Goal: Information Seeking & Learning: Learn about a topic

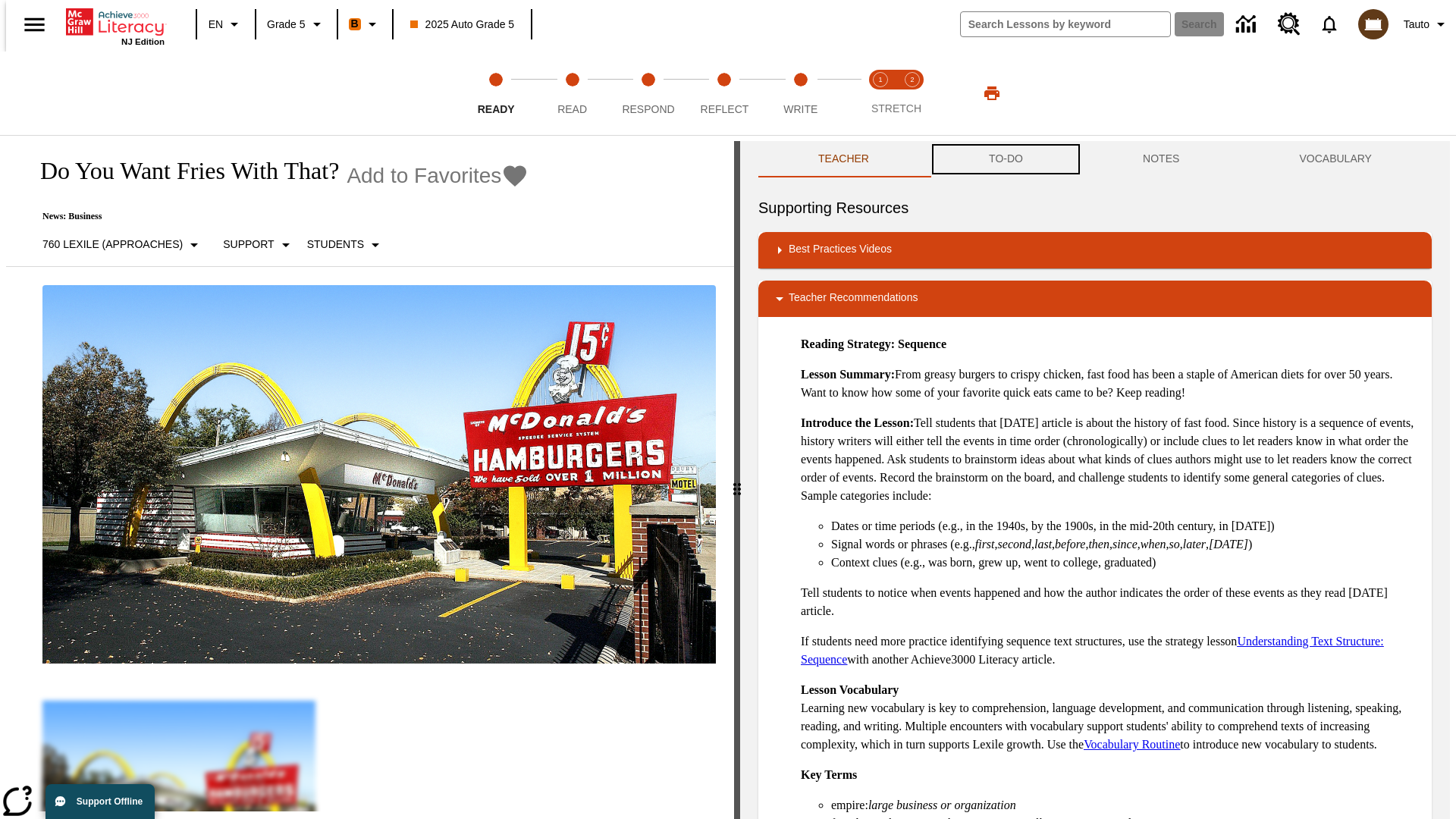
click at [1005, 159] on button "TO-DO" at bounding box center [1007, 159] width 154 height 37
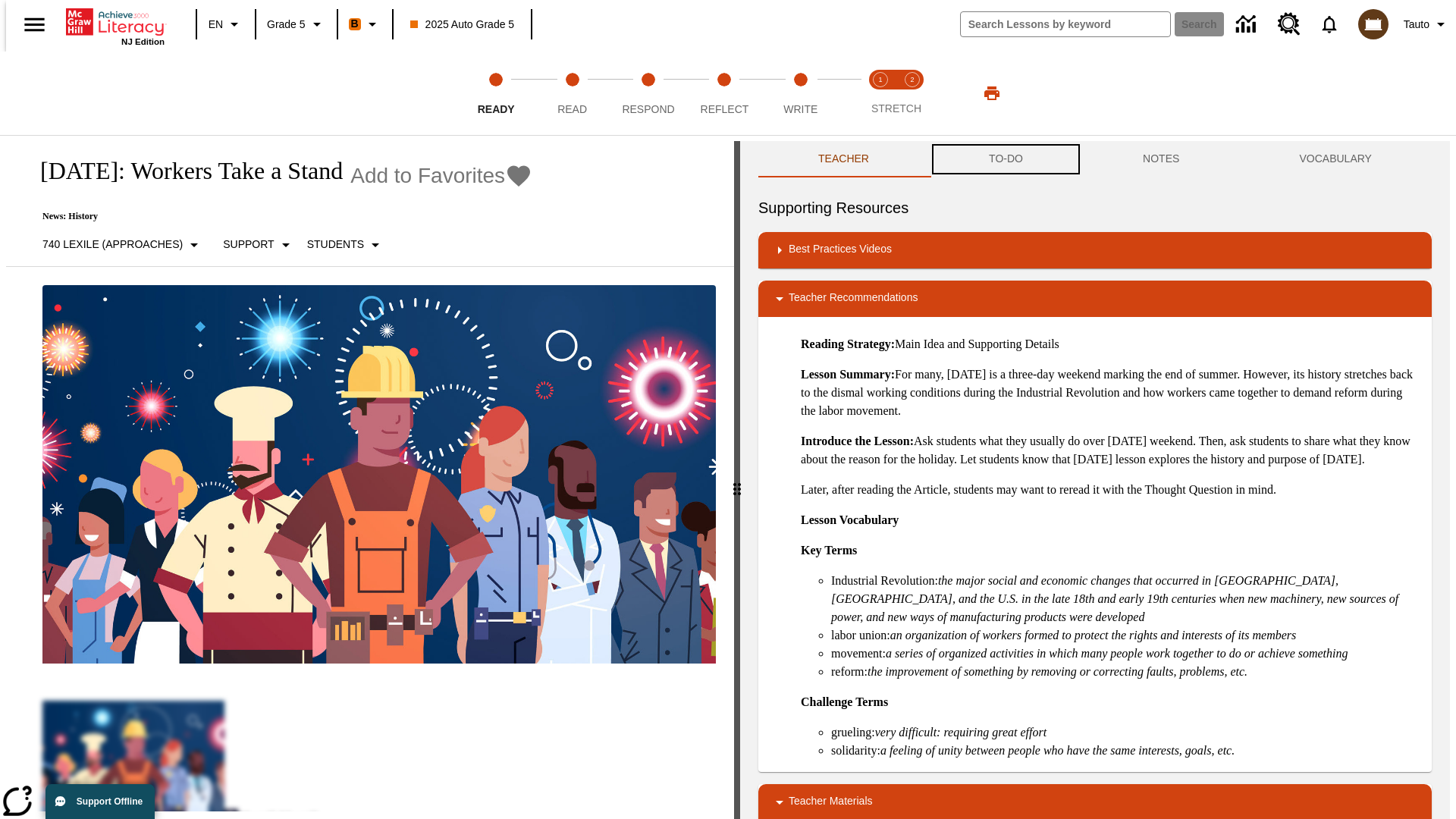
click at [1005, 159] on button "TO-DO" at bounding box center [1007, 159] width 154 height 37
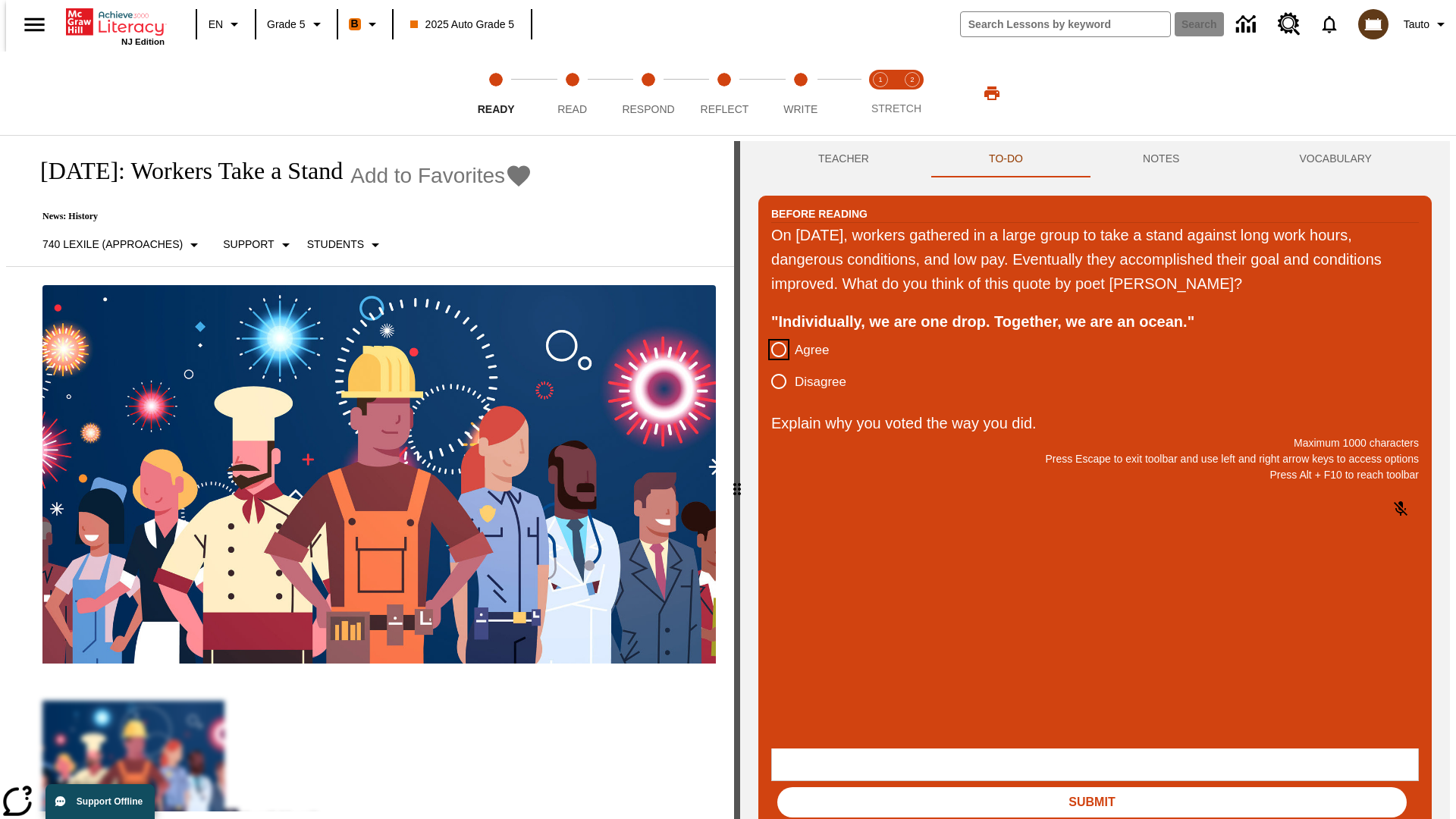
click at [773, 351] on input "Agree" at bounding box center [779, 350] width 31 height 31
radio input "true"
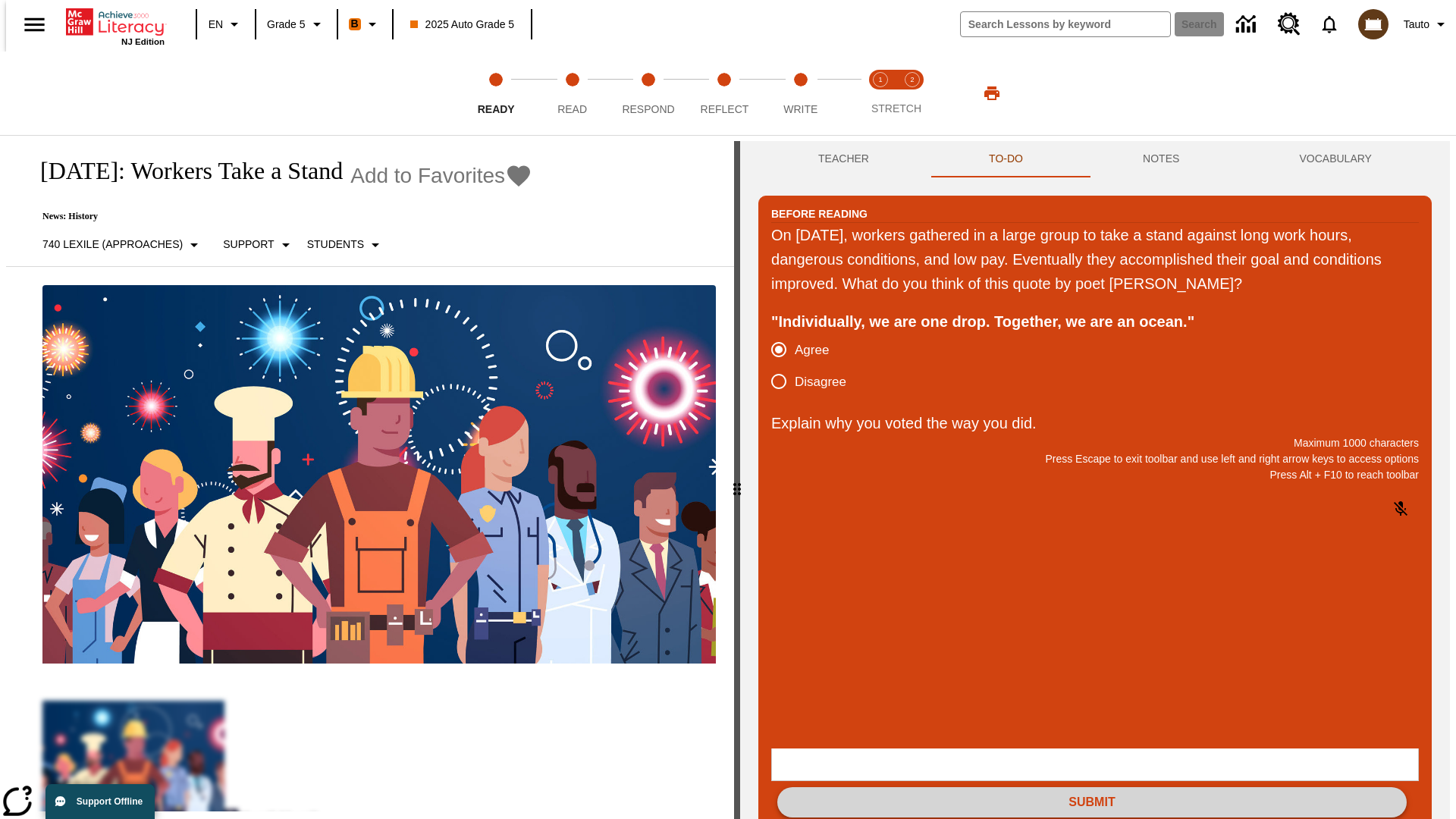
click at [1092, 787] on button "Submit" at bounding box center [1092, 802] width 630 height 31
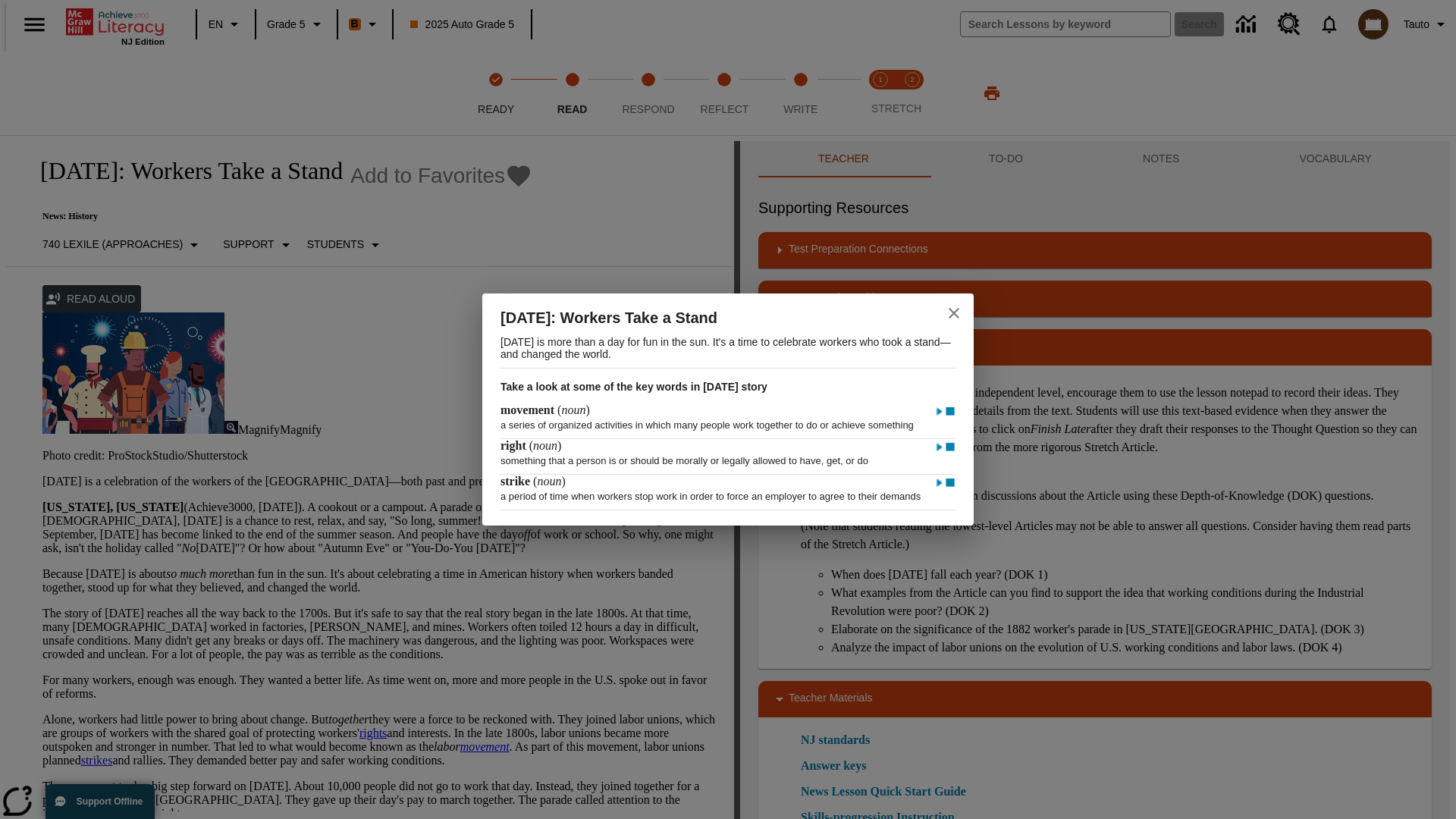
click at [954, 308] on icon "close" at bounding box center [954, 313] width 10 height 10
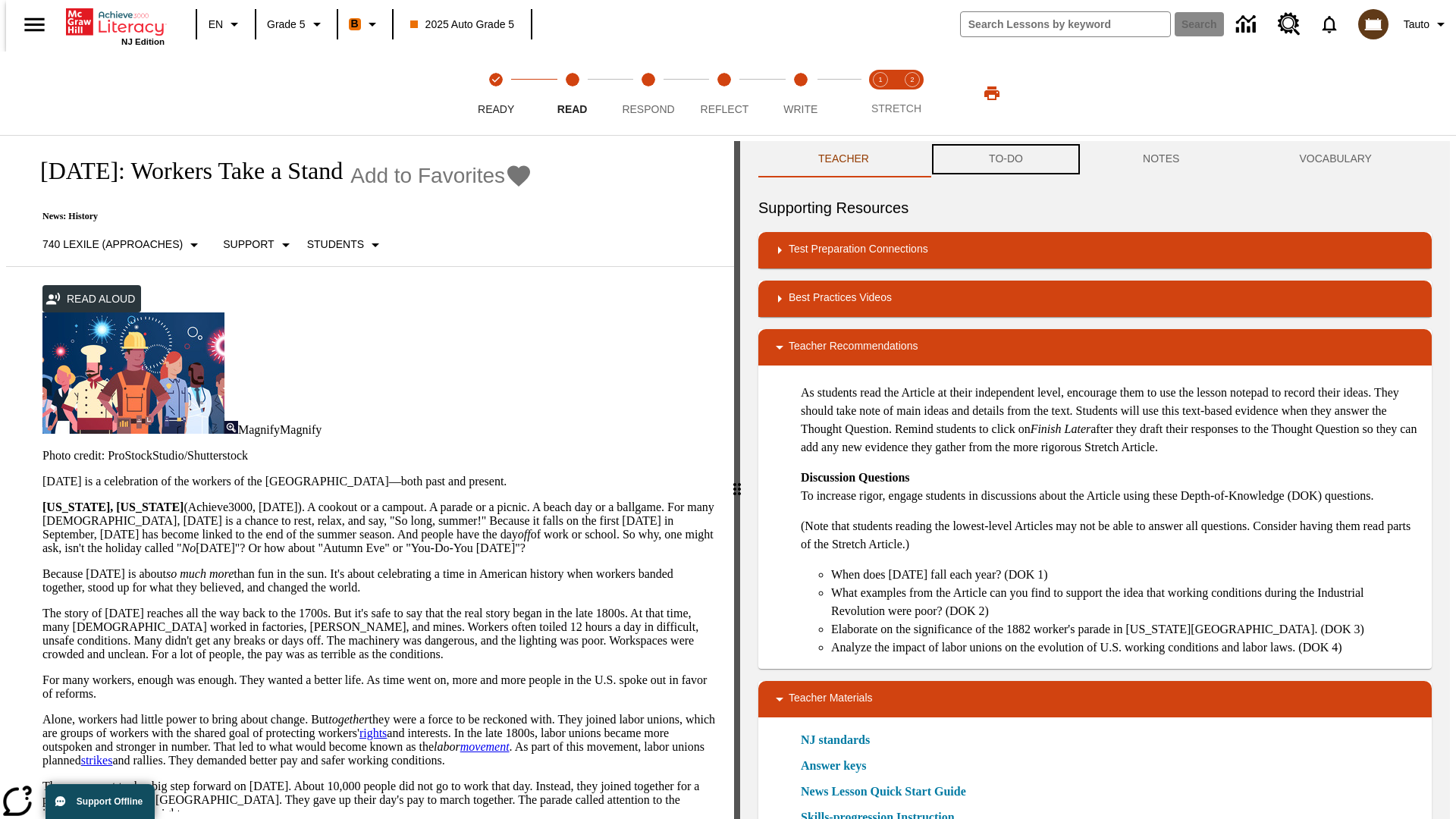
scroll to position [1, 0]
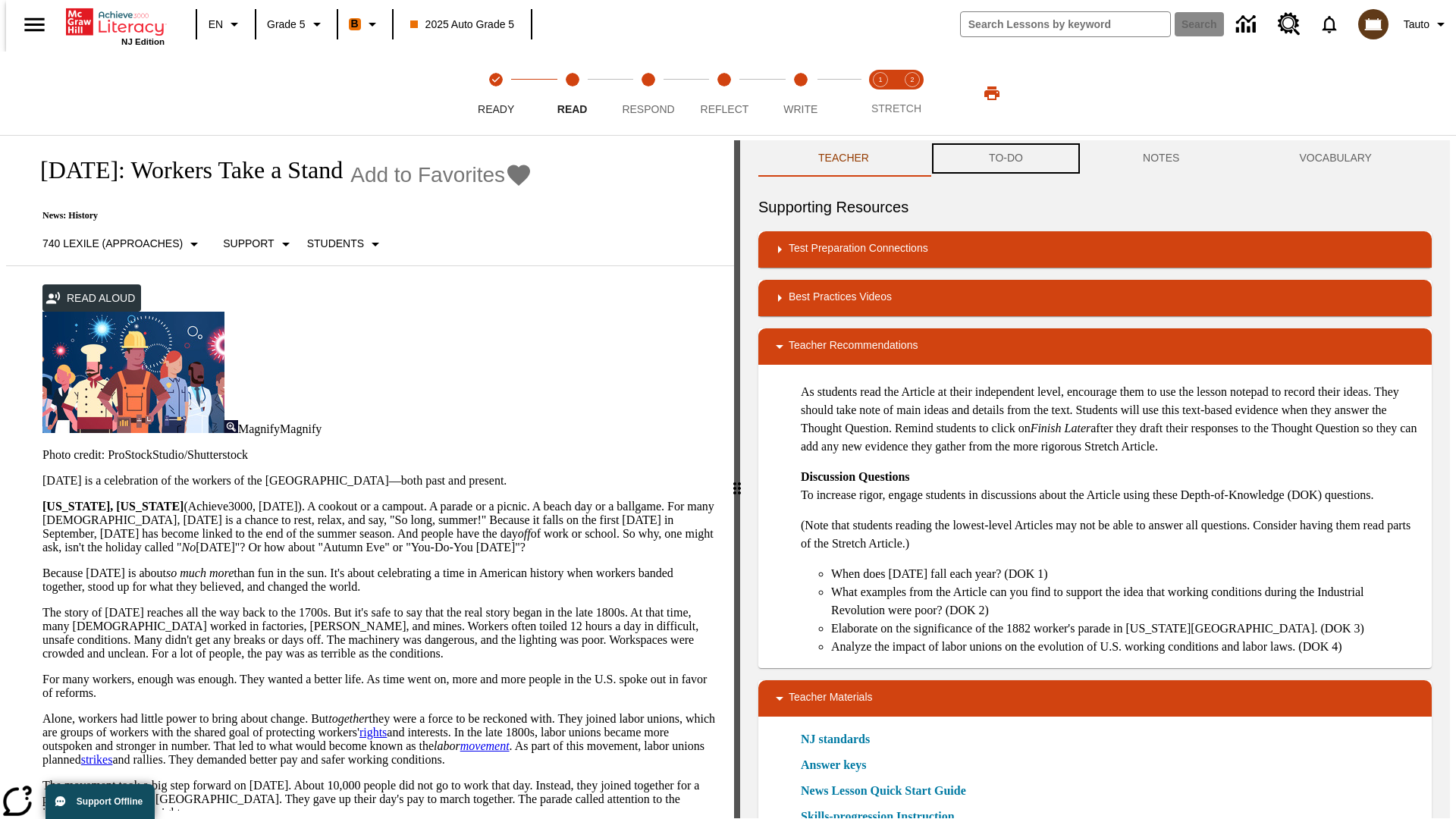
click at [1005, 159] on button "TO-DO" at bounding box center [1007, 158] width 154 height 37
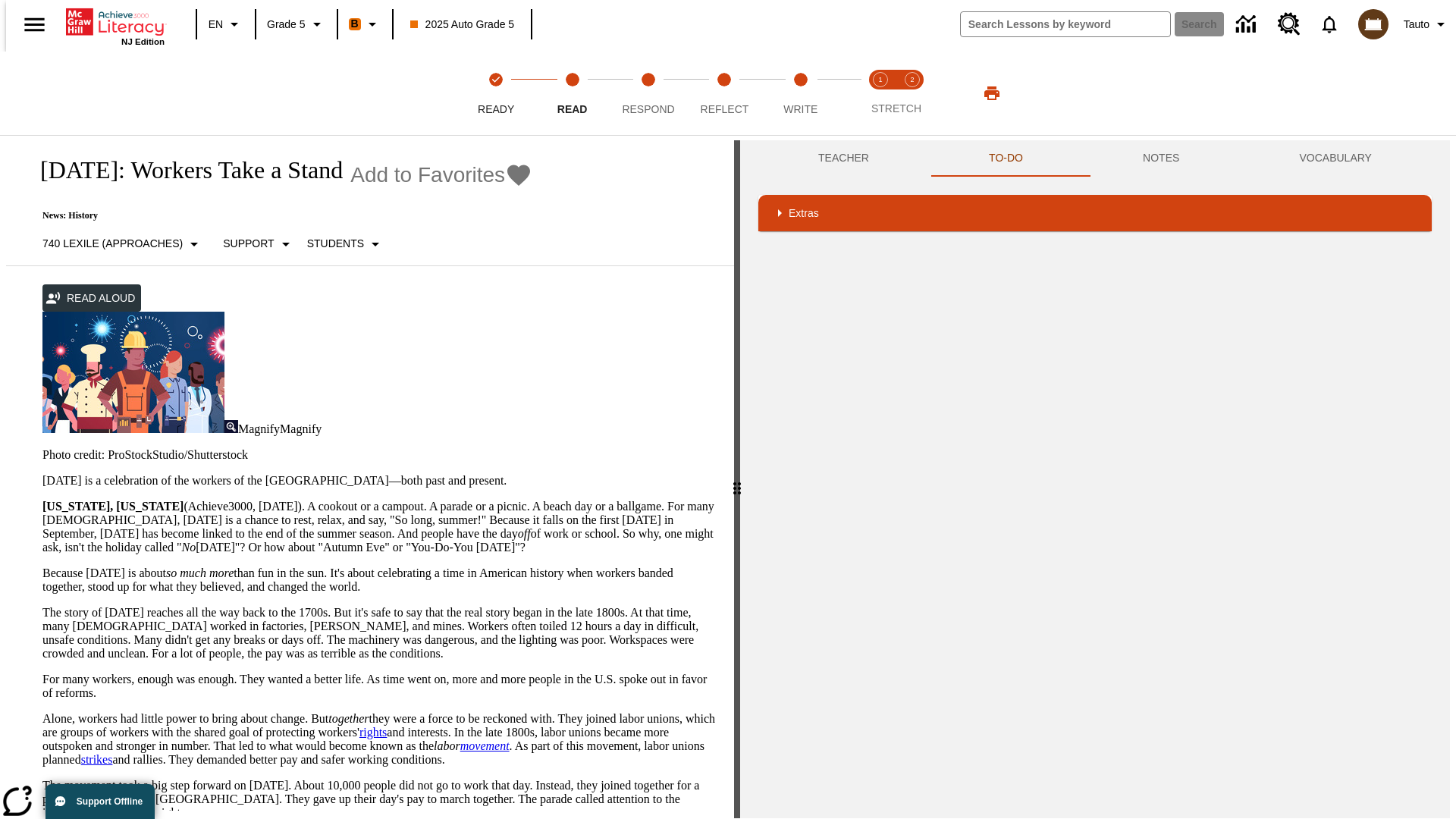
scroll to position [580, 0]
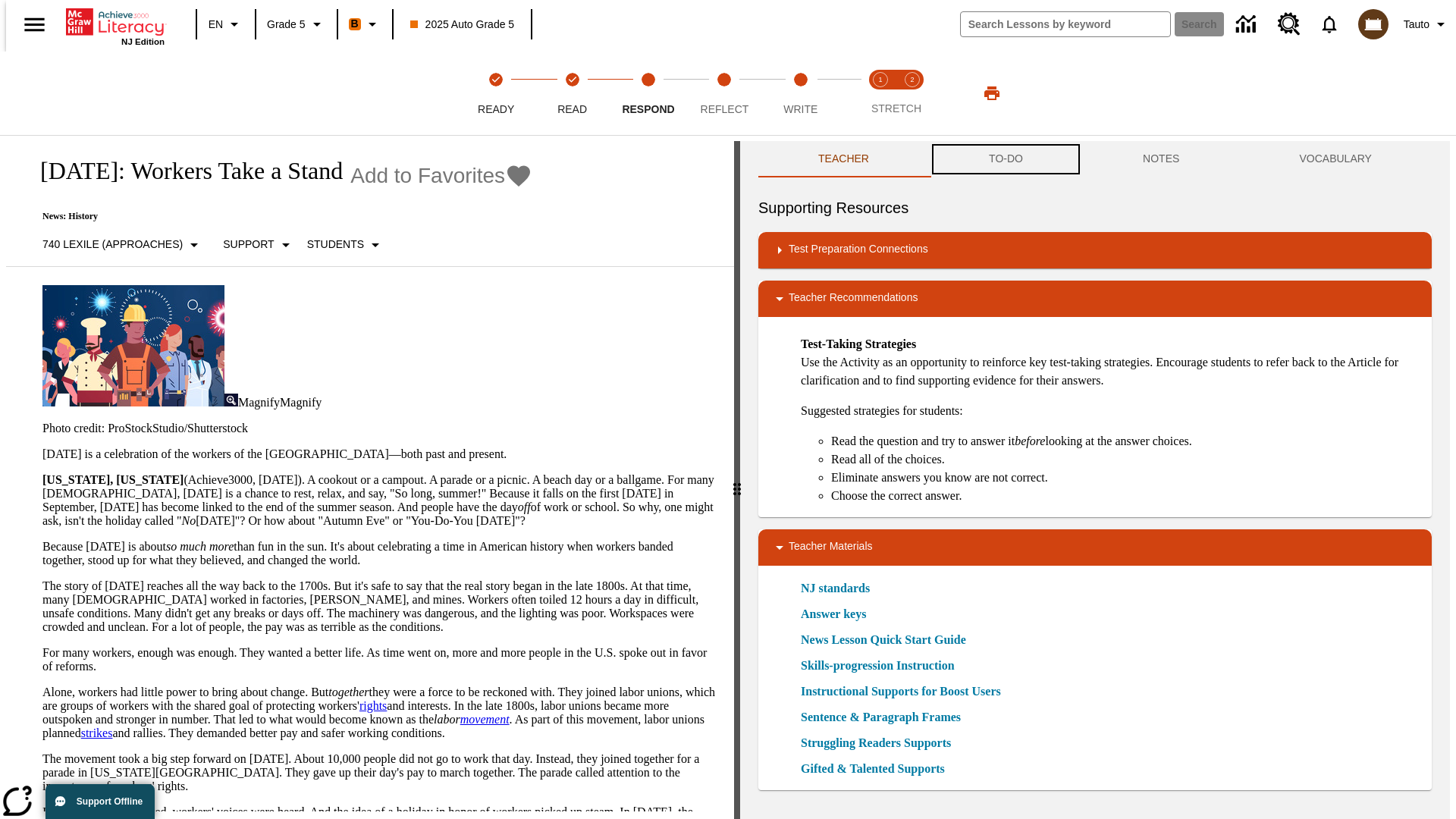
scroll to position [1, 0]
click at [1005, 159] on button "TO-DO" at bounding box center [1007, 158] width 154 height 37
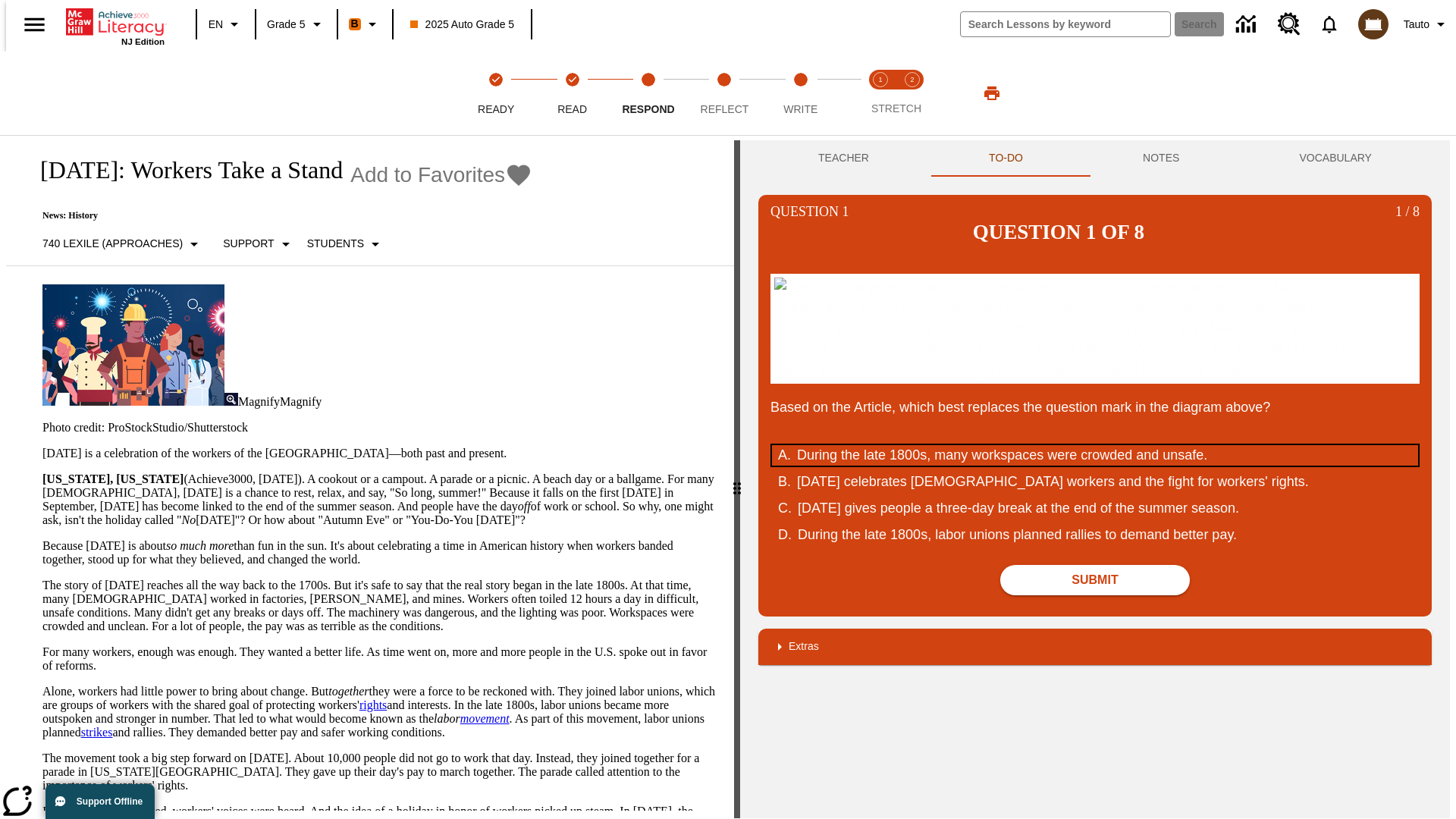
click at [1096, 445] on div "During the late 1800s, many workspaces were crowded and unsafe." at bounding box center [1085, 455] width 576 height 20
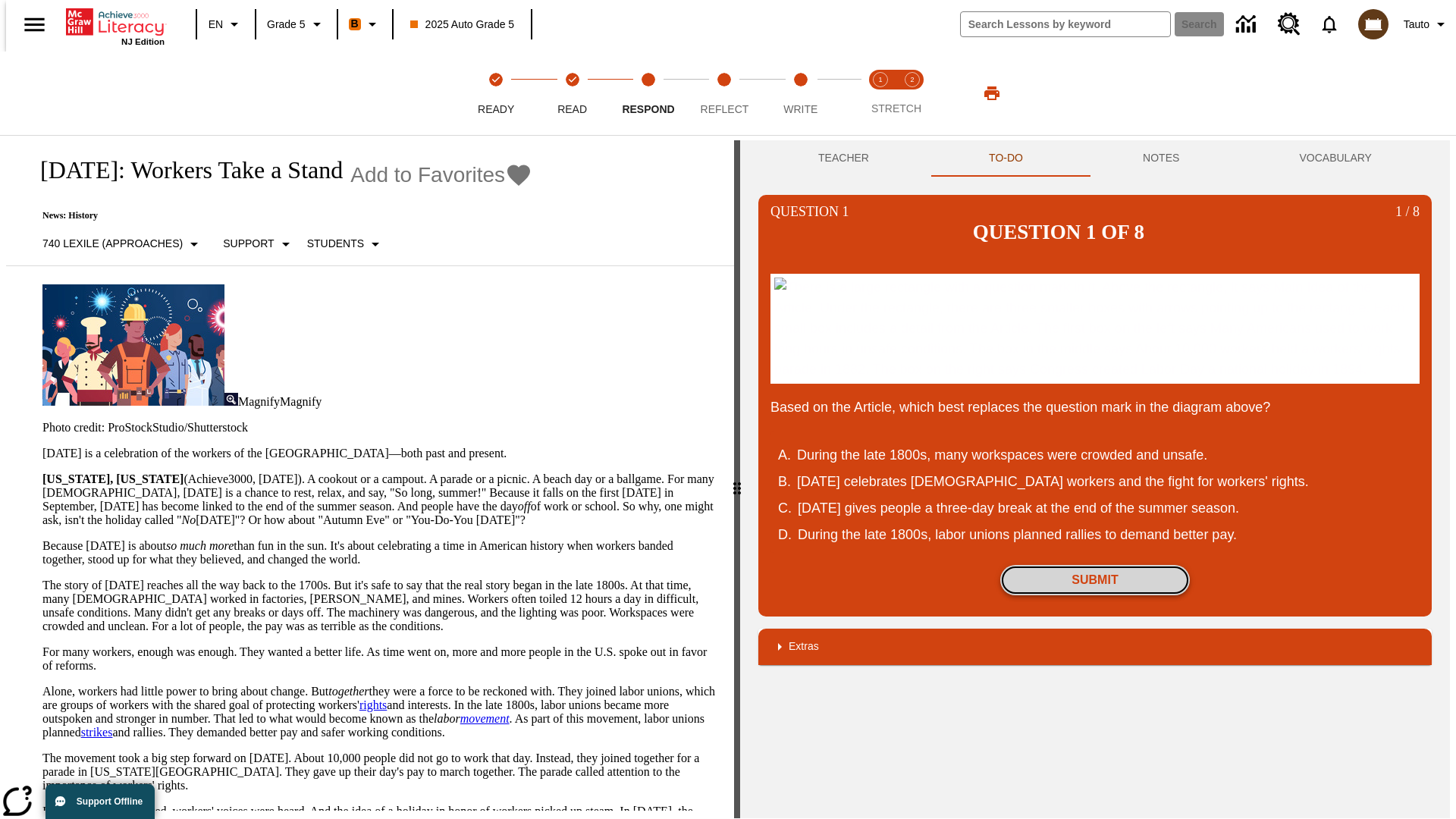
click at [1096, 565] on button "Submit" at bounding box center [1095, 580] width 190 height 31
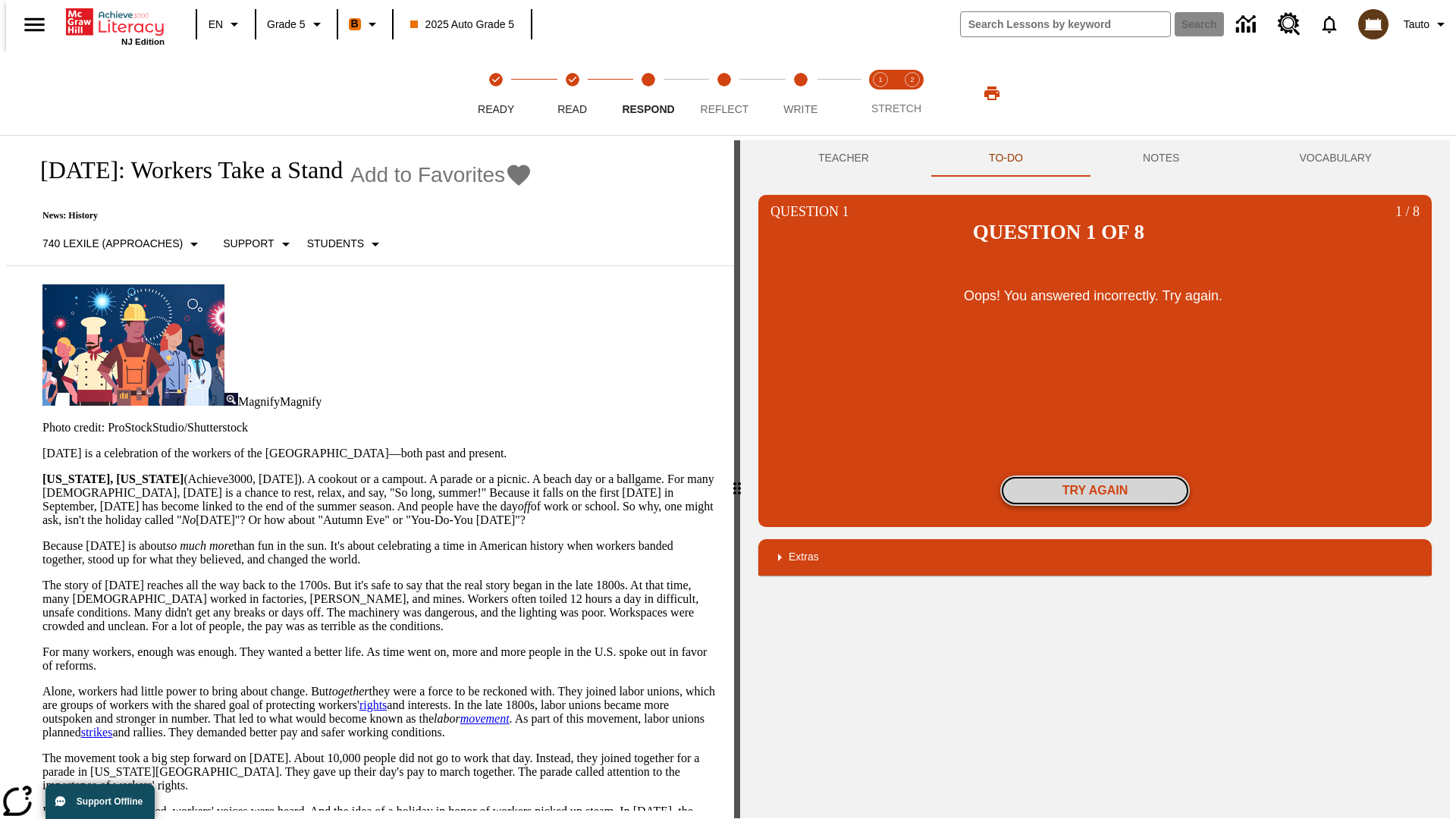
click at [1096, 475] on button "Try again" at bounding box center [1095, 490] width 190 height 31
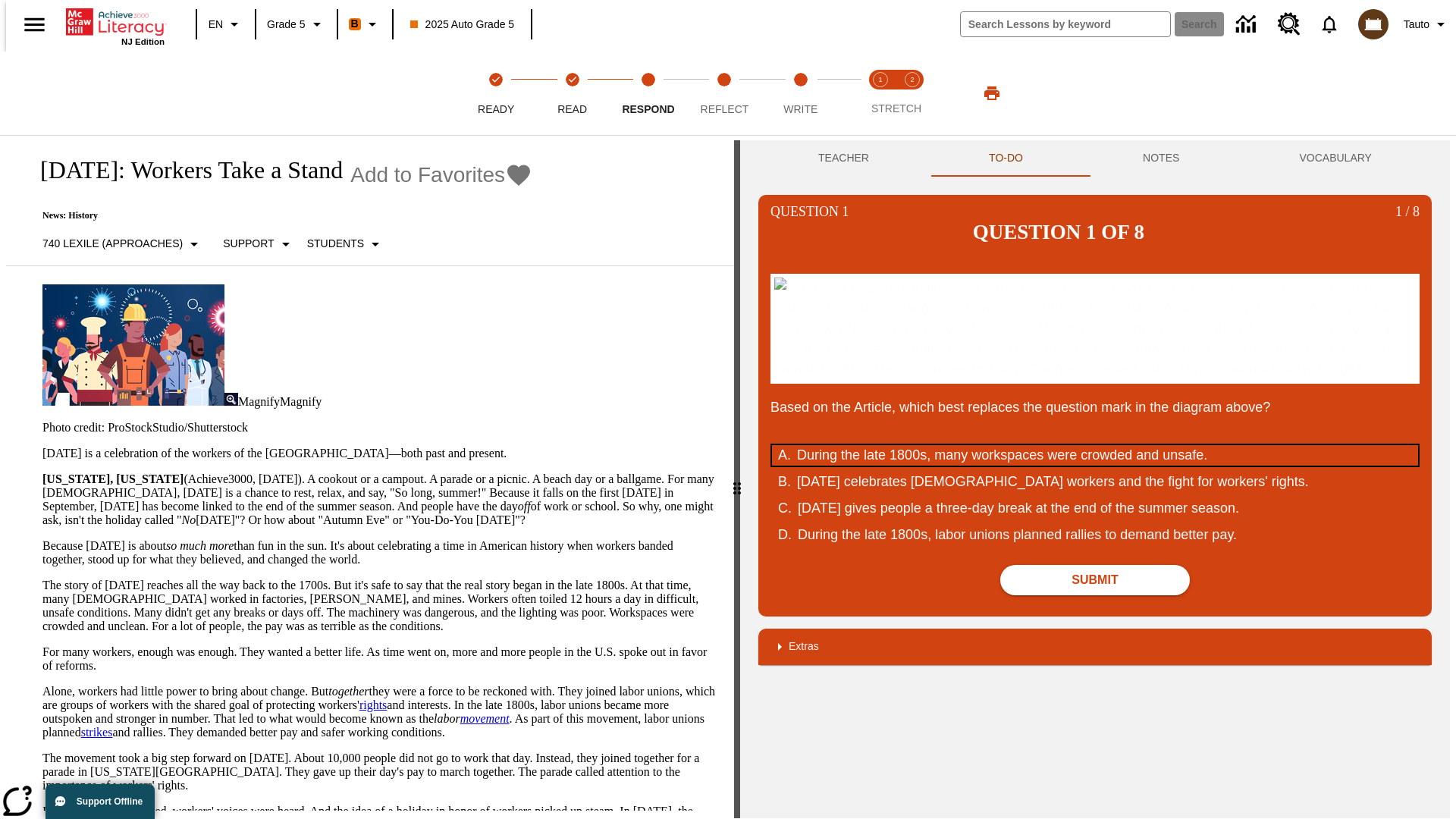
click at [1096, 466] on div "During the late 1800s, many workspaces were crowded and unsafe." at bounding box center [1085, 455] width 576 height 20
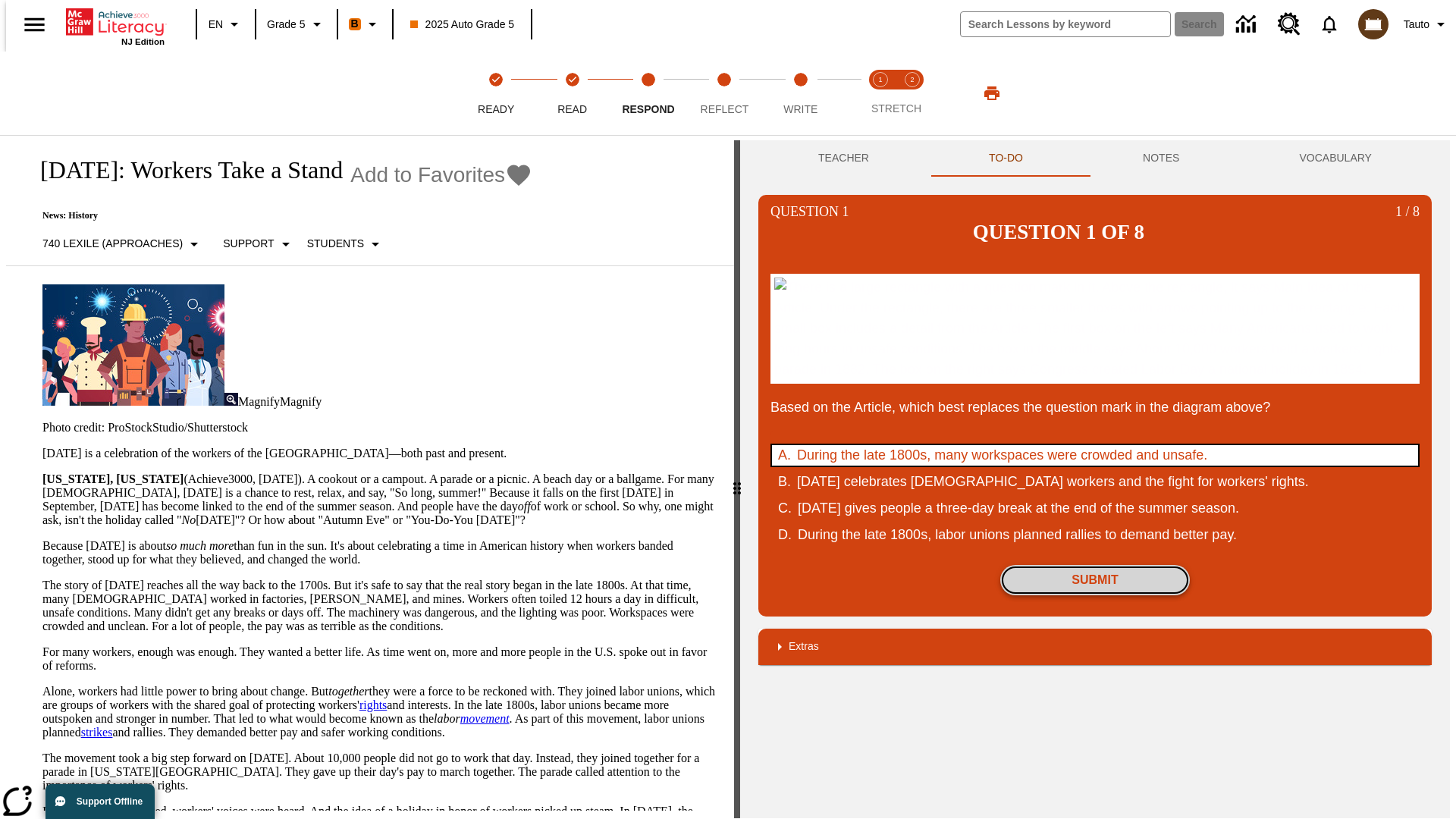
click at [1096, 595] on button "Submit" at bounding box center [1095, 580] width 190 height 31
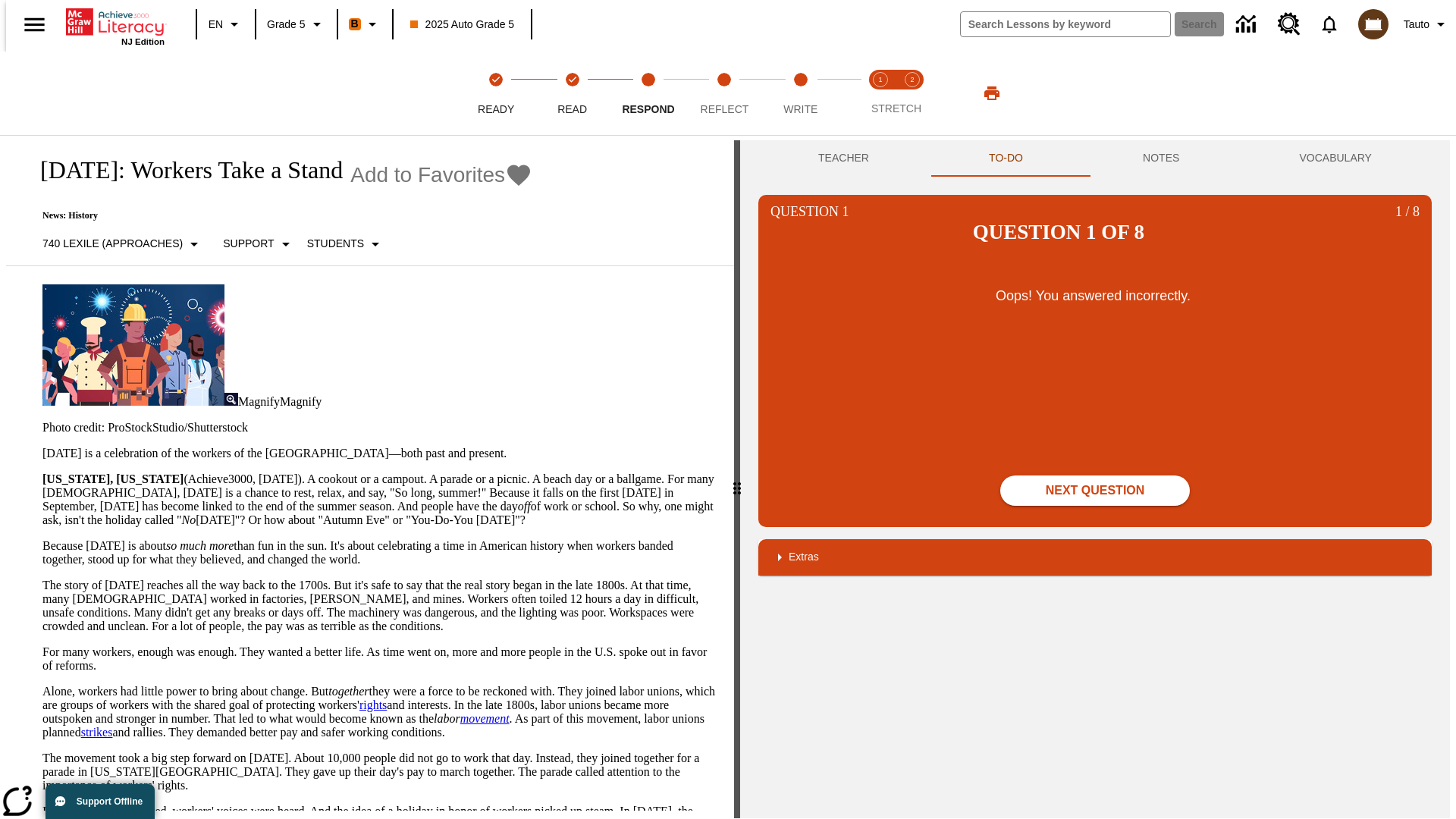
click at [1096, 475] on button "Next Question" at bounding box center [1095, 490] width 190 height 31
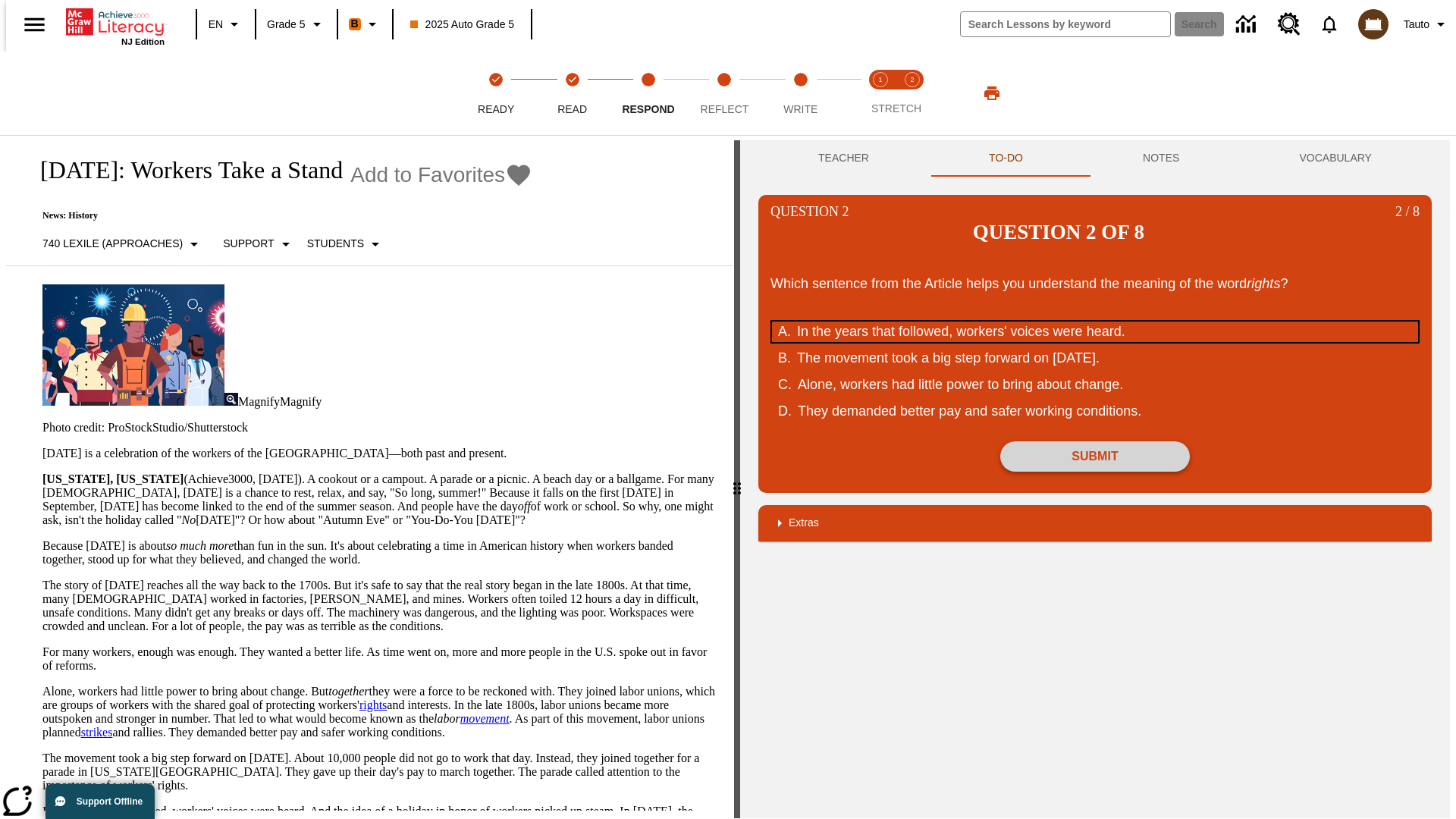
click at [1096, 322] on div "In the years that followed, workers' voices were heard." at bounding box center [1085, 331] width 576 height 20
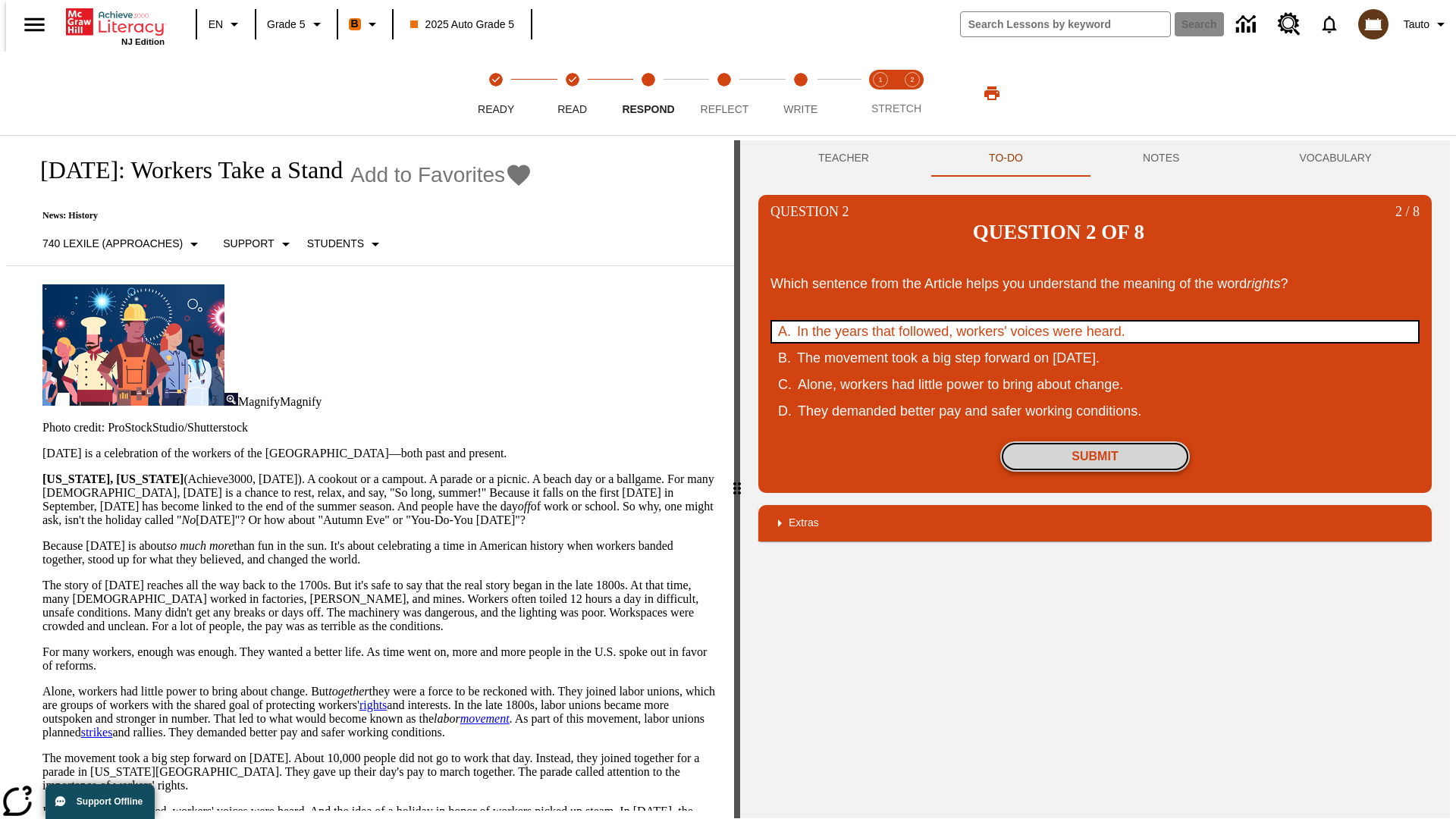
click at [1096, 441] on button "Submit" at bounding box center [1095, 456] width 190 height 31
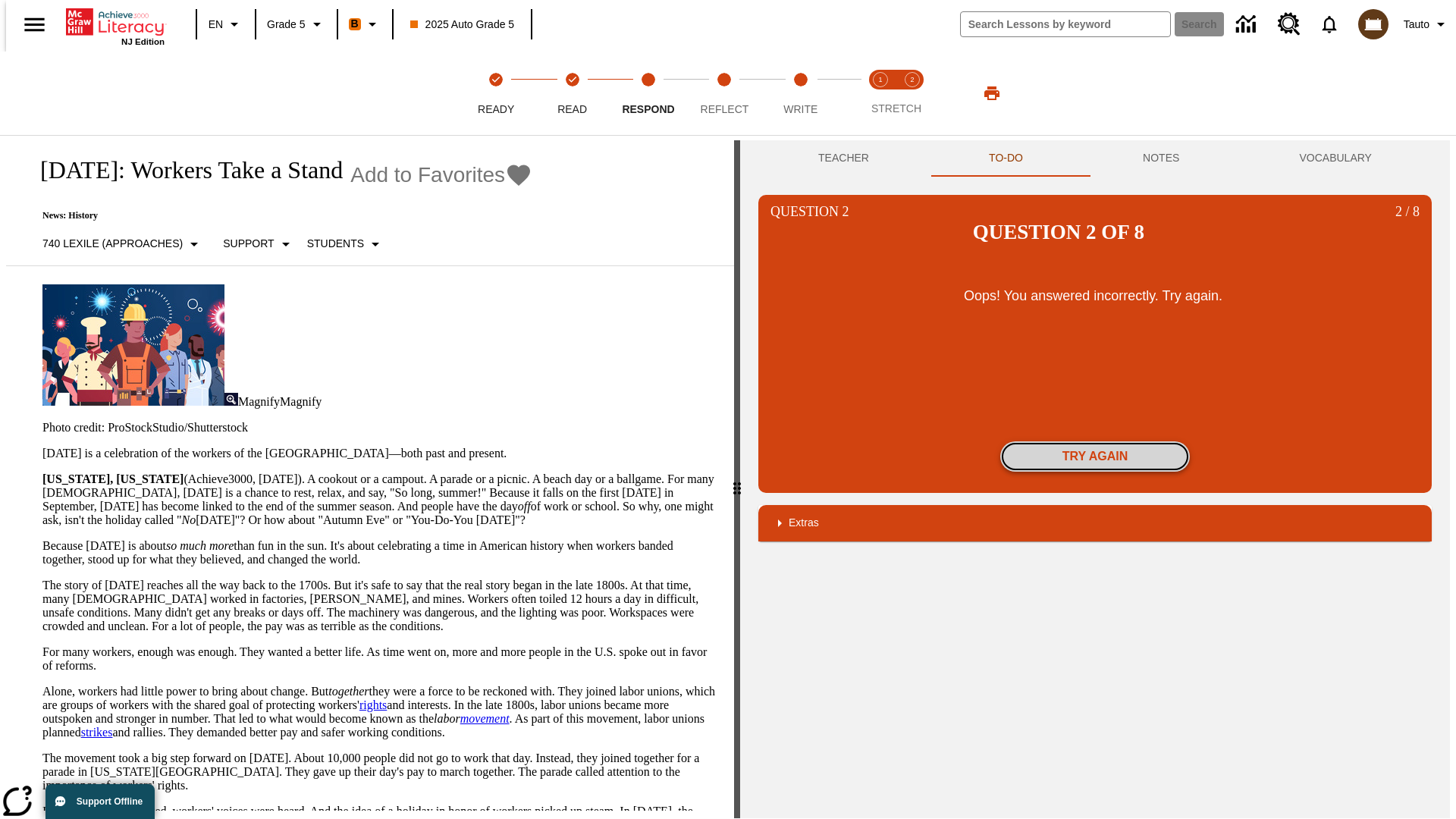
click at [1096, 441] on button "Try again" at bounding box center [1095, 456] width 190 height 31
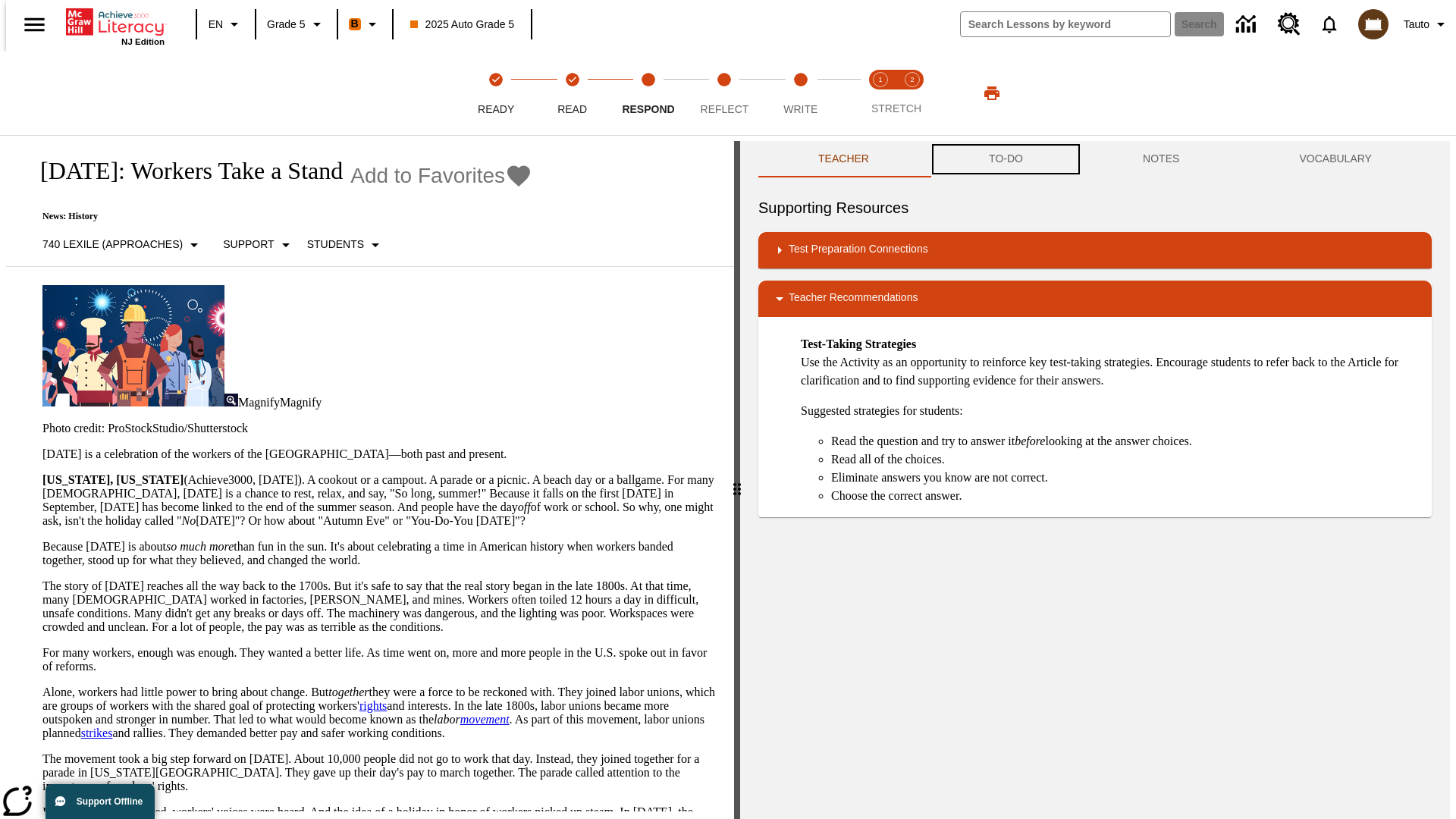
click at [1005, 159] on button "TO-DO" at bounding box center [1007, 159] width 154 height 37
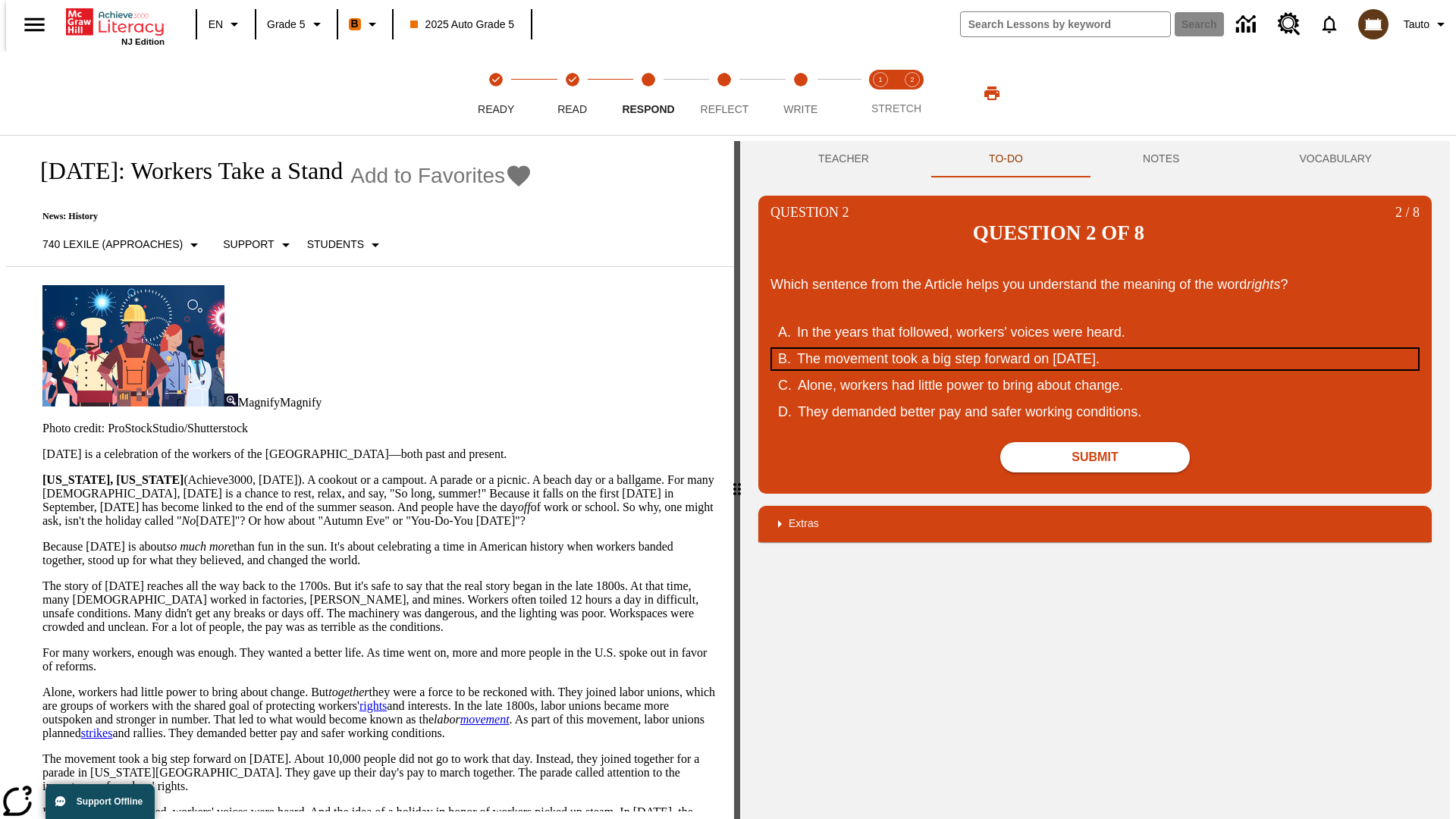
click at [1096, 349] on div "The movement took a big step forward on September 5, 1882." at bounding box center [1085, 358] width 576 height 20
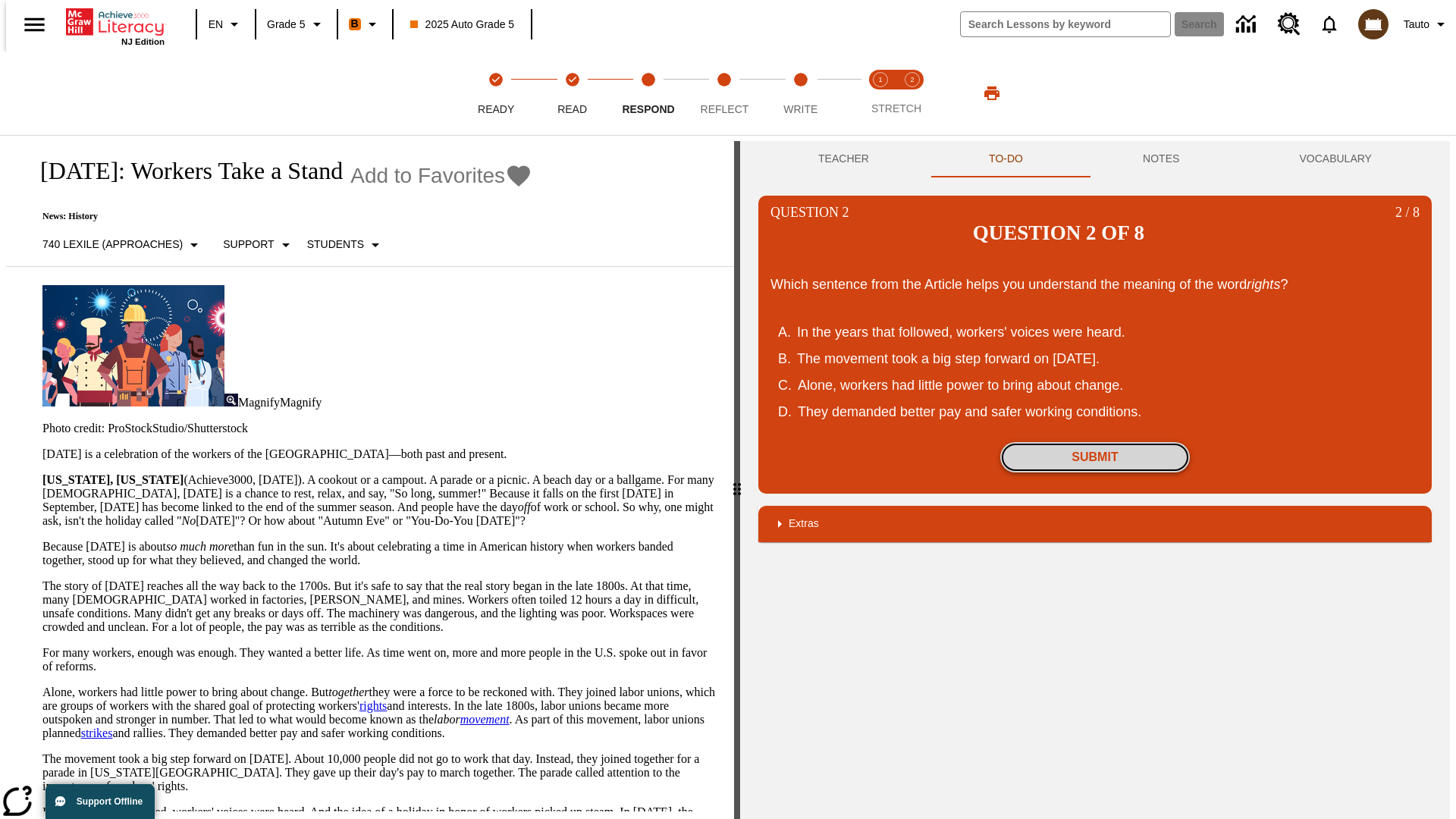
click at [1096, 442] on button "Submit" at bounding box center [1095, 457] width 190 height 31
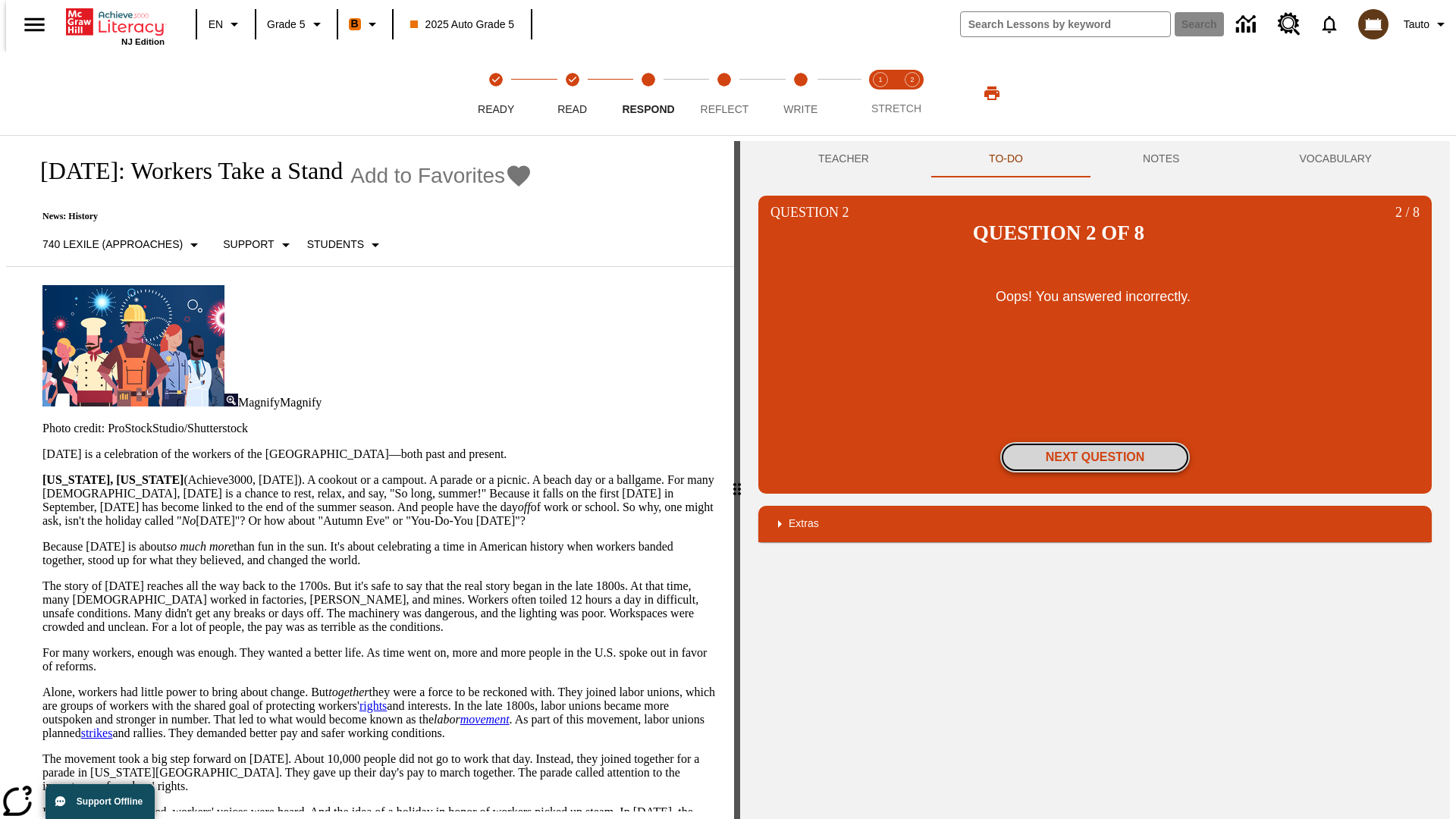
click at [1096, 442] on button "Next Question" at bounding box center [1095, 457] width 190 height 31
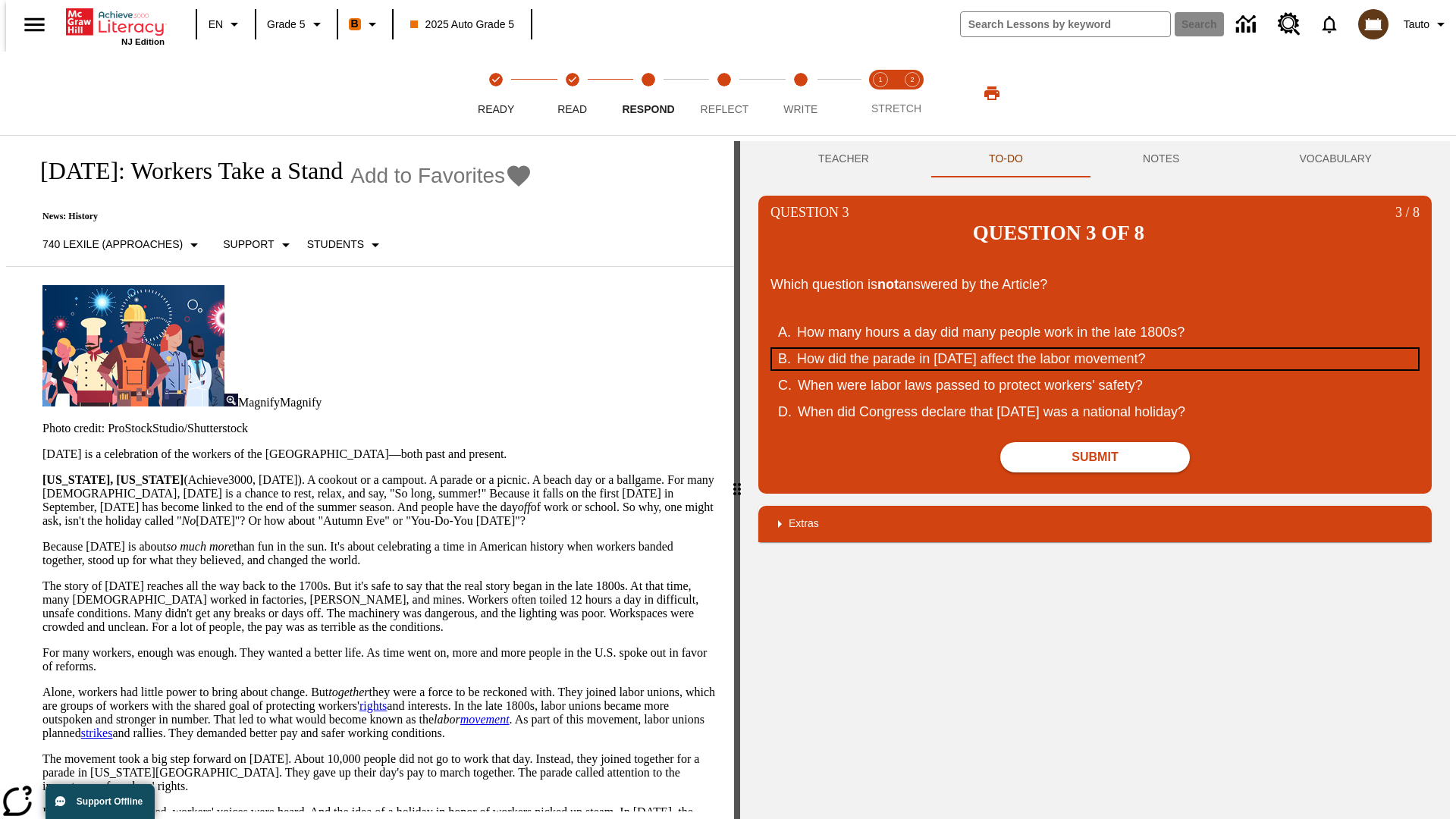
click at [1096, 349] on div "How did the parade in September of 1882 affect the labor movement?" at bounding box center [1085, 358] width 576 height 20
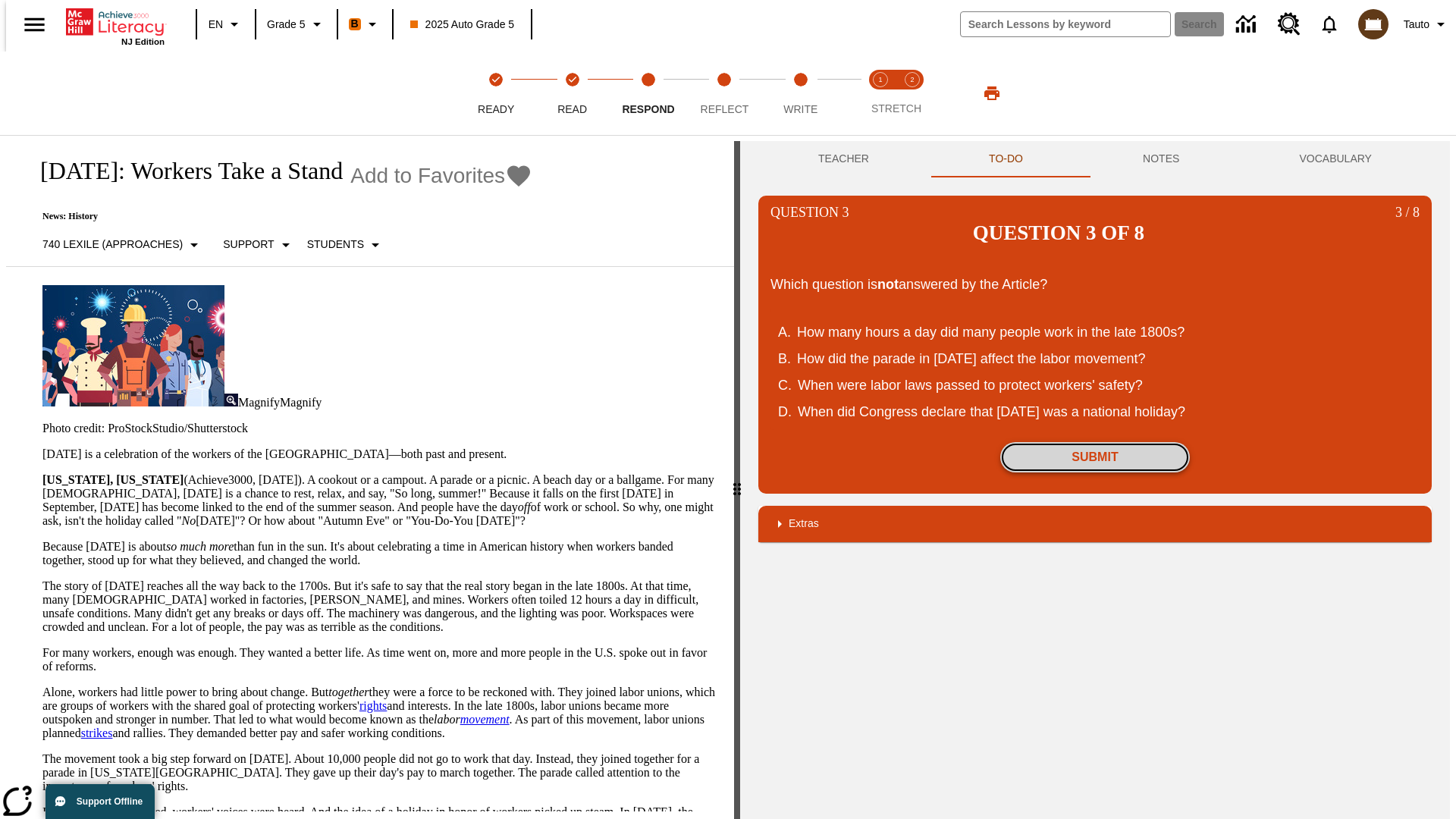
click at [1096, 442] on button "Submit" at bounding box center [1095, 457] width 190 height 31
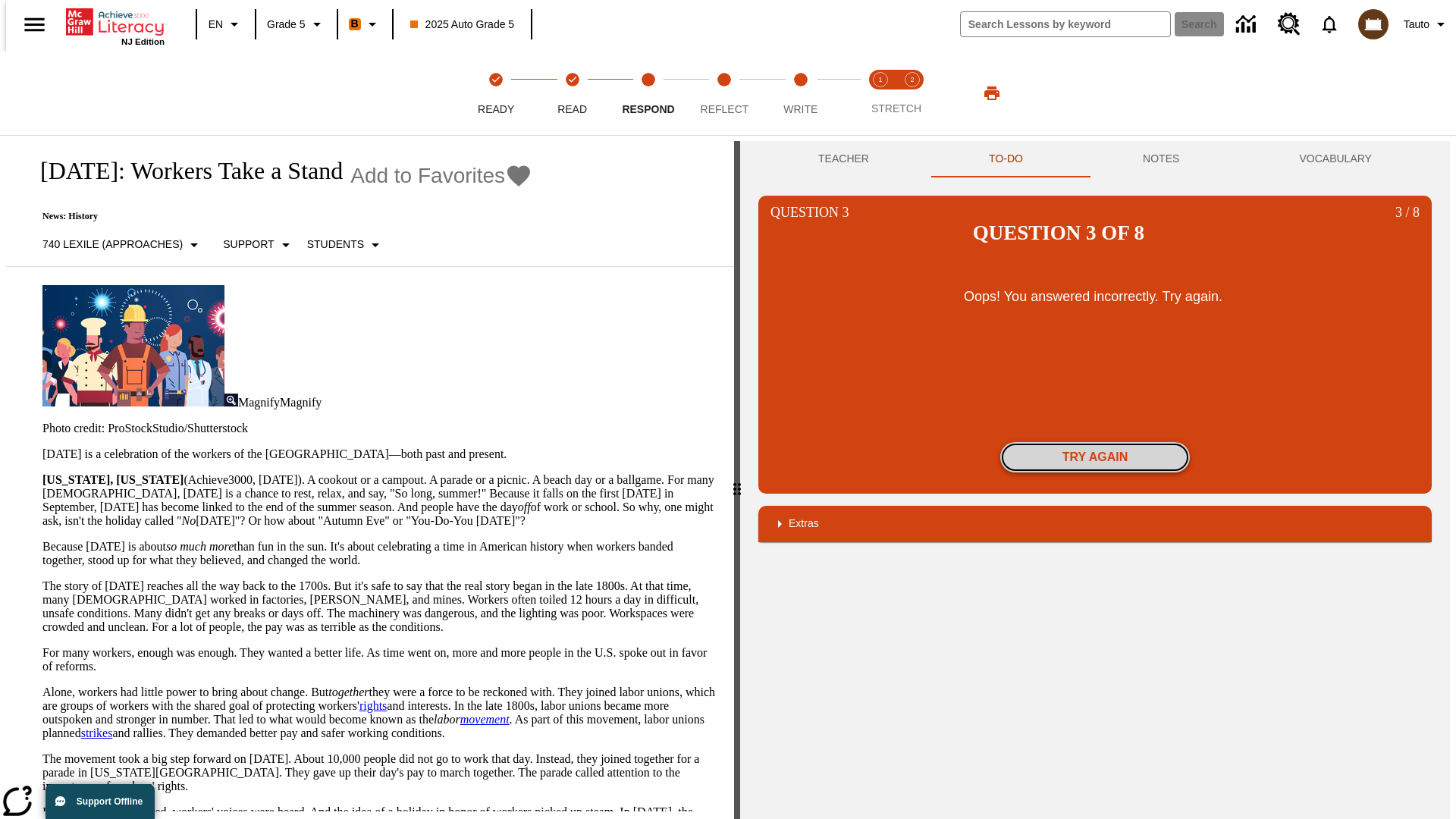
click at [1096, 442] on button "Try again" at bounding box center [1095, 457] width 190 height 31
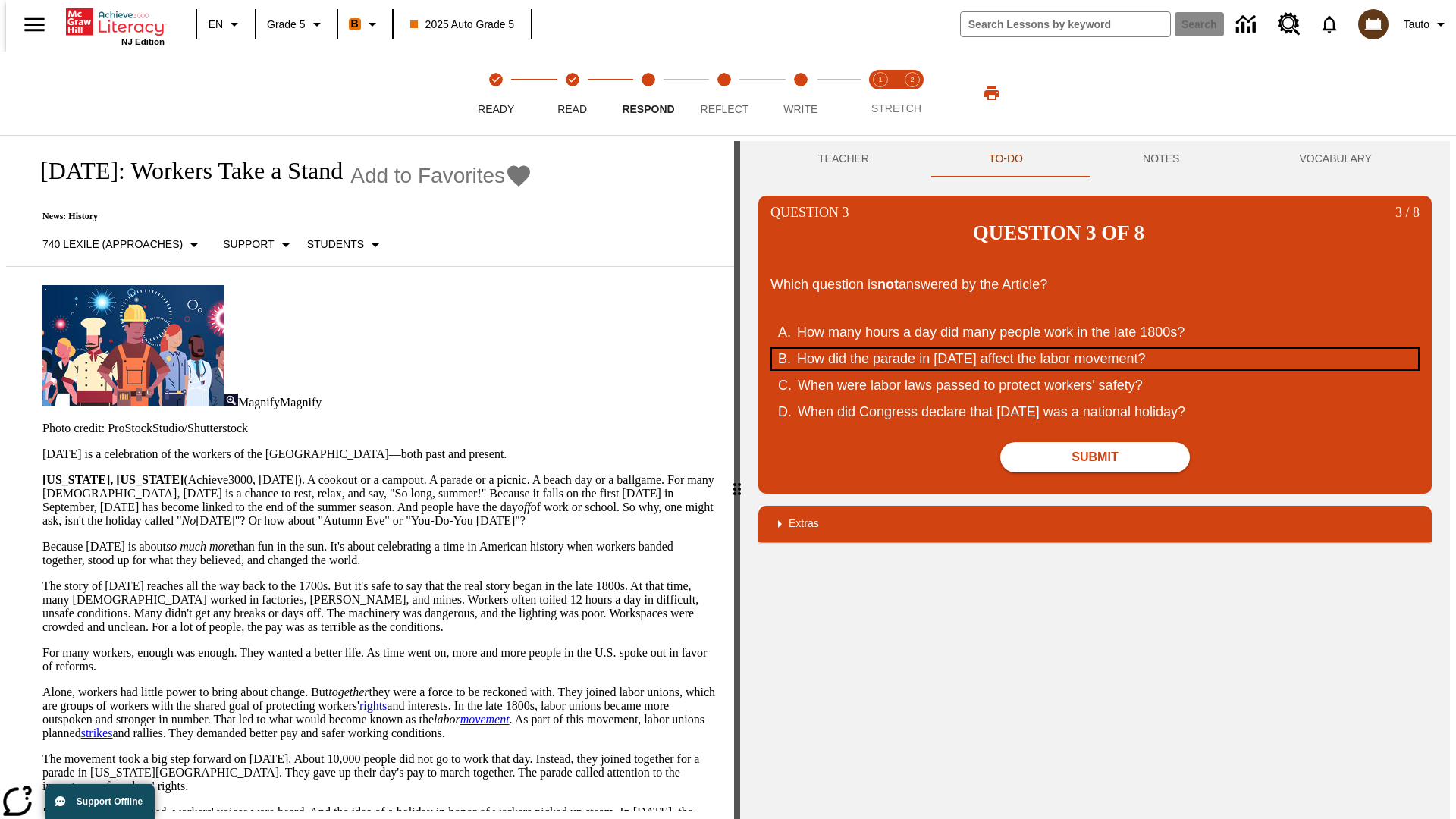
click at [1096, 349] on div "How did the parade in September of 1882 affect the labor movement?" at bounding box center [1085, 358] width 576 height 20
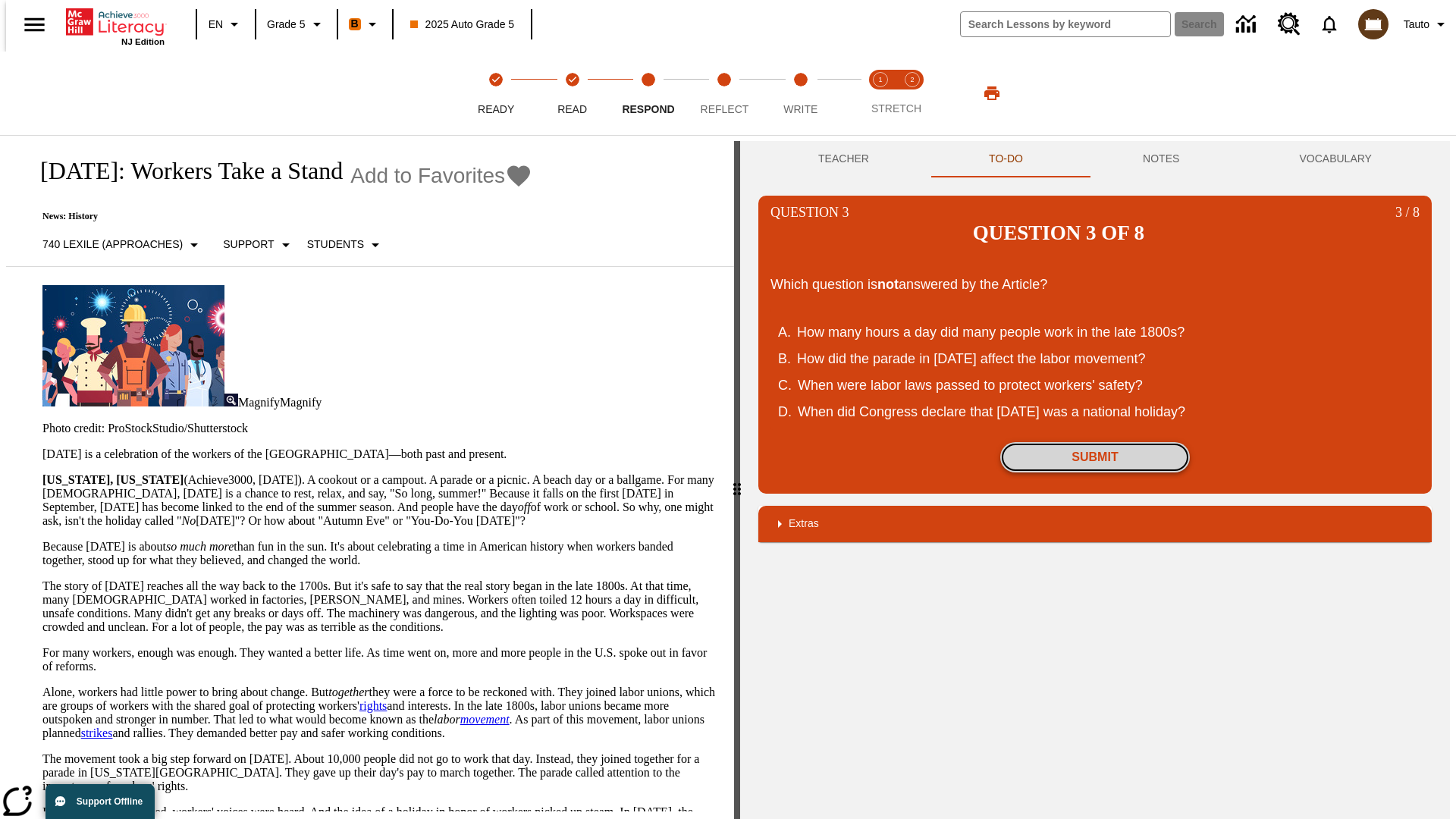
click at [1096, 442] on button "Submit" at bounding box center [1095, 457] width 190 height 31
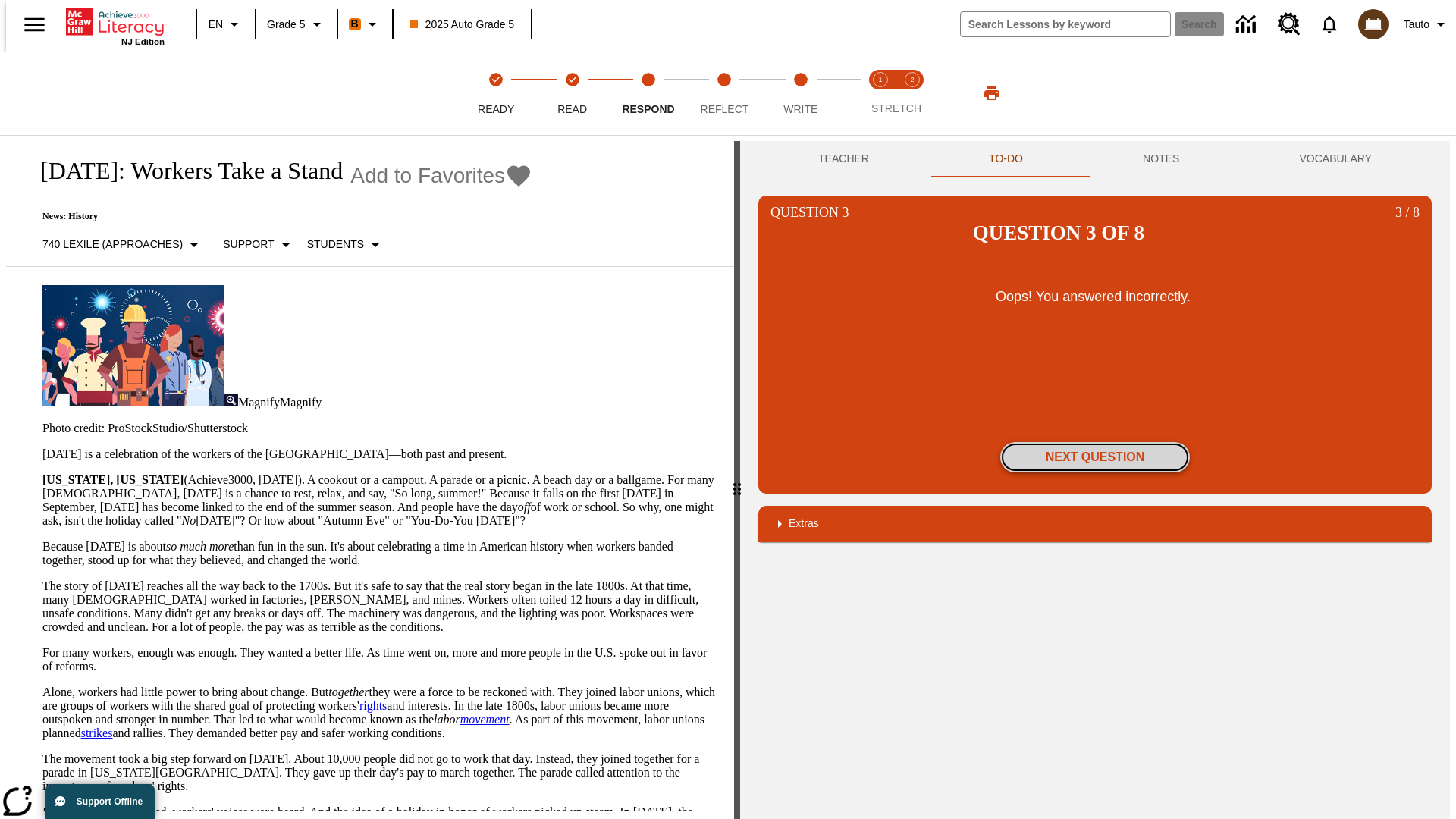
click at [1096, 442] on button "Next Question" at bounding box center [1095, 457] width 190 height 31
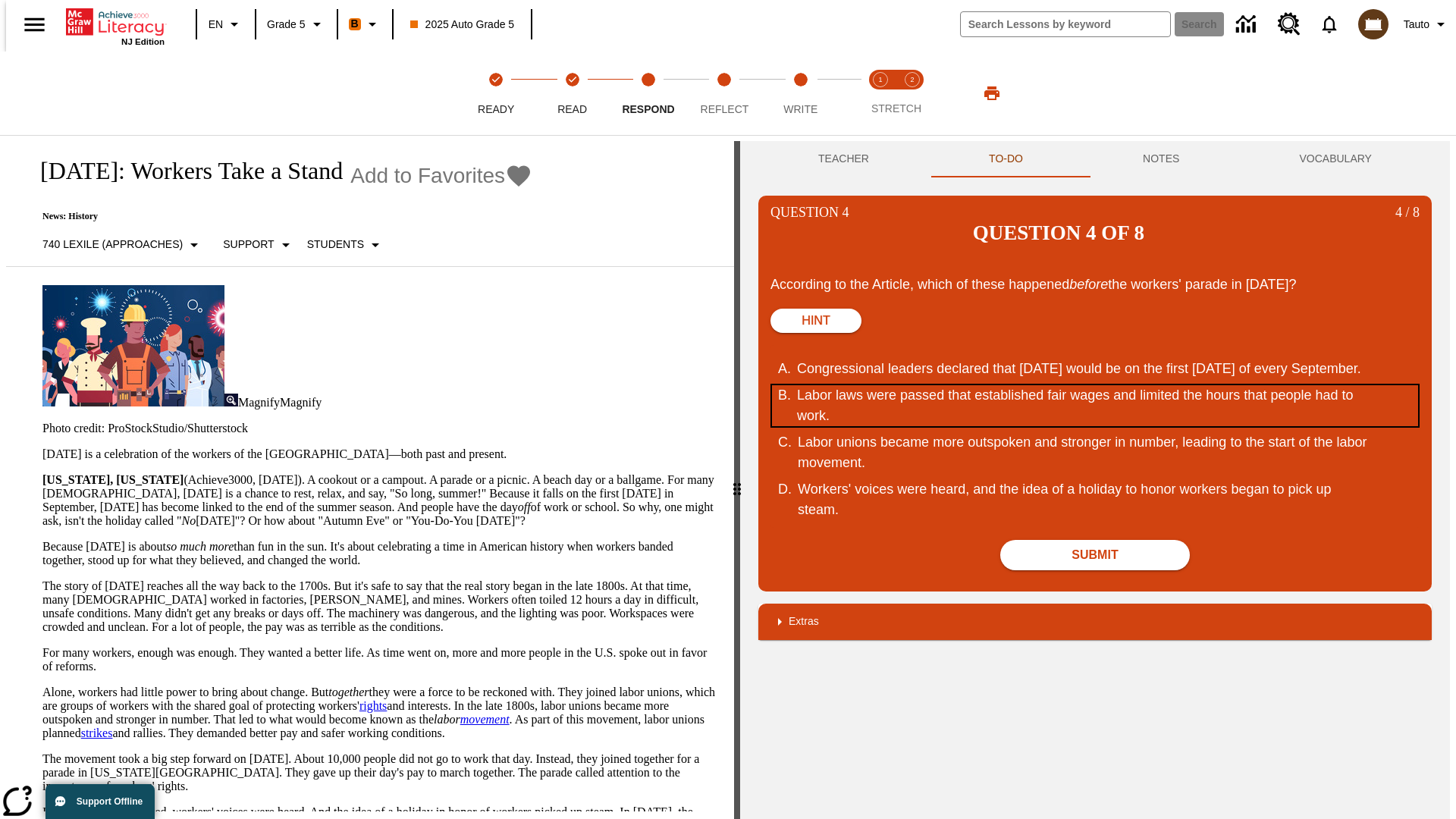
click at [1096, 385] on div "Labor laws were passed that established fair wages and limited the hours that p…" at bounding box center [1085, 406] width 576 height 41
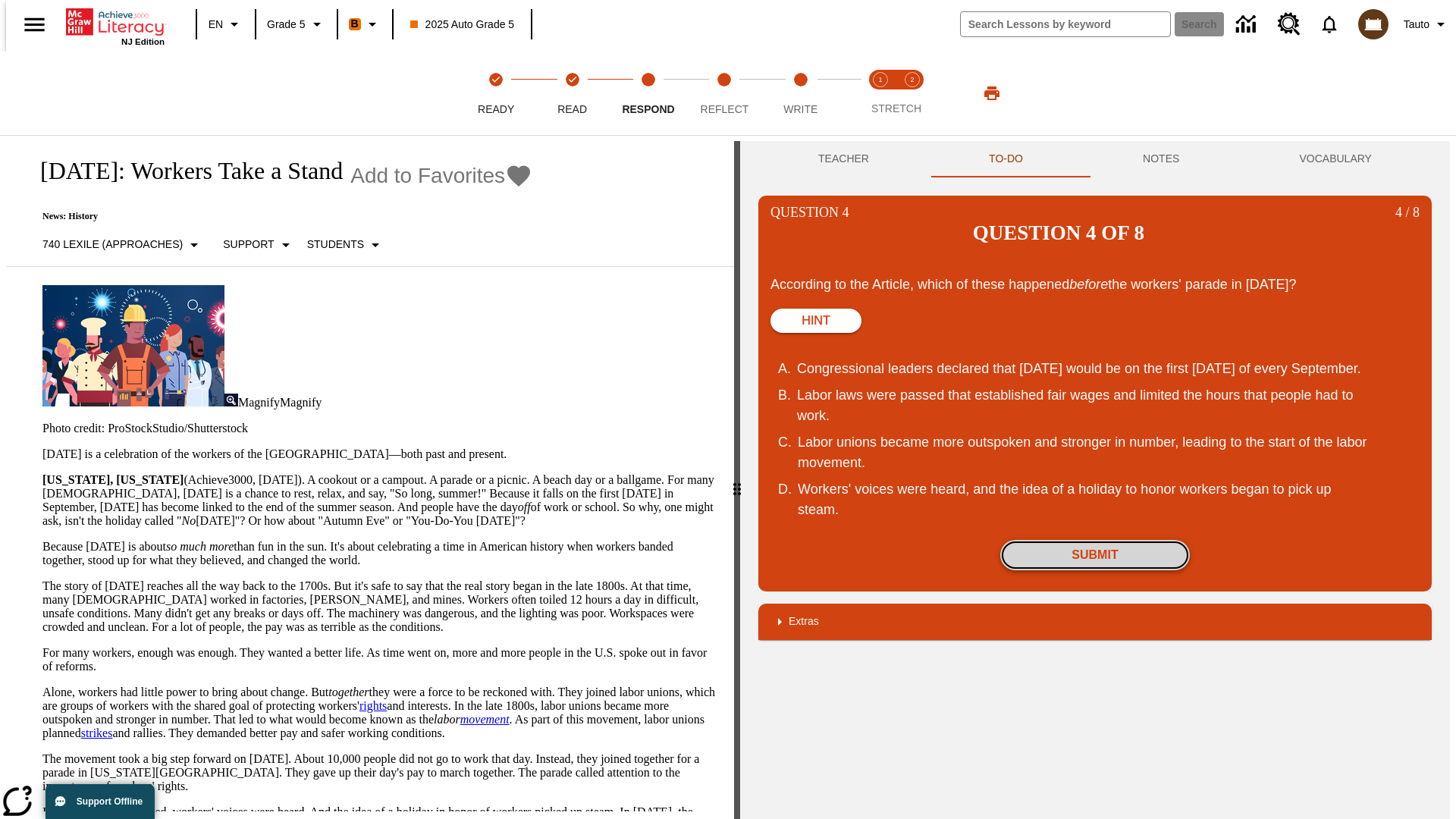
click at [1096, 540] on button "Submit" at bounding box center [1095, 555] width 190 height 31
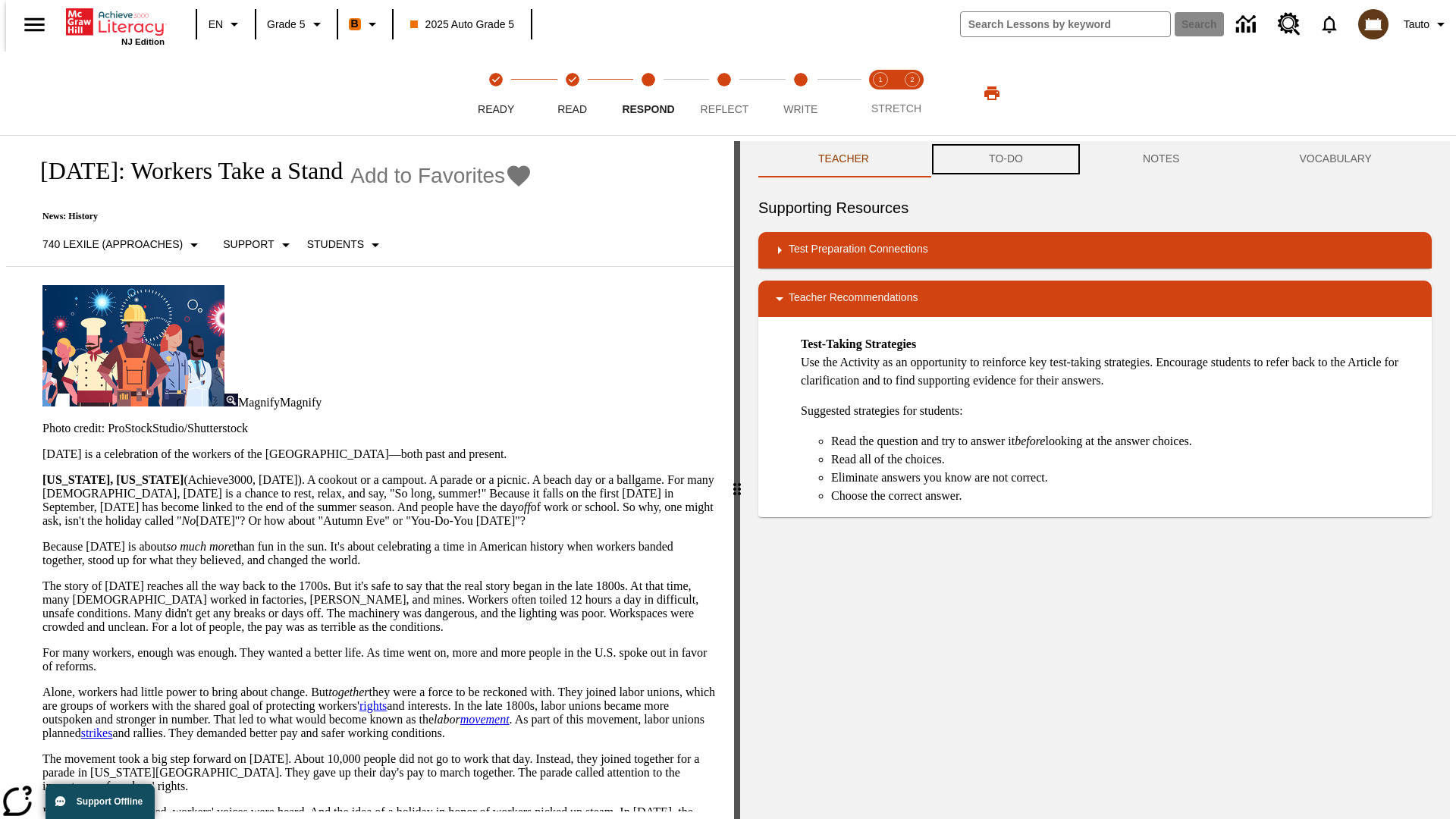
click at [1005, 159] on button "TO-DO" at bounding box center [1007, 159] width 154 height 37
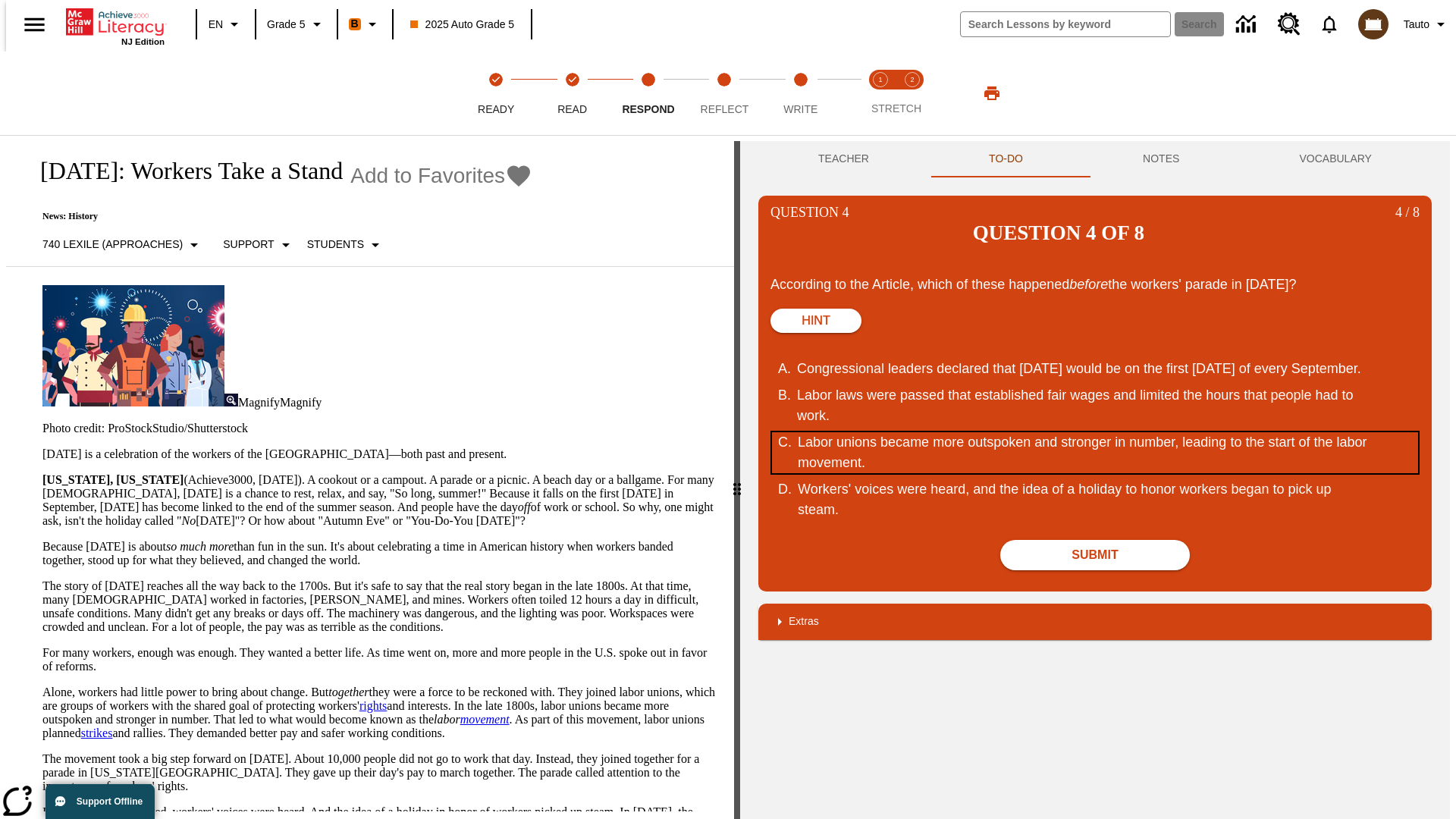
click at [1096, 432] on div "Labor unions became more outspoken and stronger in number, leading to the start…" at bounding box center [1086, 452] width 576 height 41
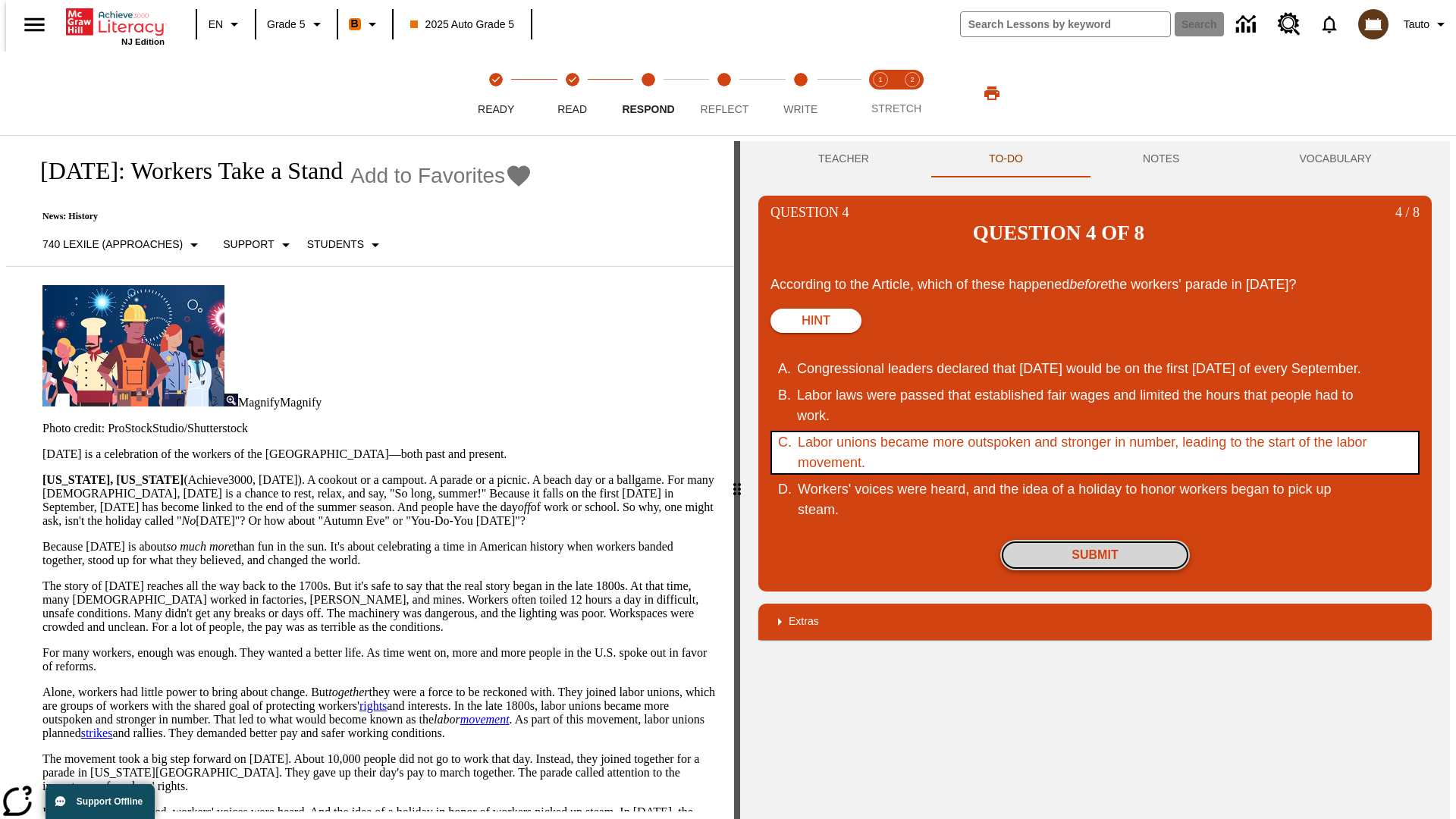
click at [1096, 540] on button "Submit" at bounding box center [1095, 555] width 190 height 31
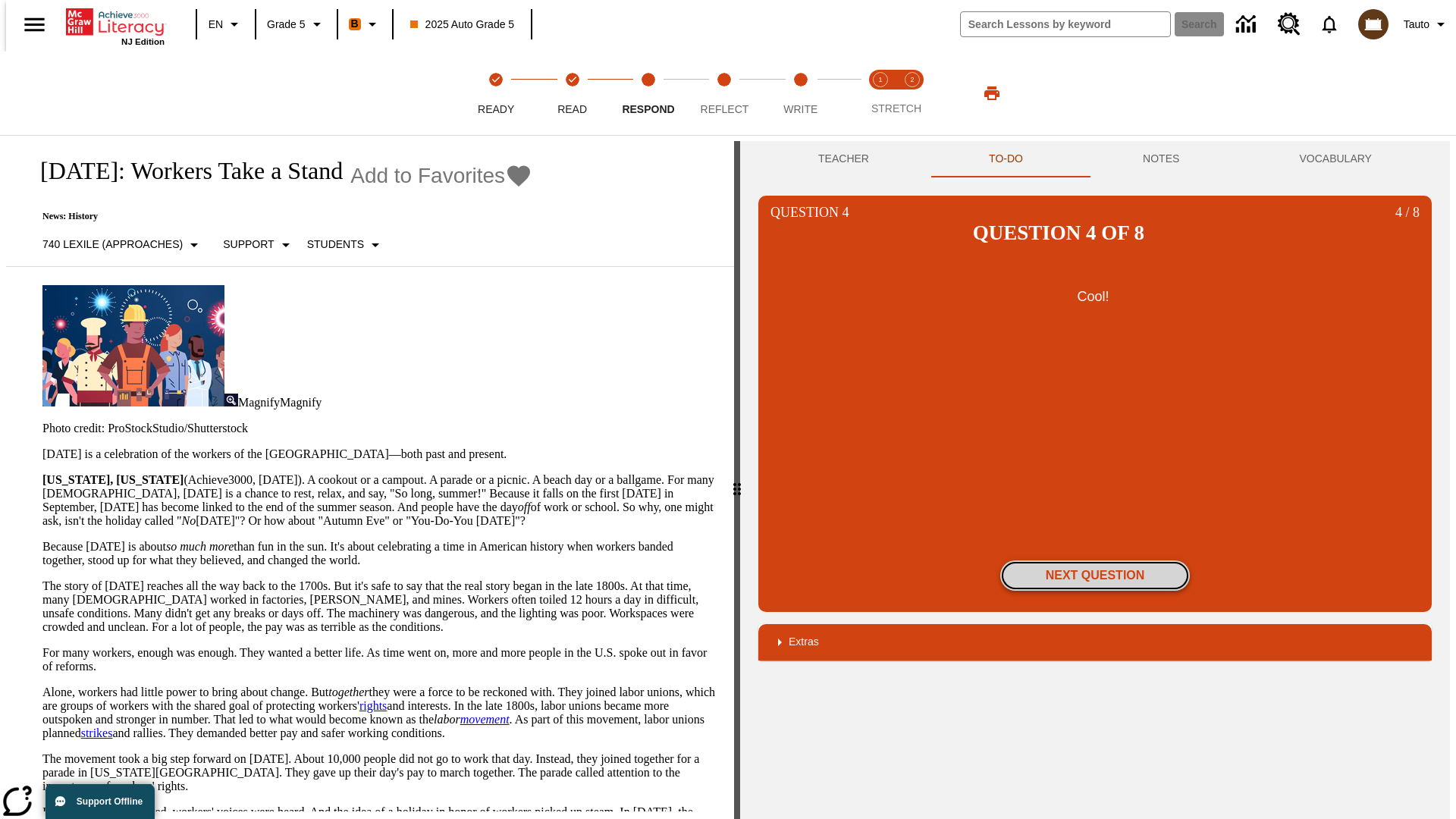
click at [1096, 560] on button "Next Question" at bounding box center [1095, 575] width 190 height 31
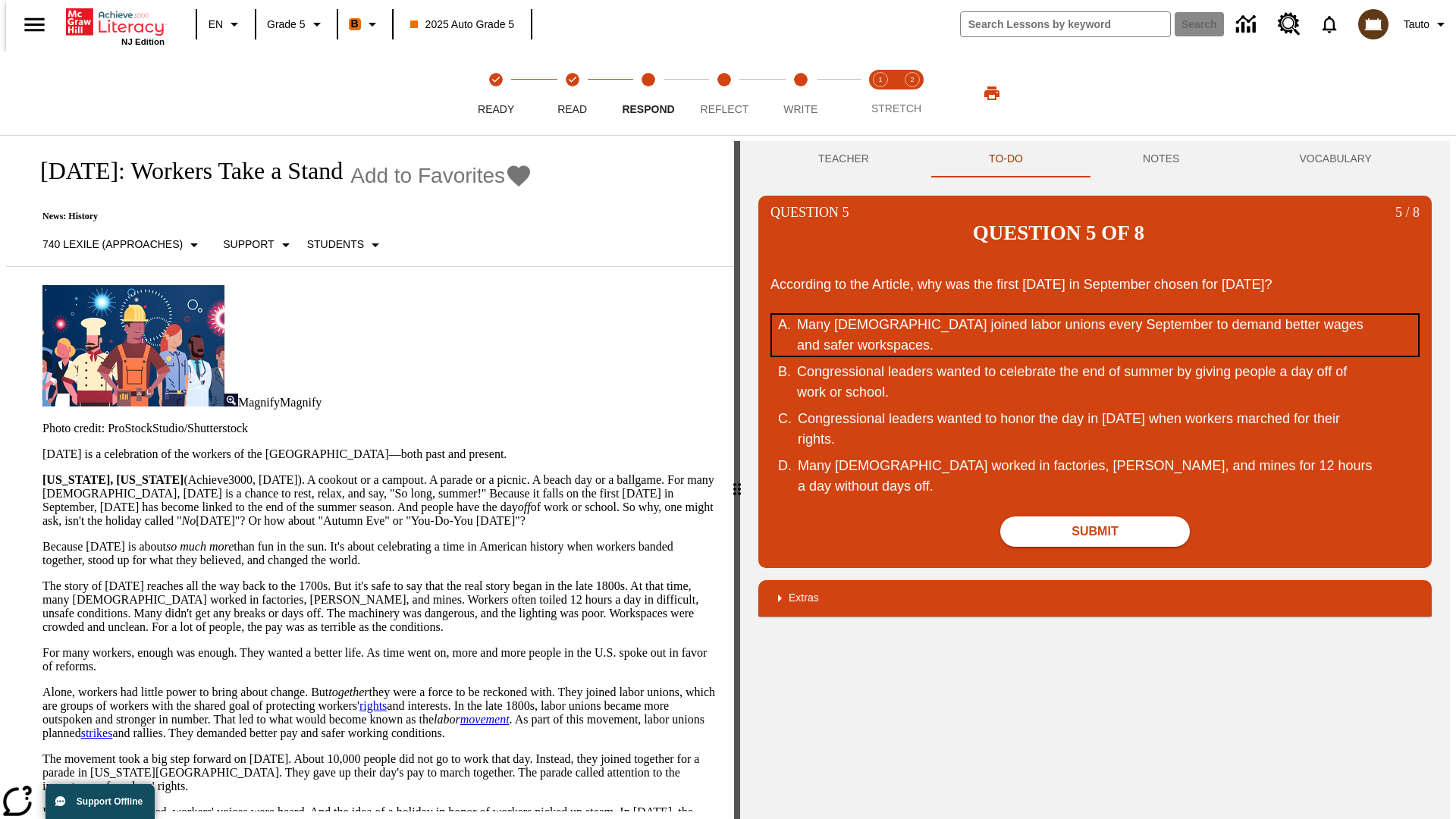
click at [1096, 315] on div "Many Americans joined labor unions every September to demand better wages and s…" at bounding box center [1085, 335] width 576 height 41
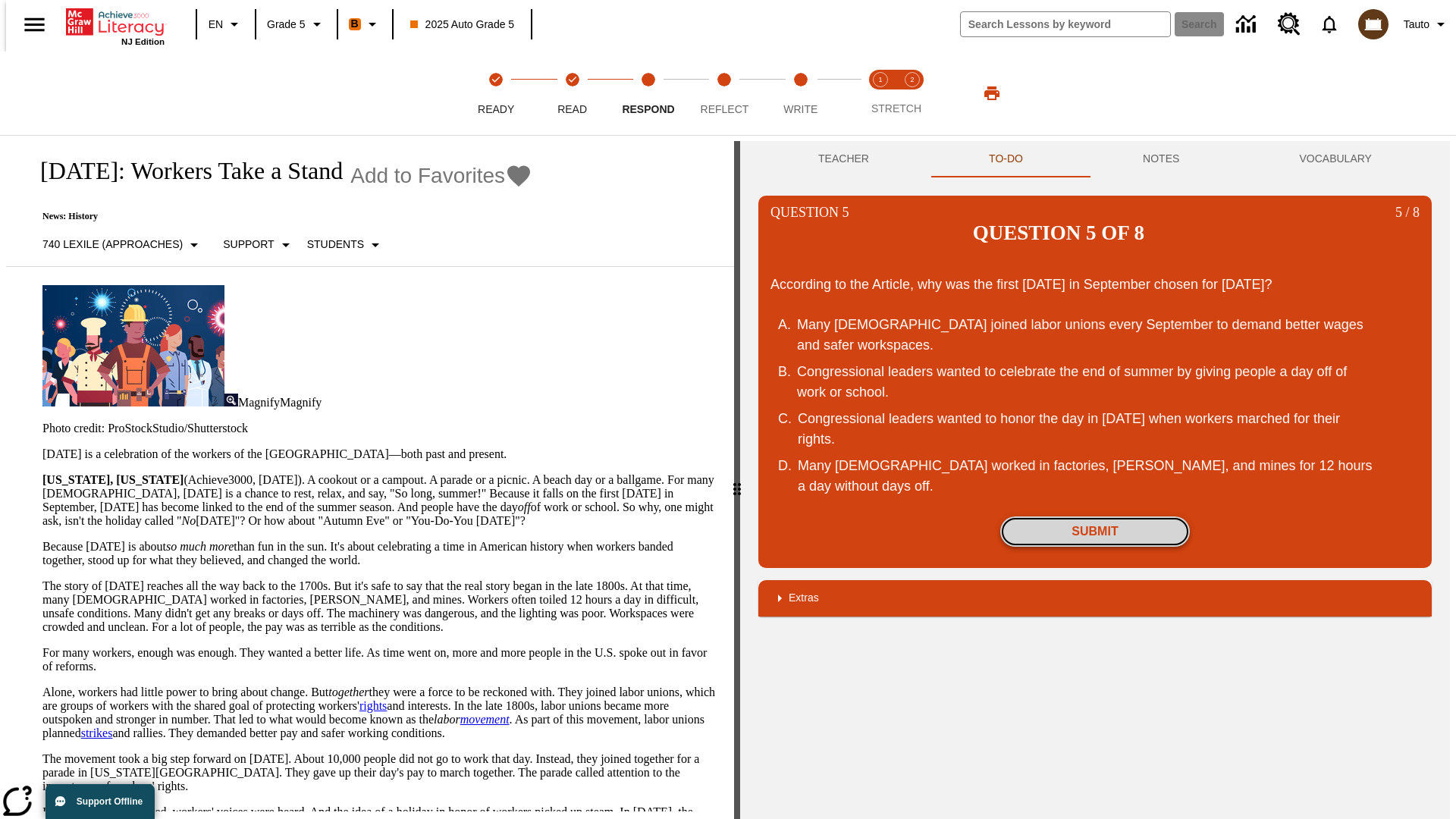
click at [1096, 517] on button "Submit" at bounding box center [1095, 531] width 190 height 31
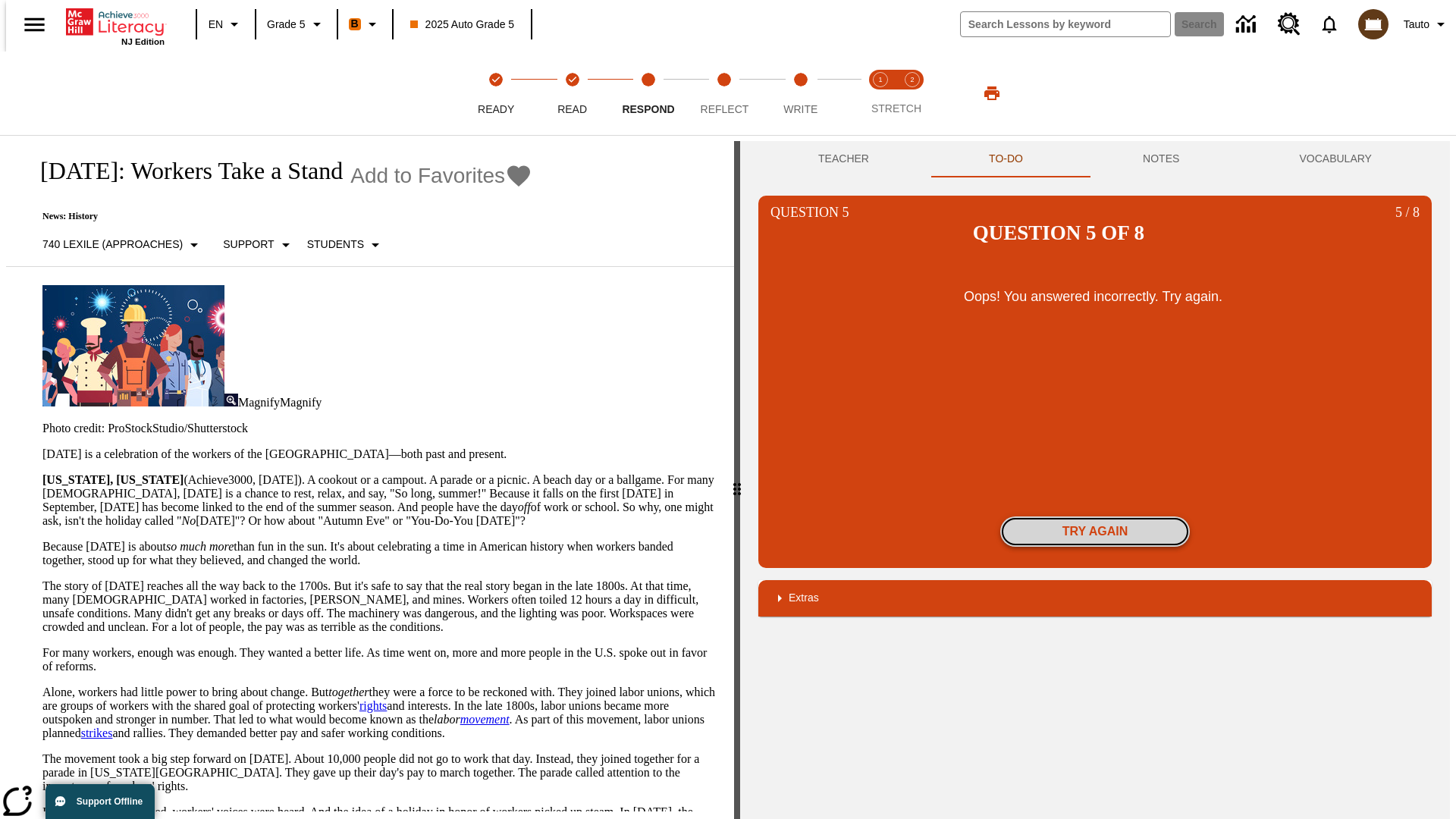
click at [1096, 517] on button "Try again" at bounding box center [1095, 531] width 190 height 31
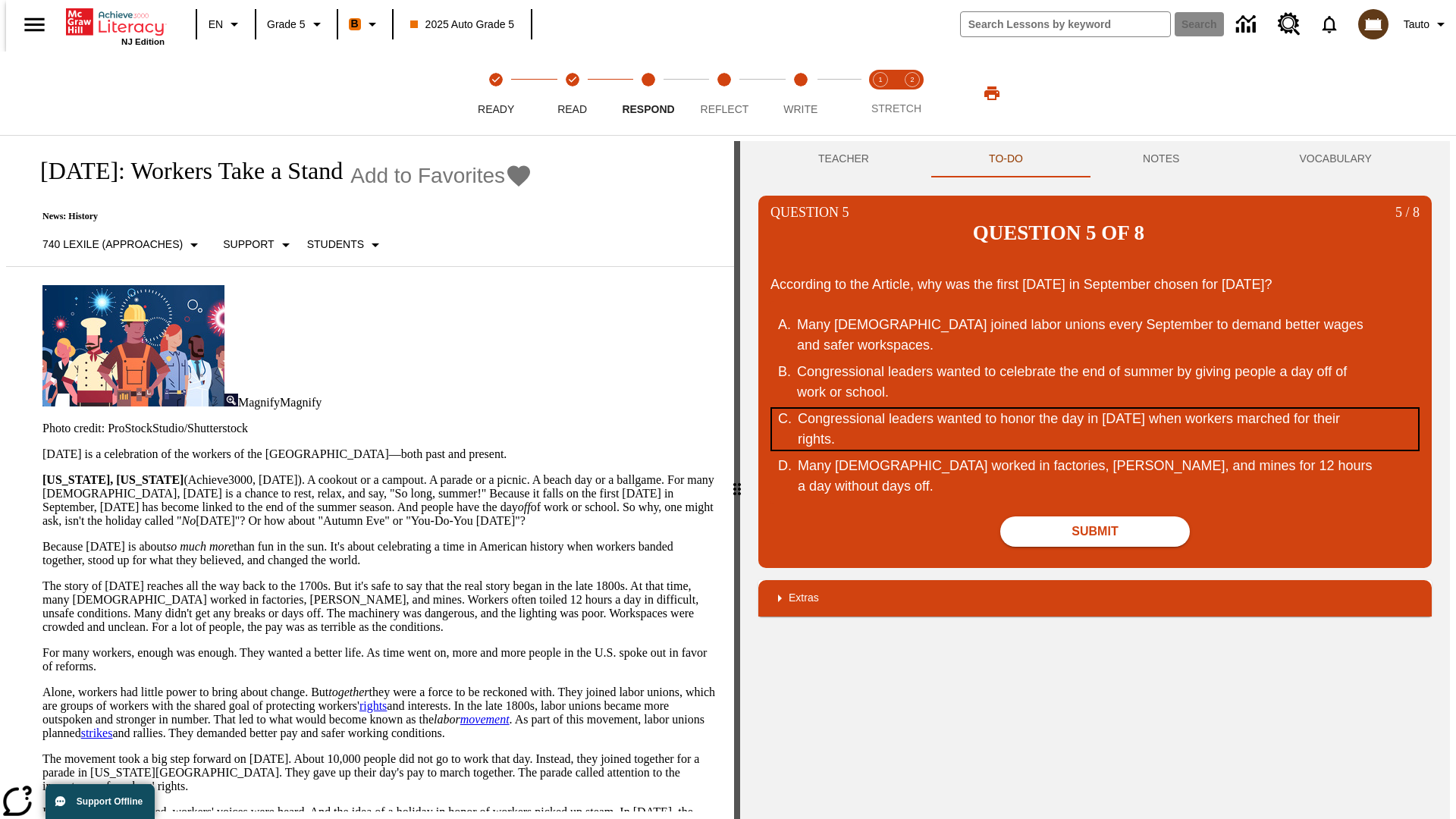
click at [1096, 409] on div "Congressional leaders wanted to honor the day in September of 1882 when workers…" at bounding box center [1086, 429] width 576 height 41
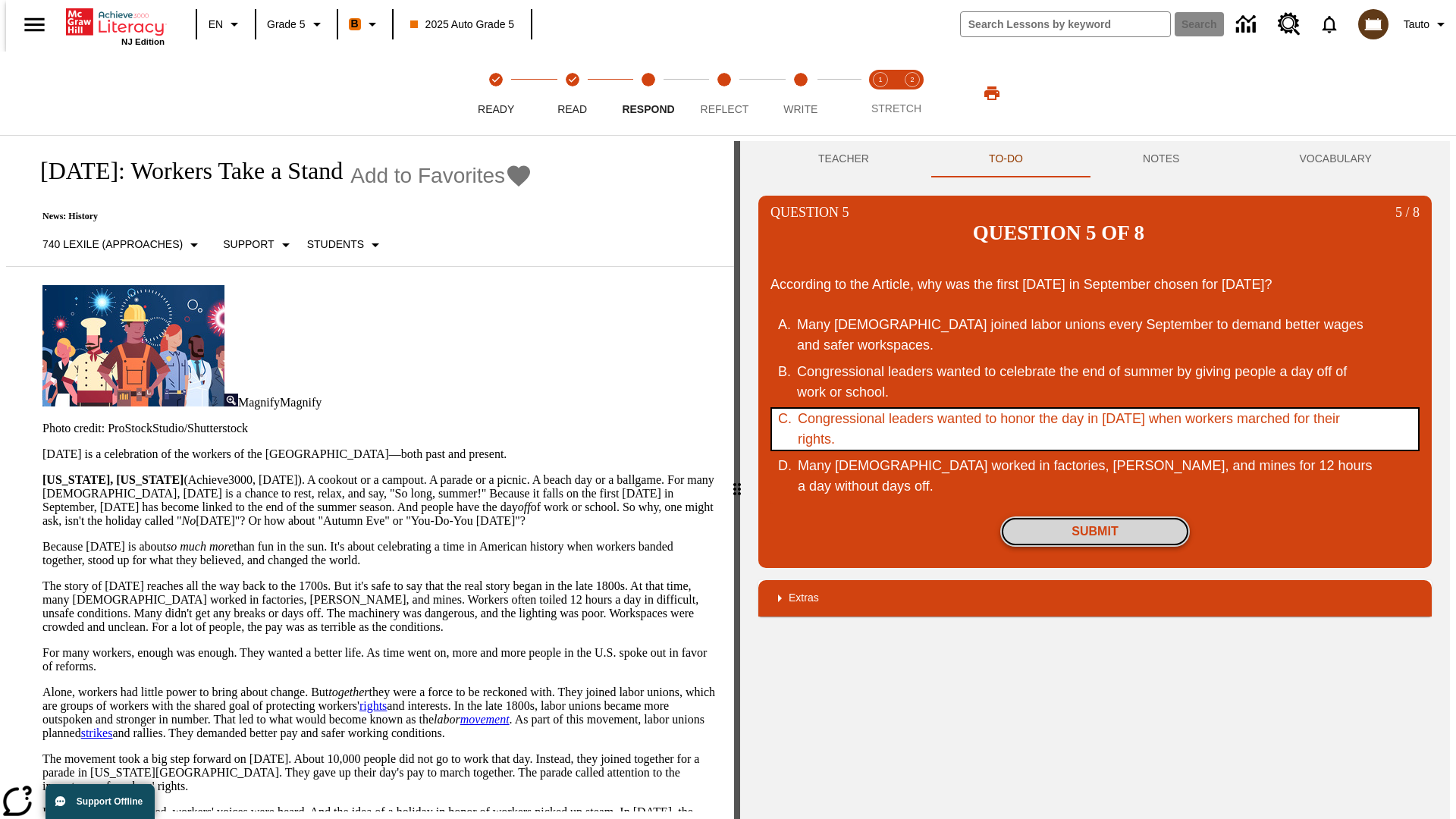
click at [1096, 517] on button "Submit" at bounding box center [1095, 531] width 190 height 31
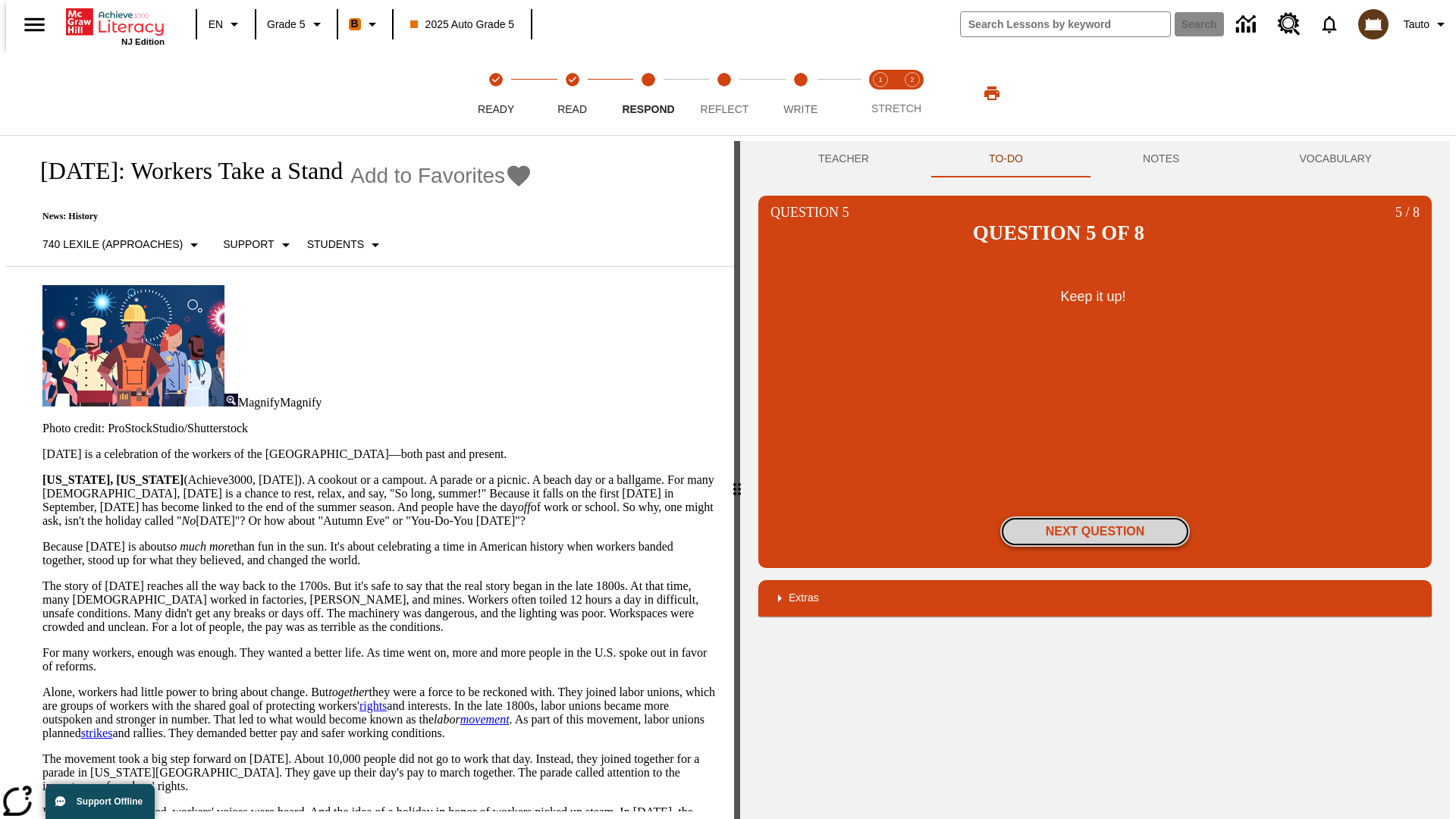
click at [1096, 517] on button "Next Question" at bounding box center [1095, 531] width 190 height 31
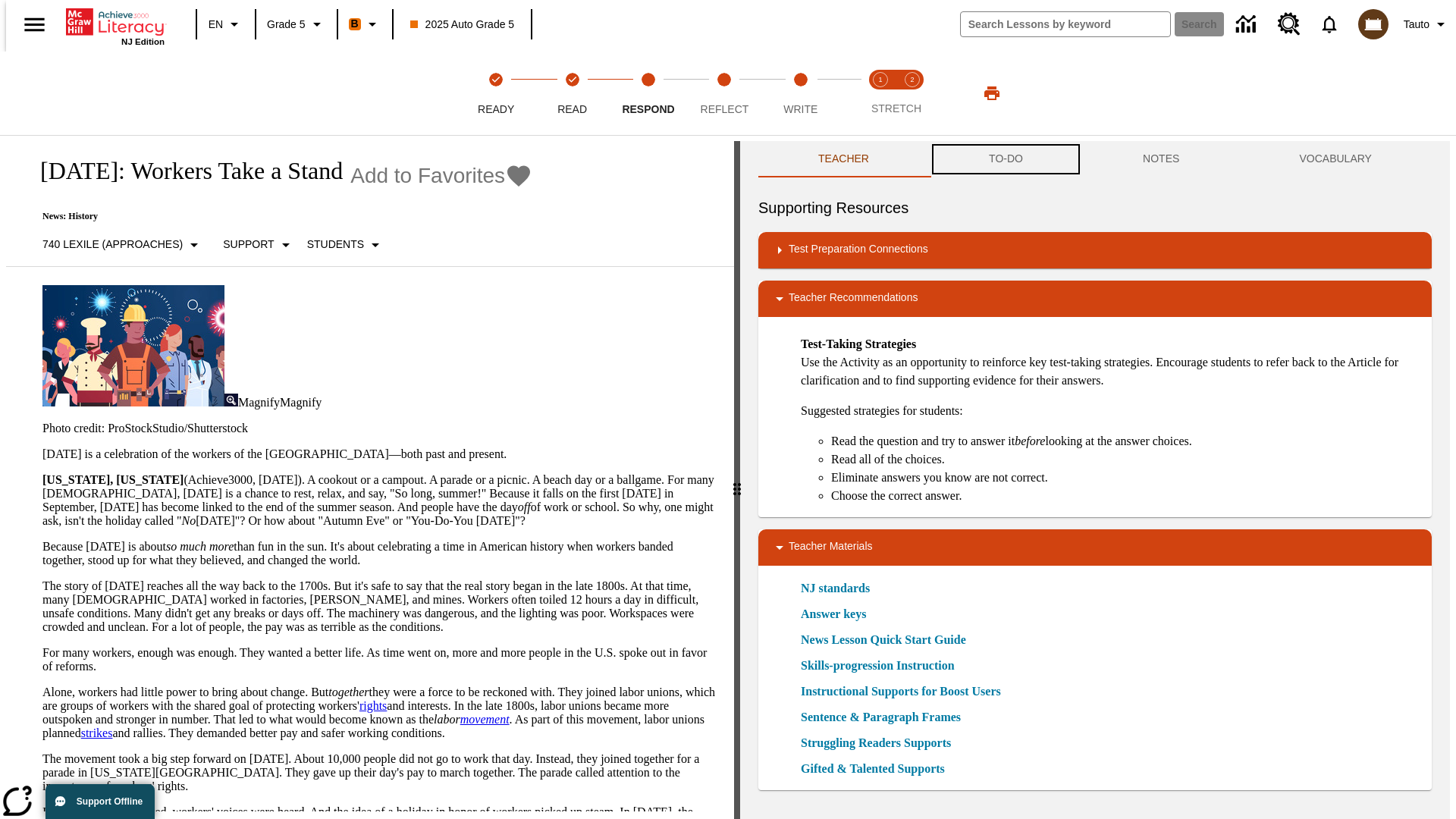
click at [1005, 159] on button "TO-DO" at bounding box center [1007, 159] width 154 height 37
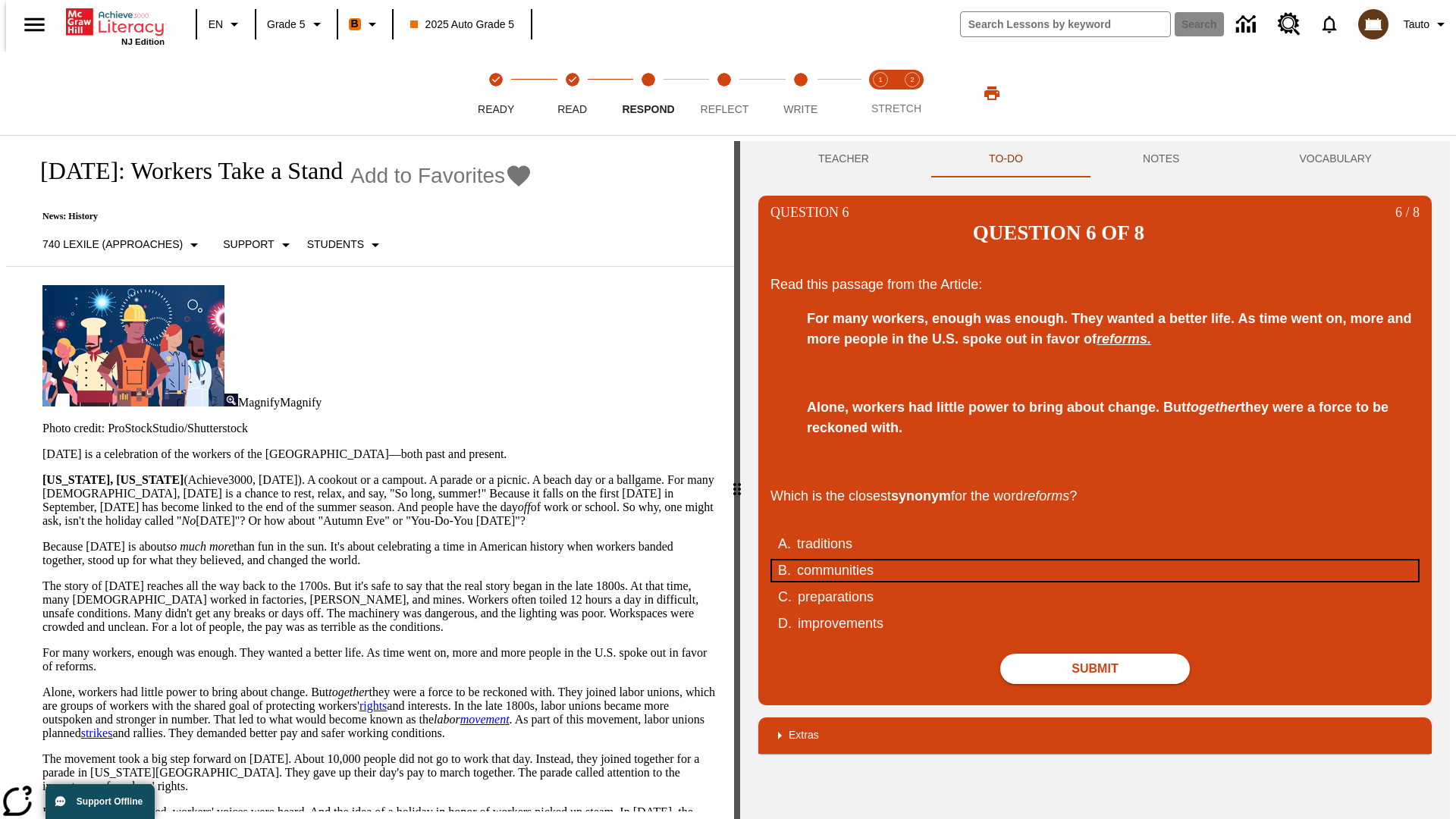
click at [1096, 560] on div "communities" at bounding box center [1085, 570] width 576 height 20
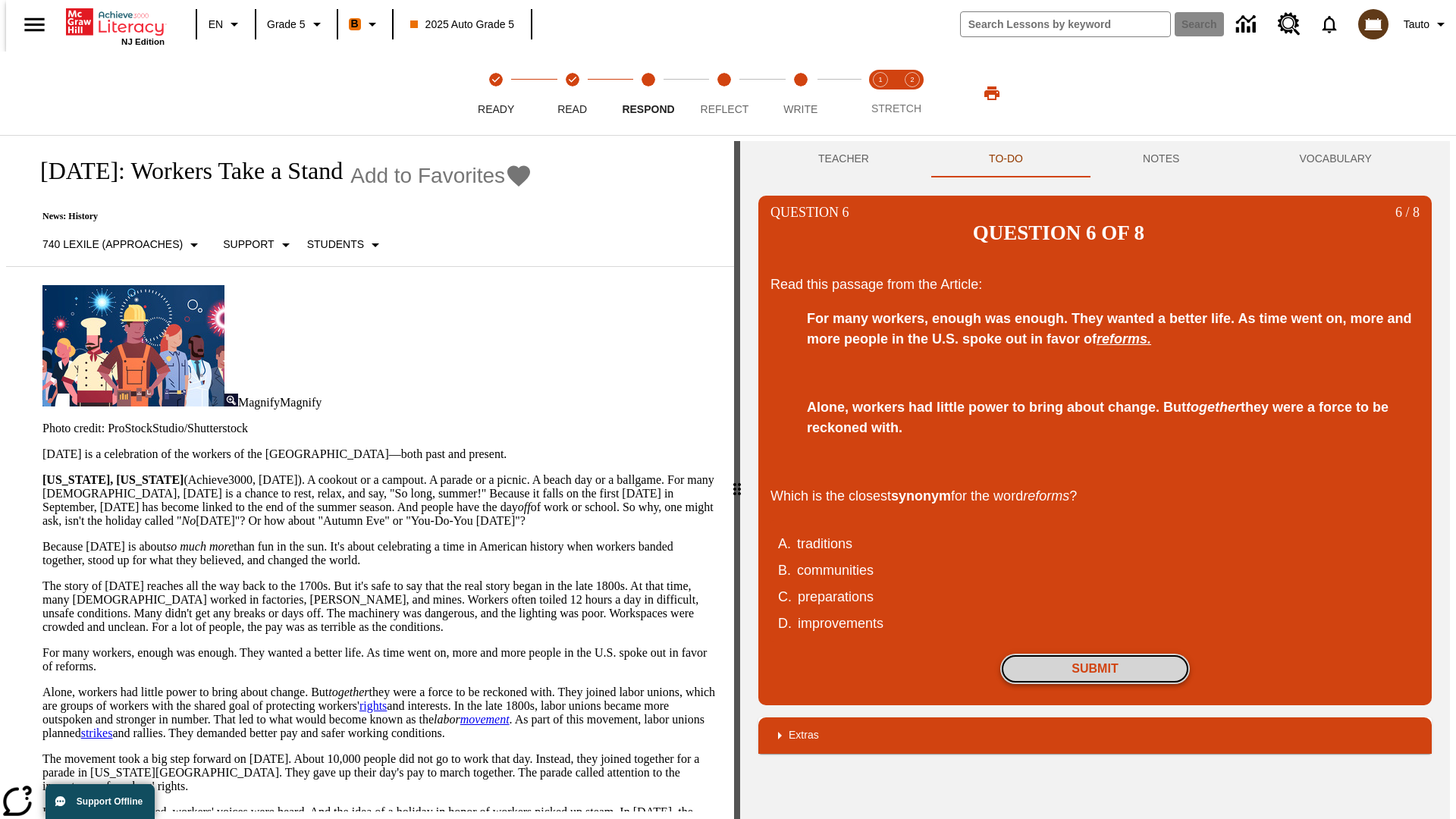
click at [1096, 654] on button "Submit" at bounding box center [1095, 669] width 190 height 31
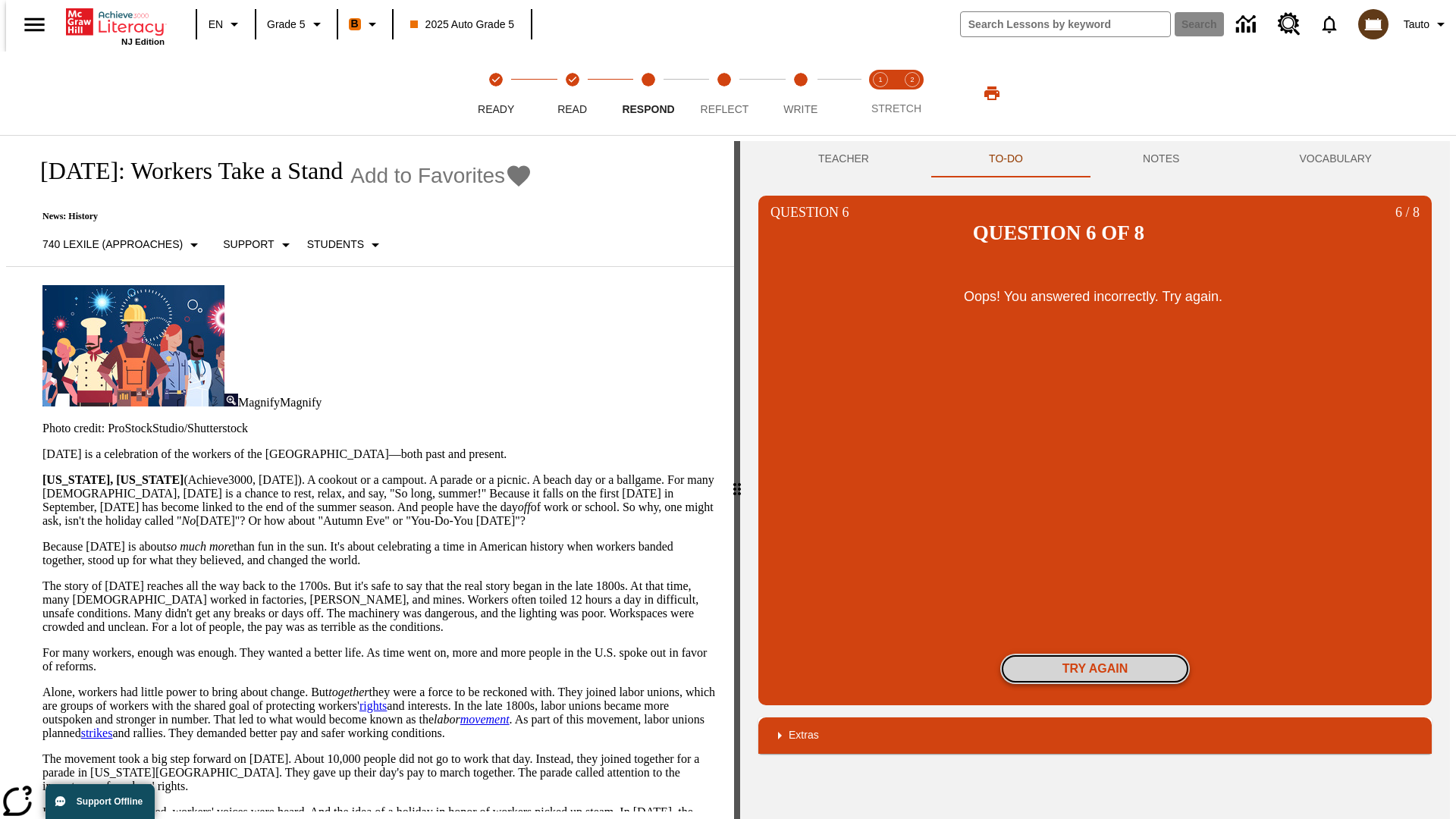
click at [1096, 654] on button "Try again" at bounding box center [1095, 669] width 190 height 31
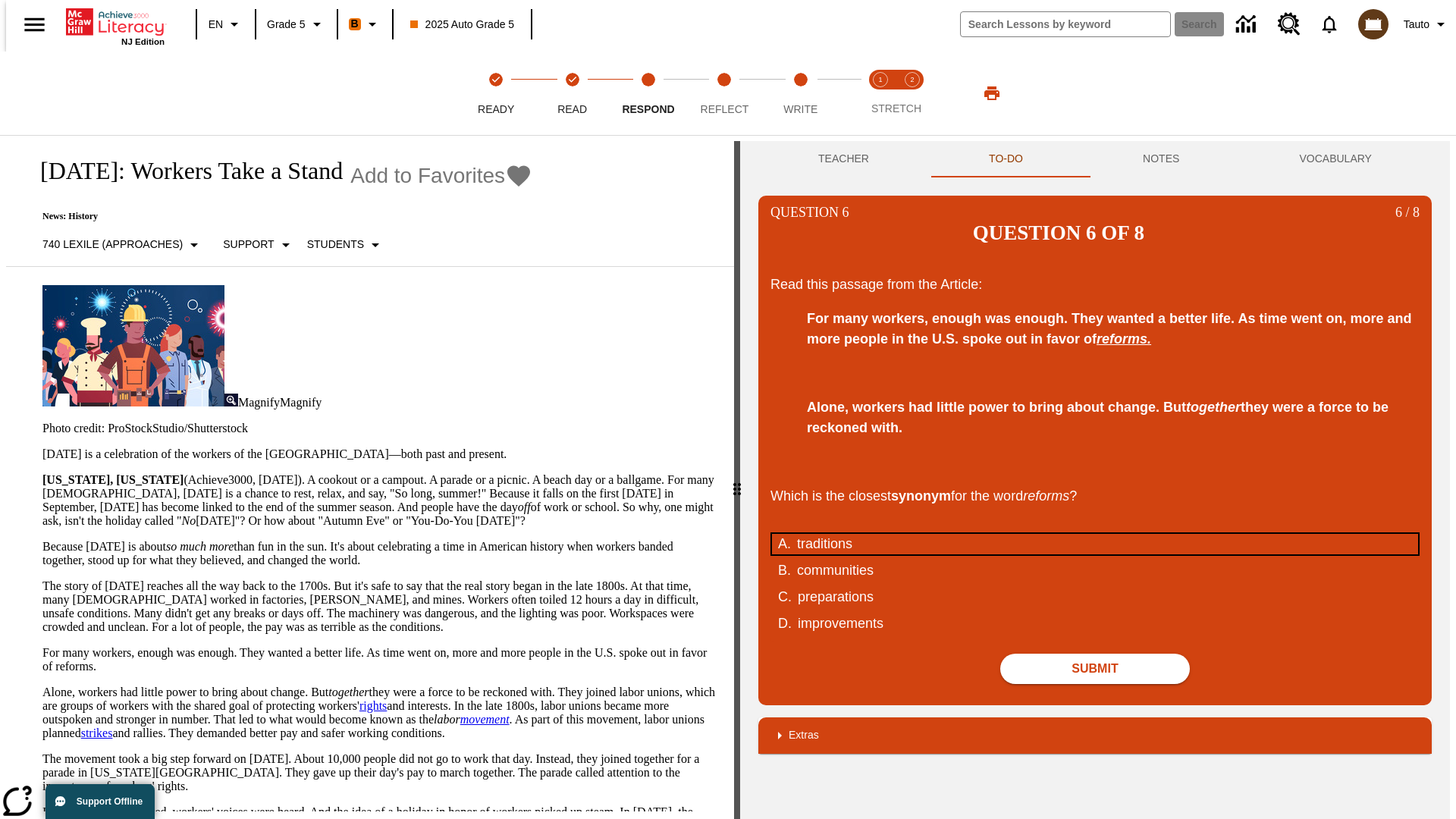
click at [1096, 534] on div "traditions" at bounding box center [1085, 544] width 576 height 20
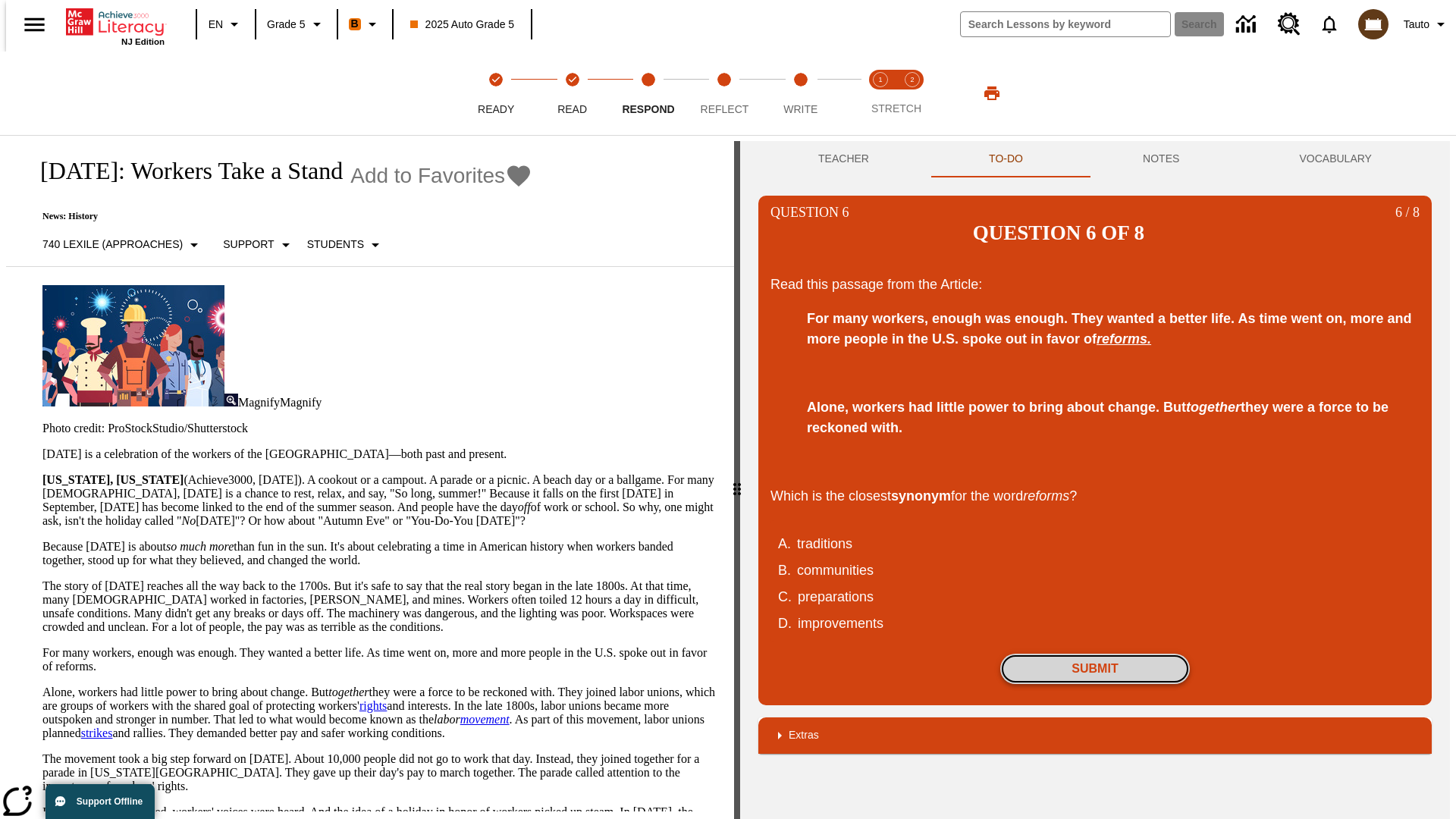
click at [1096, 654] on button "Submit" at bounding box center [1095, 669] width 190 height 31
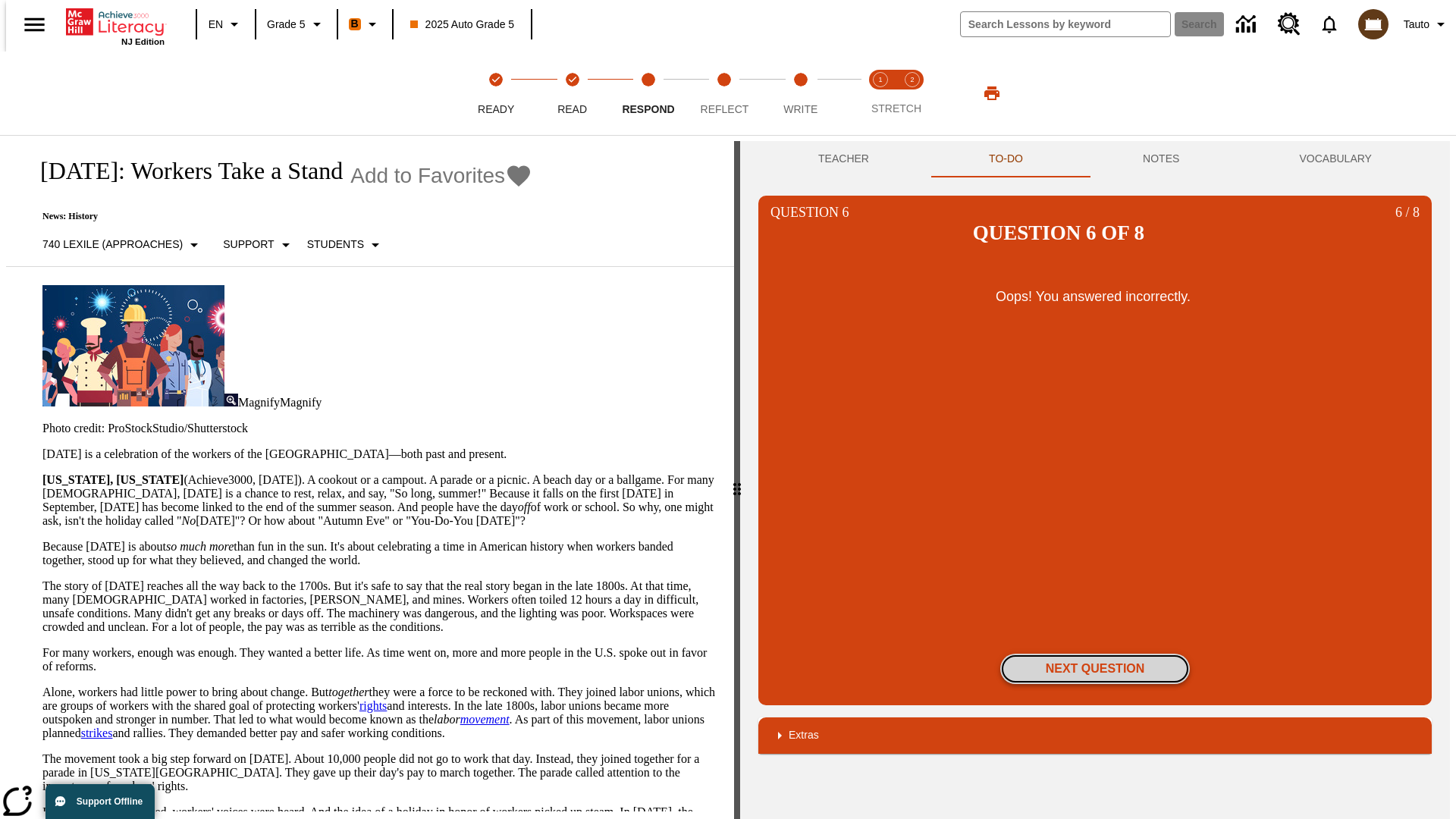
click at [1096, 654] on button "Next Question" at bounding box center [1095, 669] width 190 height 31
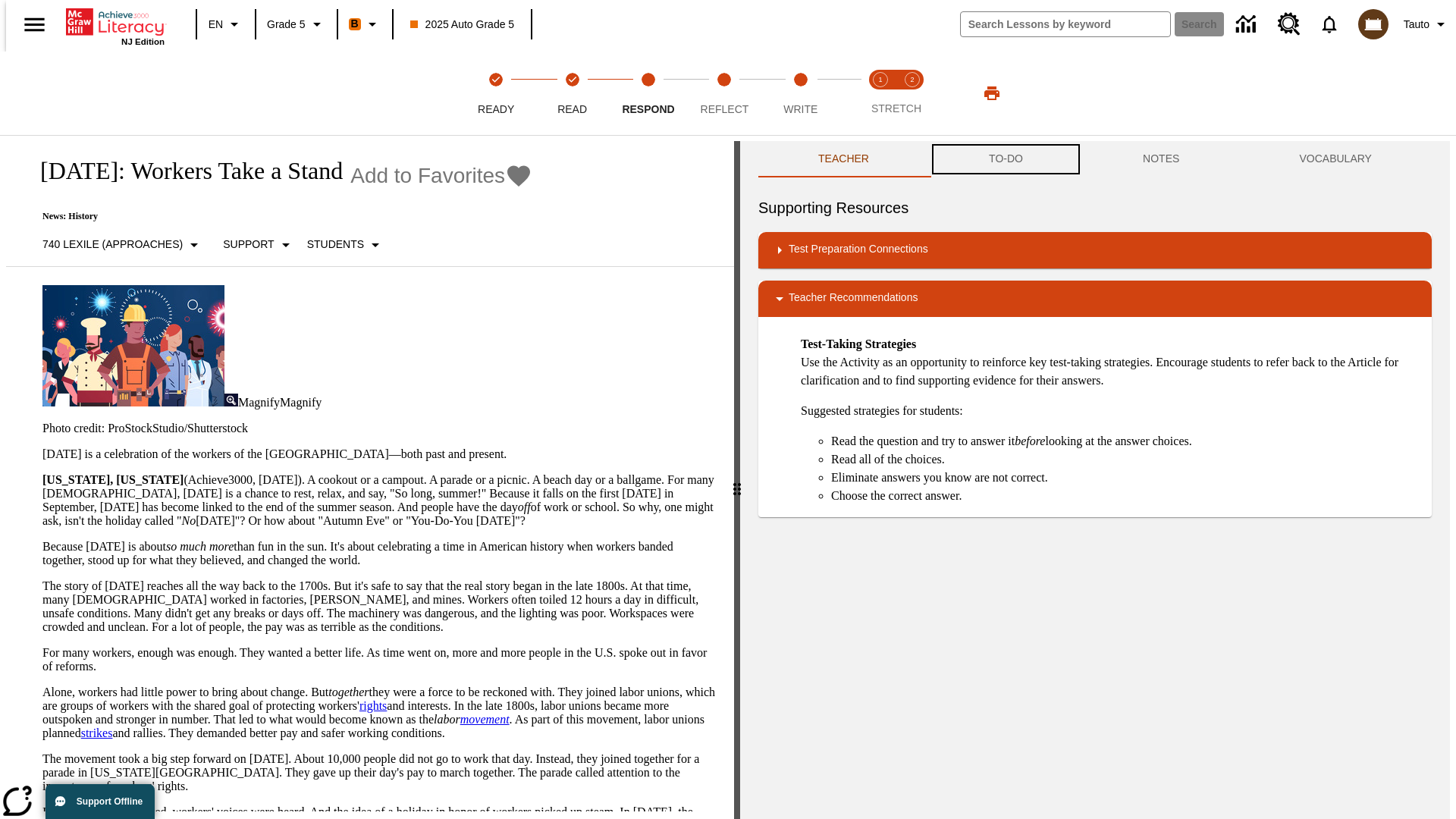
click at [1005, 159] on button "TO-DO" at bounding box center [1007, 159] width 154 height 37
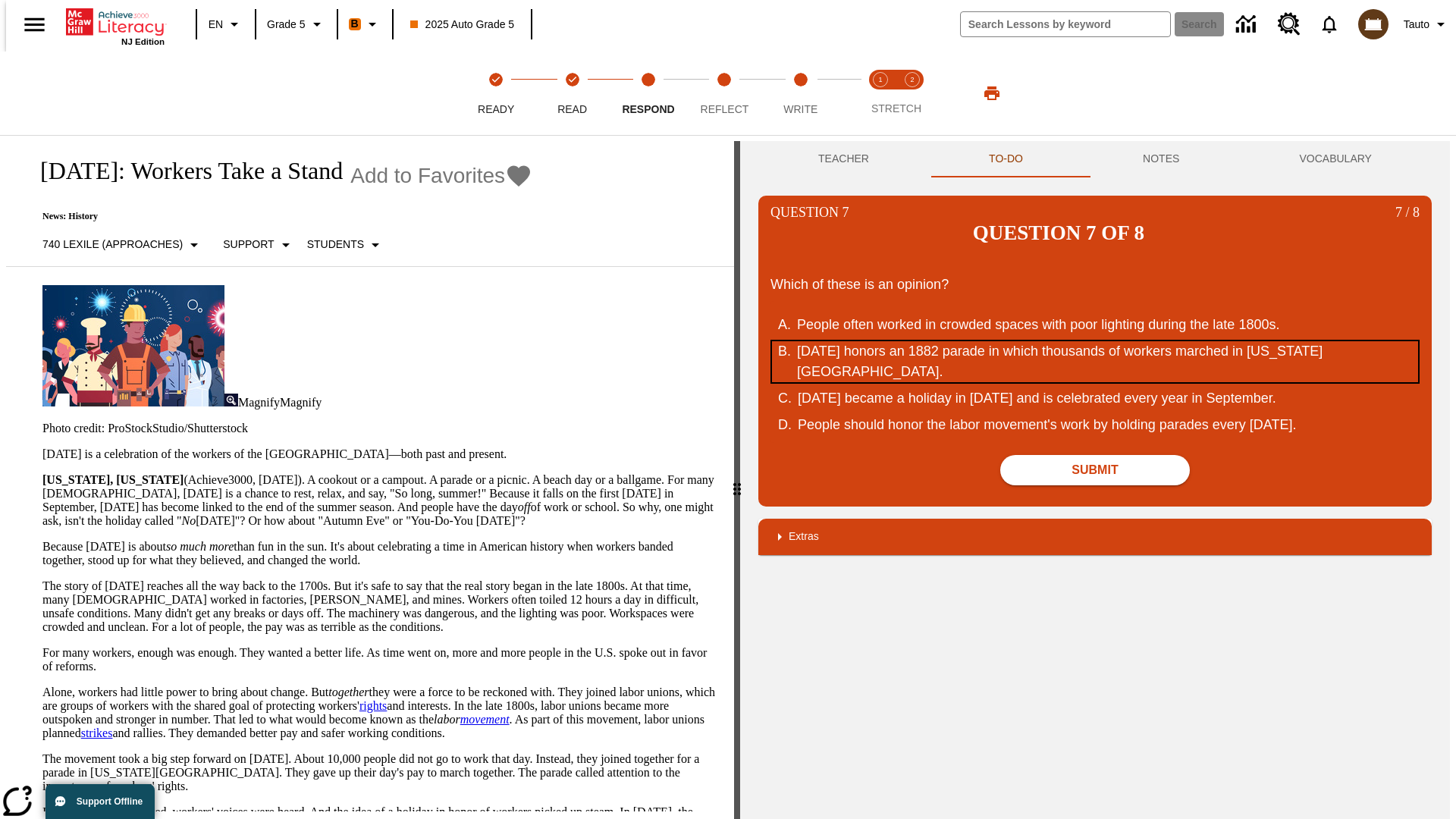
click at [1096, 341] on div "[DATE] honors an 1882 parade in which thousands of workers marched in [US_STATE…" at bounding box center [1085, 361] width 576 height 41
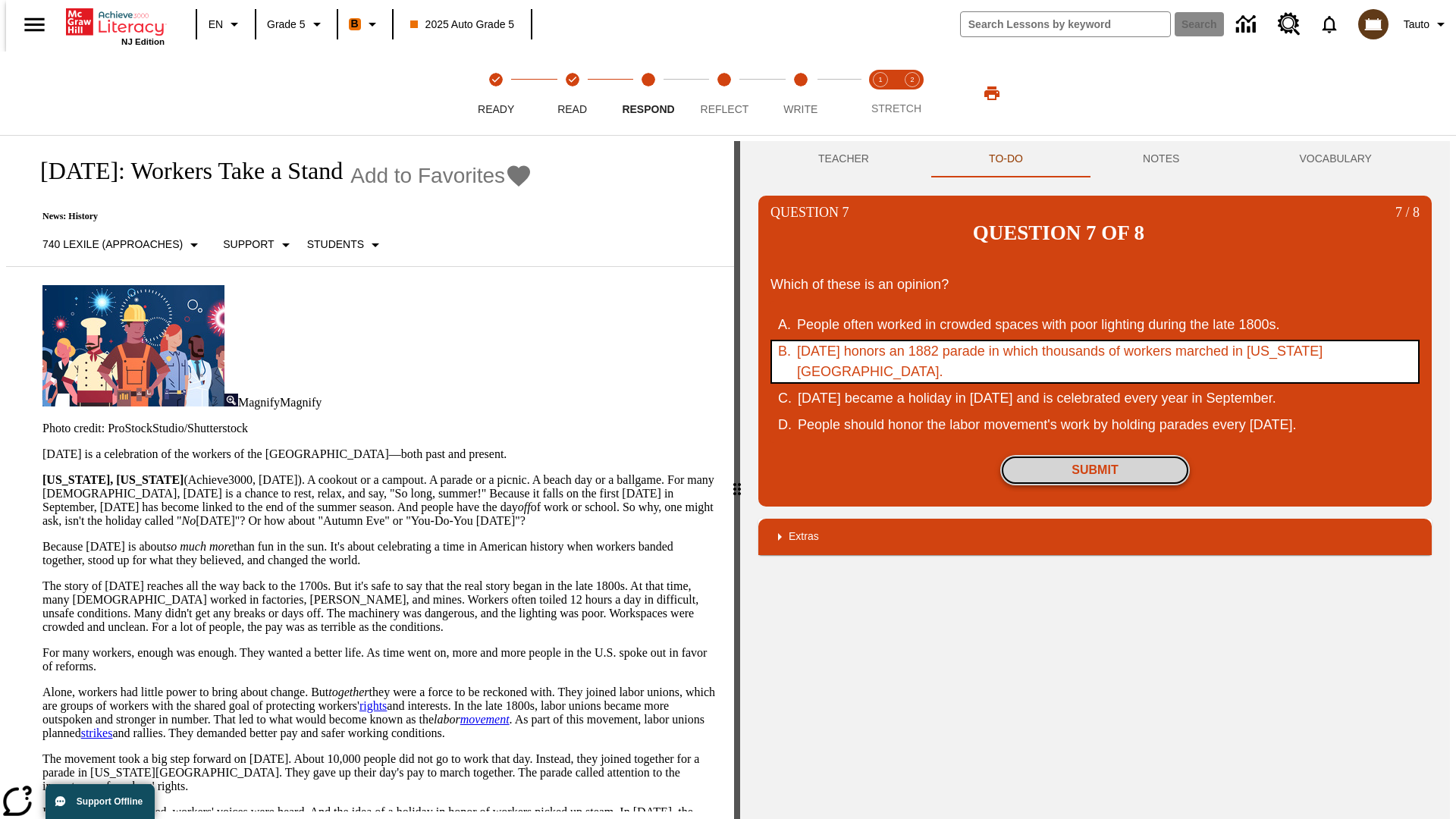
click at [1096, 455] on button "Submit" at bounding box center [1095, 469] width 190 height 31
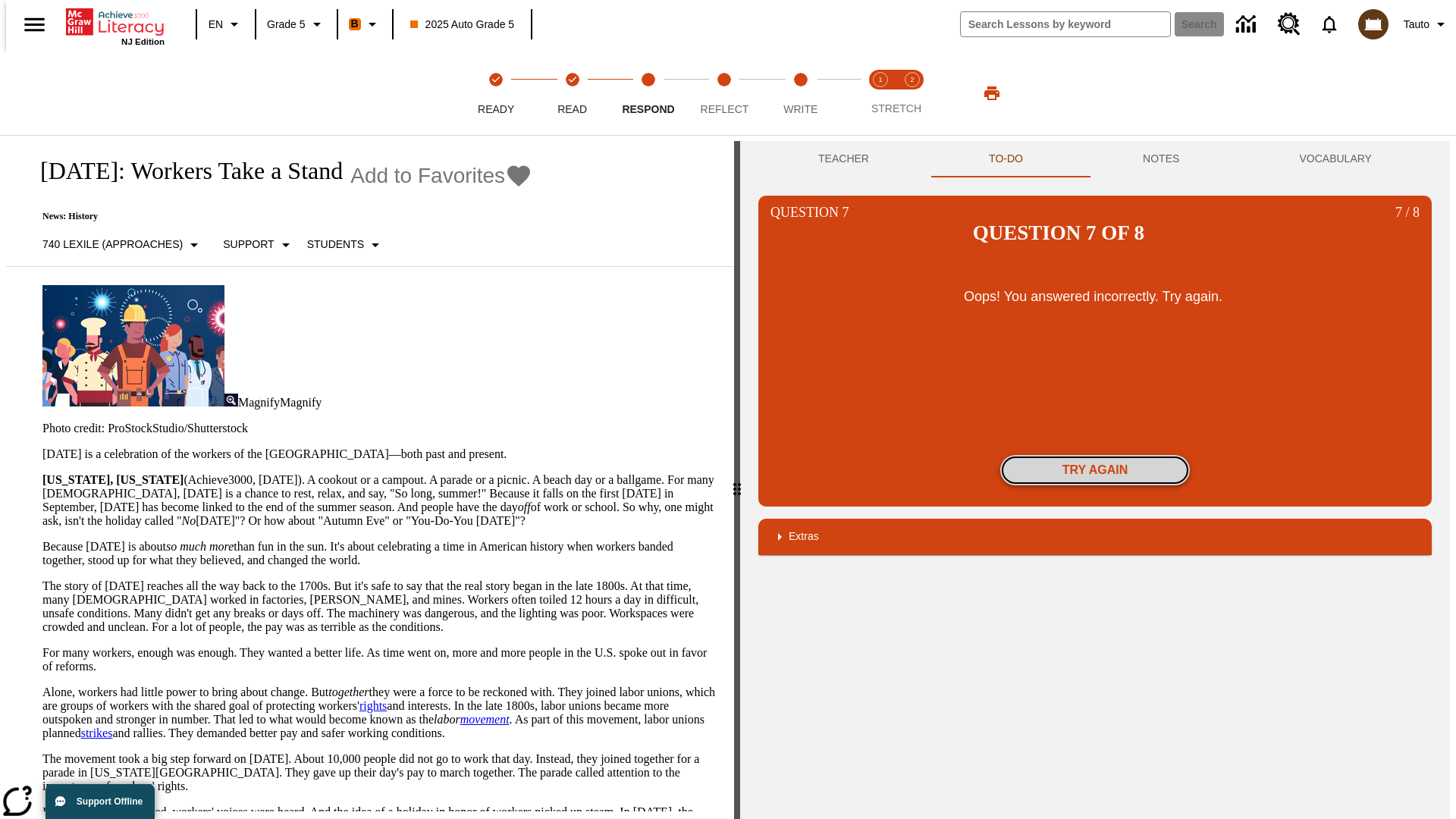
click at [1096, 455] on button "Try again" at bounding box center [1095, 469] width 190 height 31
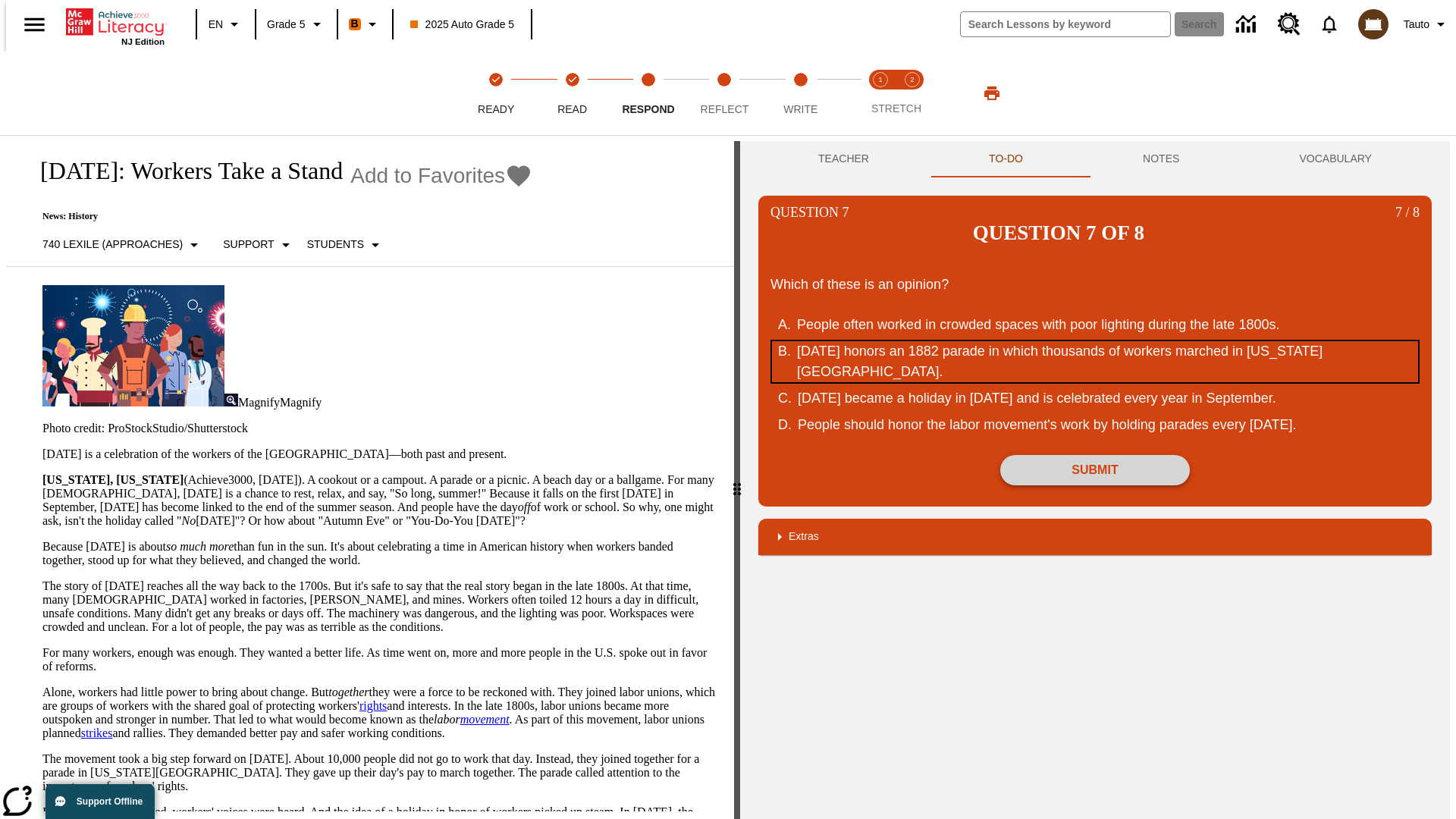
click at [1096, 341] on div "[DATE] honors an 1882 parade in which thousands of workers marched in [US_STATE…" at bounding box center [1085, 361] width 576 height 41
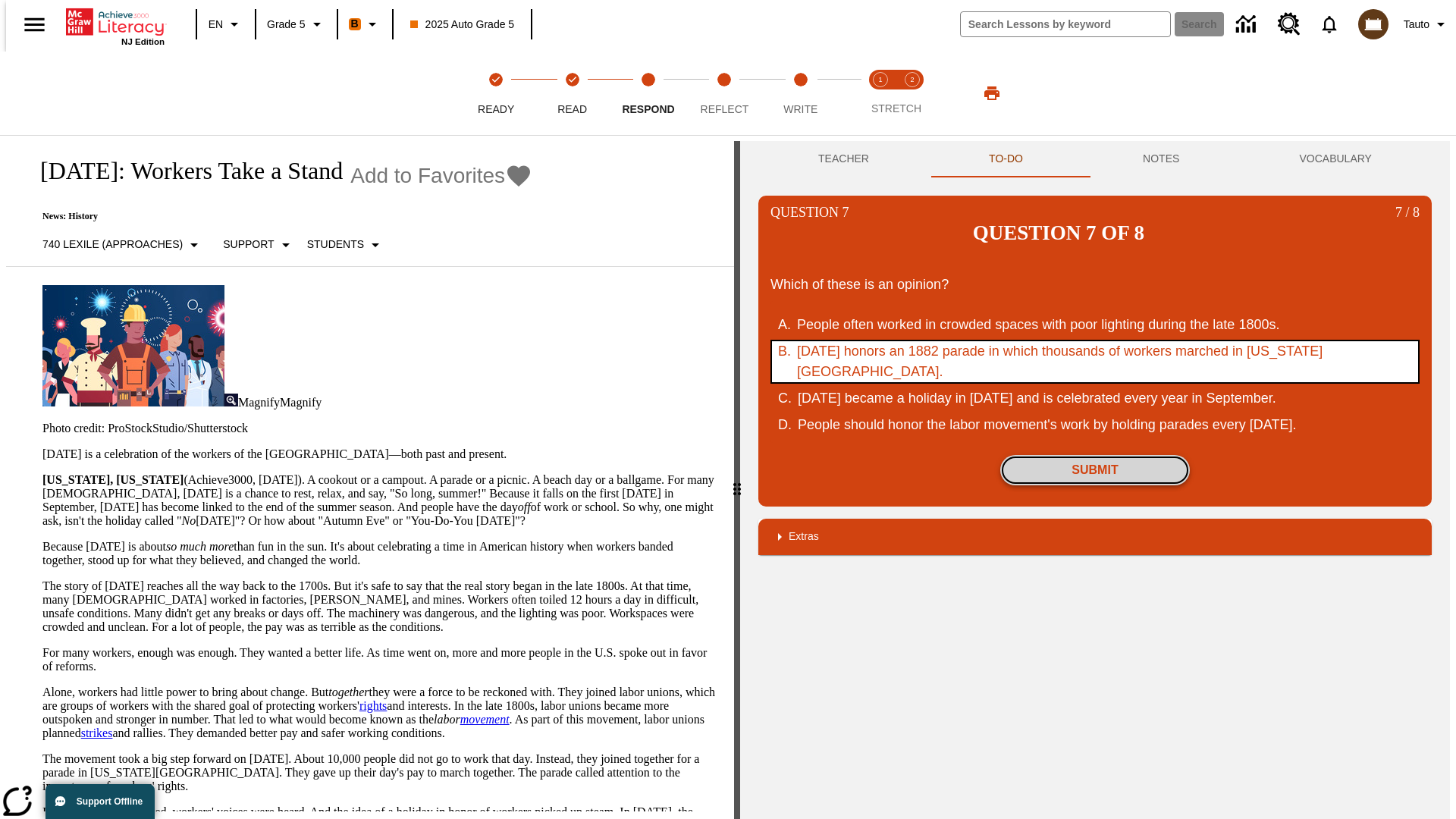
click at [1096, 455] on button "Submit" at bounding box center [1095, 469] width 190 height 31
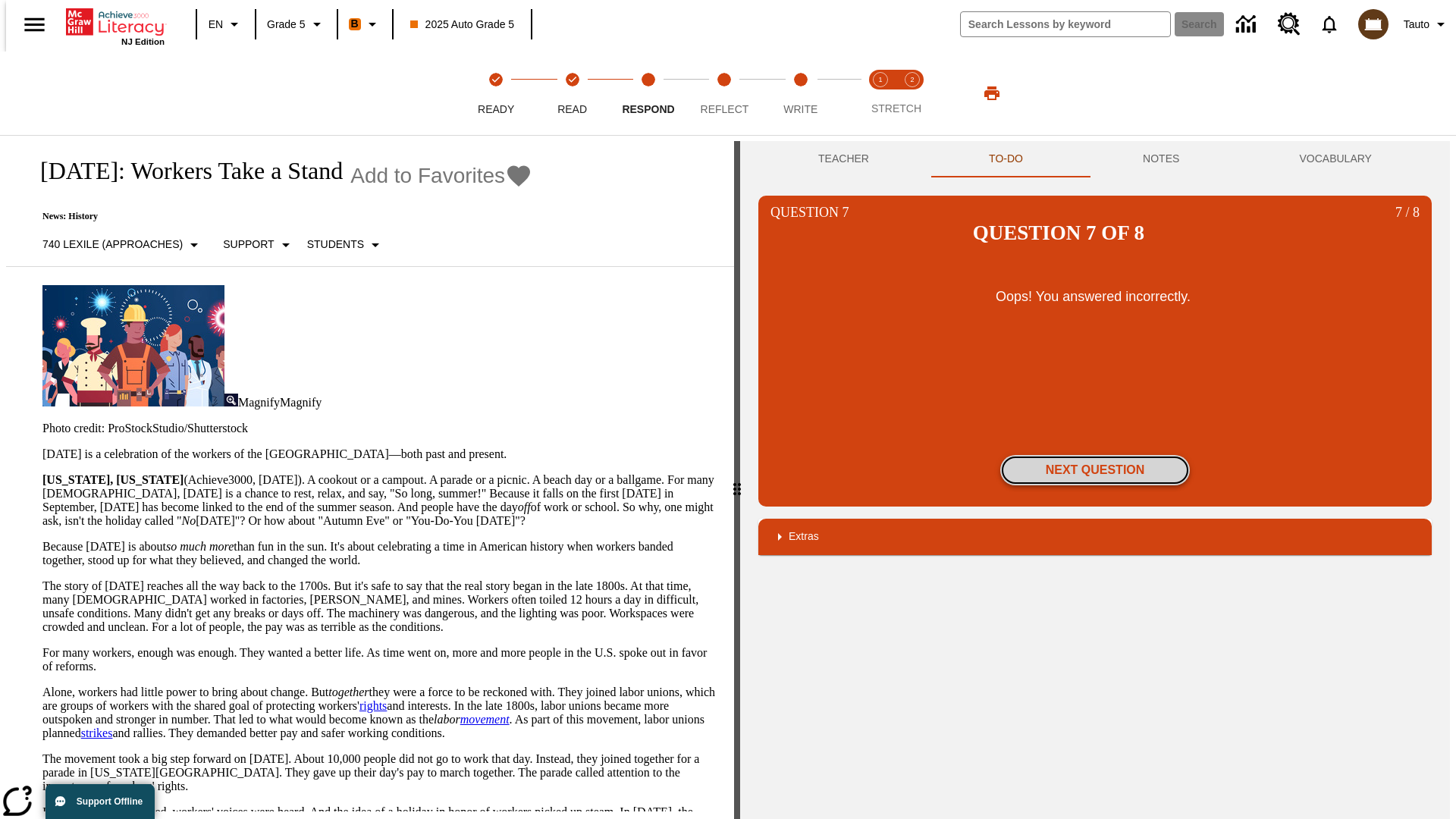
click at [1096, 455] on button "Next Question" at bounding box center [1095, 469] width 190 height 31
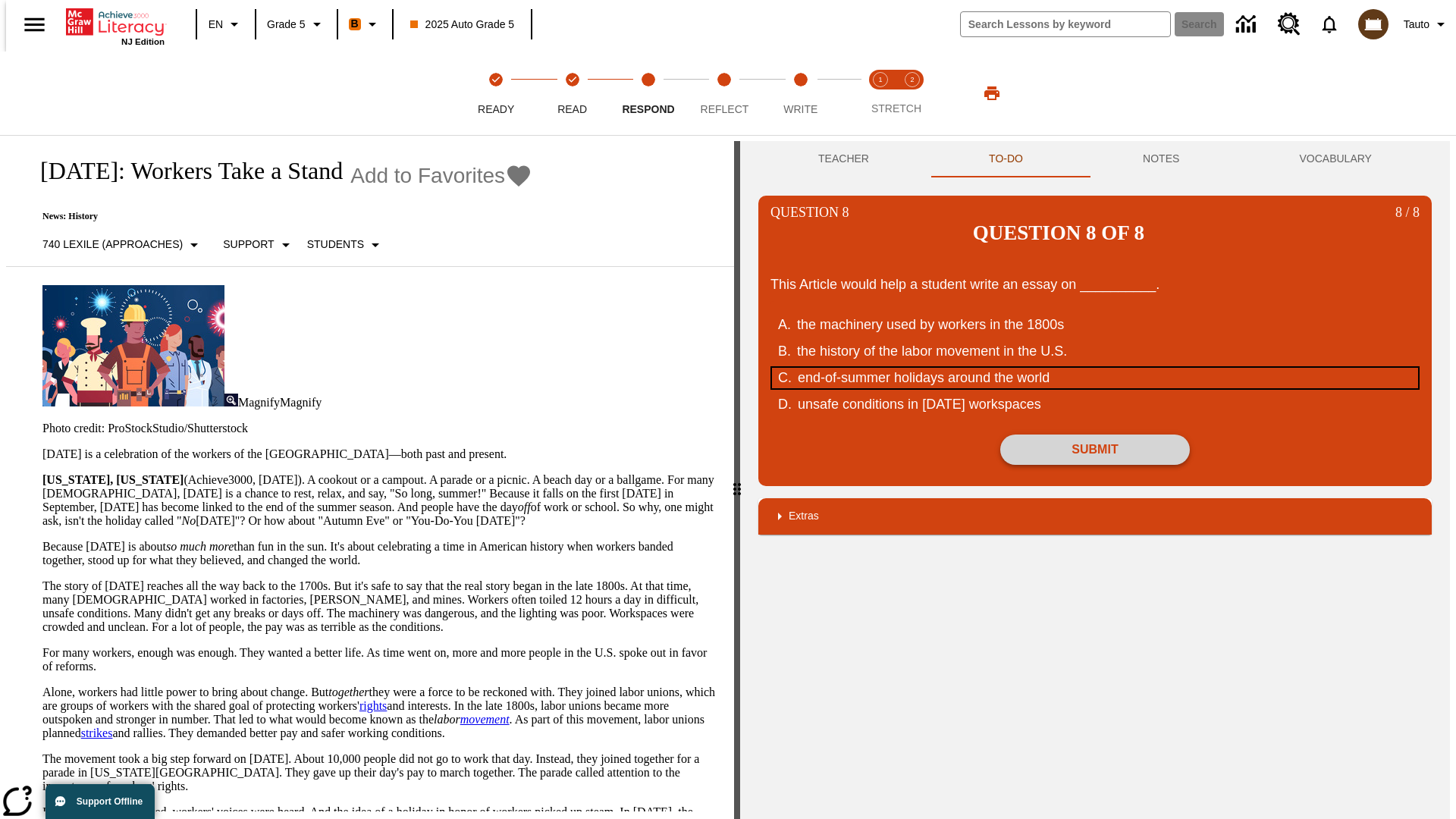
click at [1096, 368] on div "end-of-summer holidays around the world" at bounding box center [1086, 378] width 576 height 20
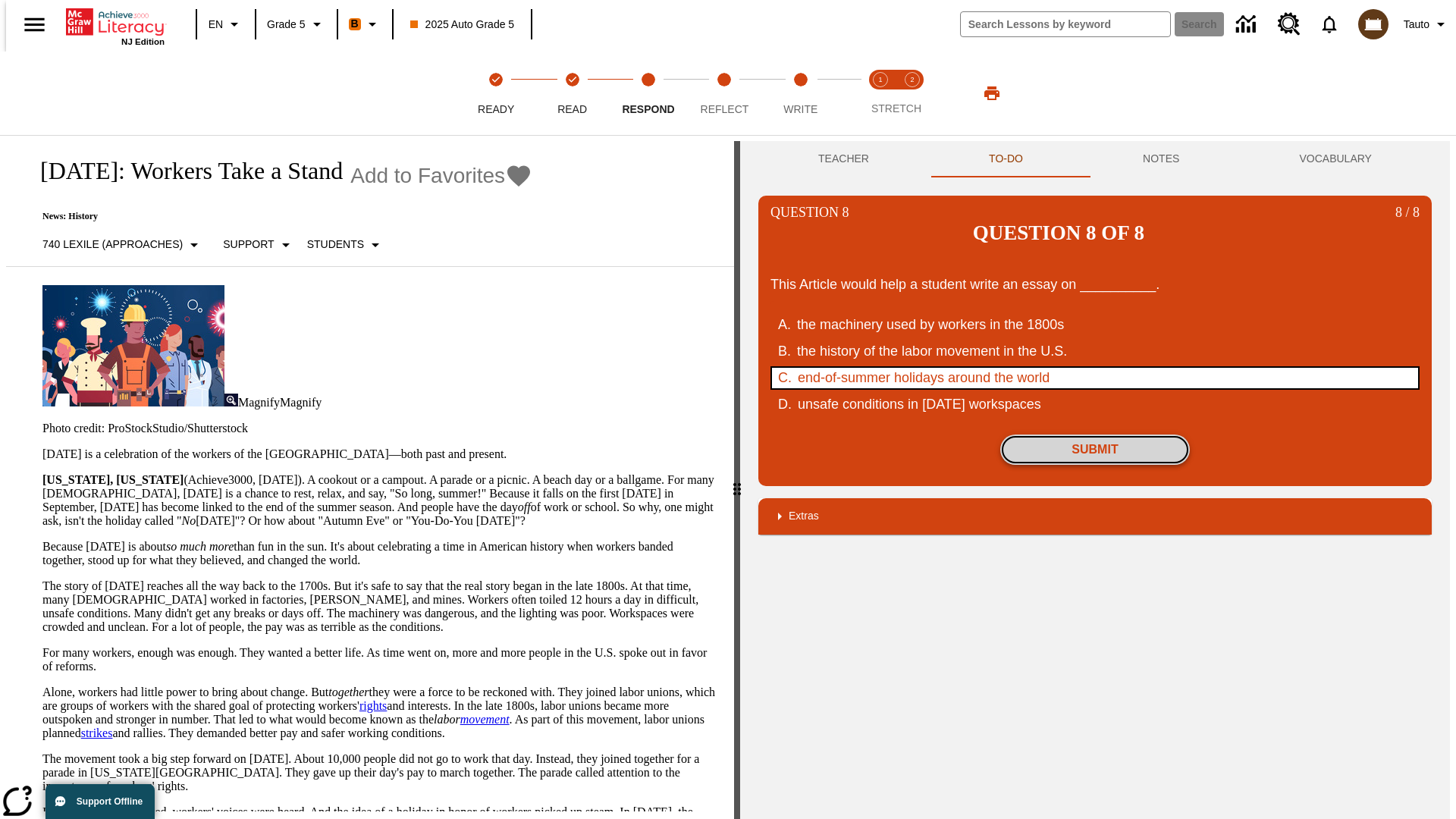
click at [1096, 434] on button "Submit" at bounding box center [1095, 449] width 190 height 31
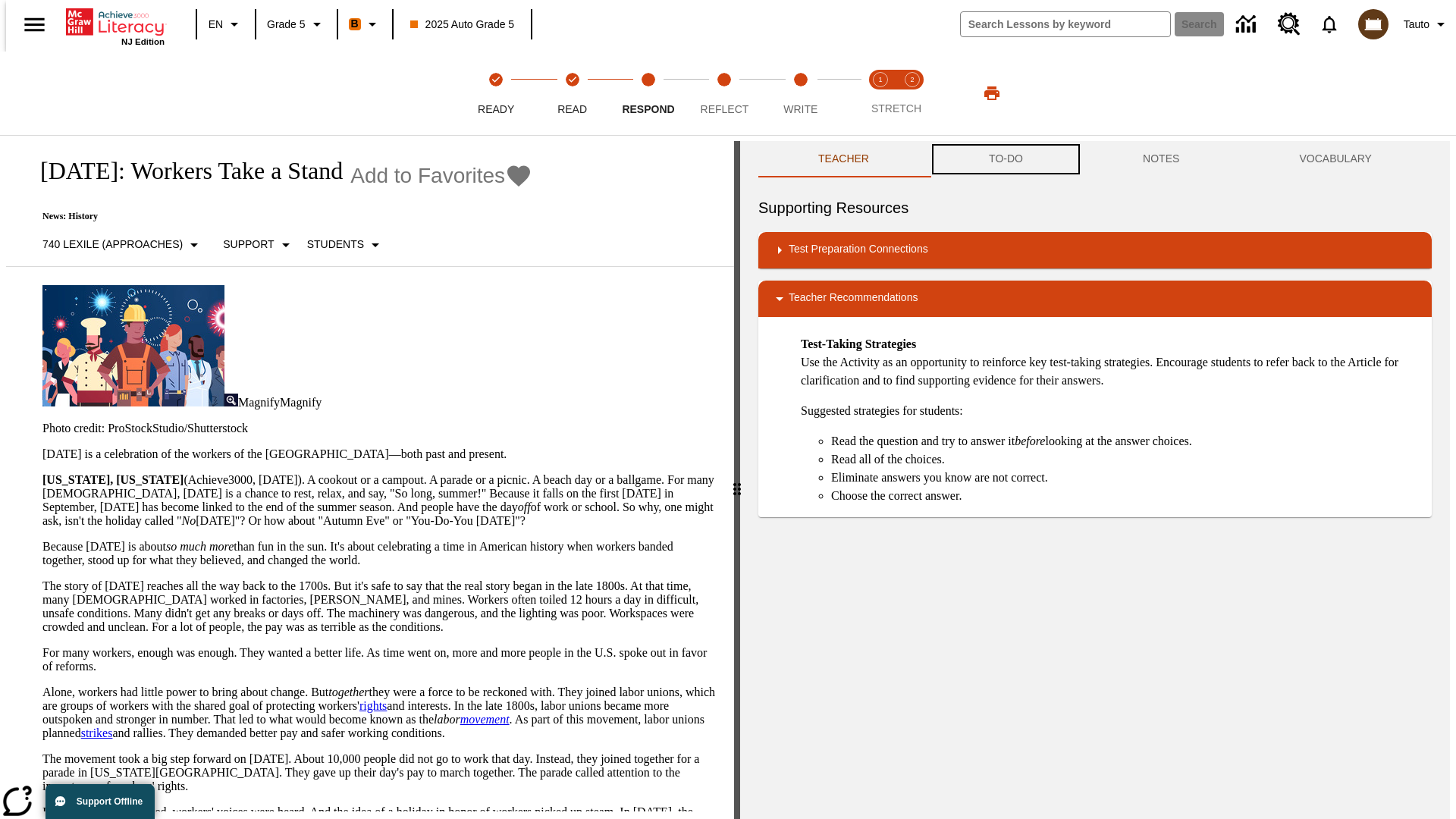
click at [1005, 159] on button "TO-DO" at bounding box center [1007, 159] width 154 height 37
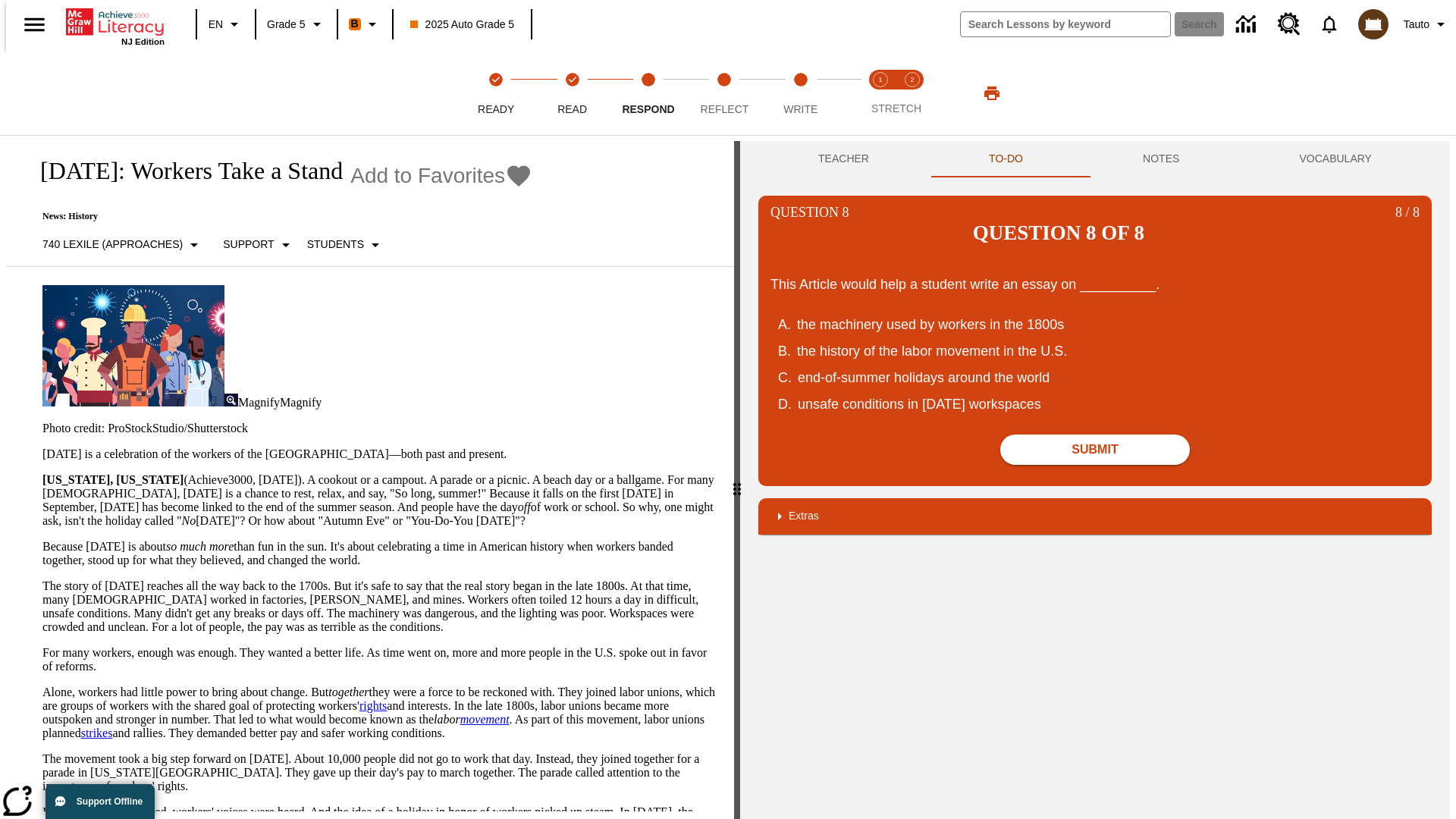
click at [1096, 341] on div "the history of the labor movement in the U.S." at bounding box center [1085, 351] width 576 height 20
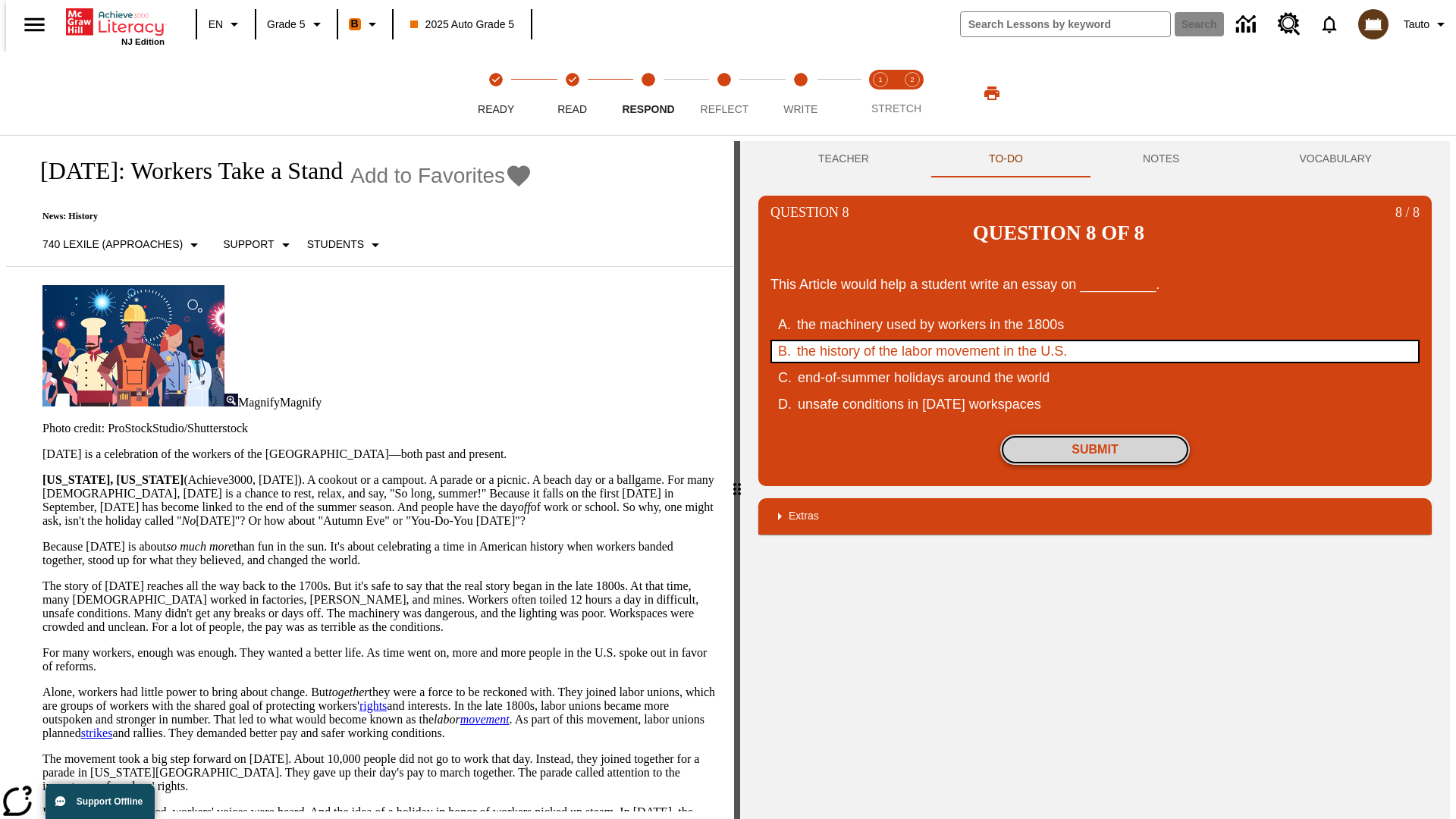
click at [1096, 434] on button "Submit" at bounding box center [1095, 449] width 190 height 31
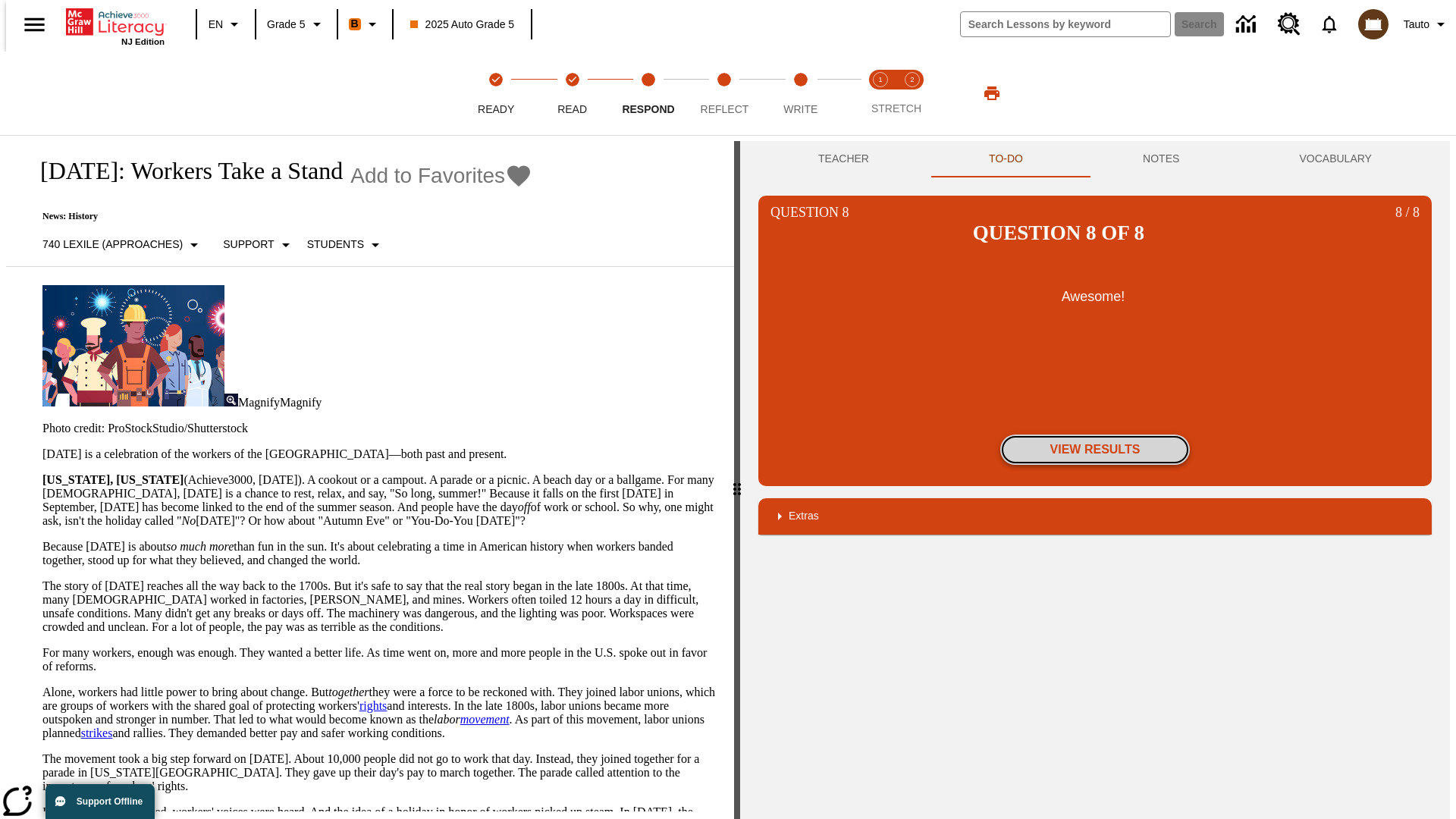
click at [1096, 434] on button "View Results" at bounding box center [1095, 449] width 190 height 31
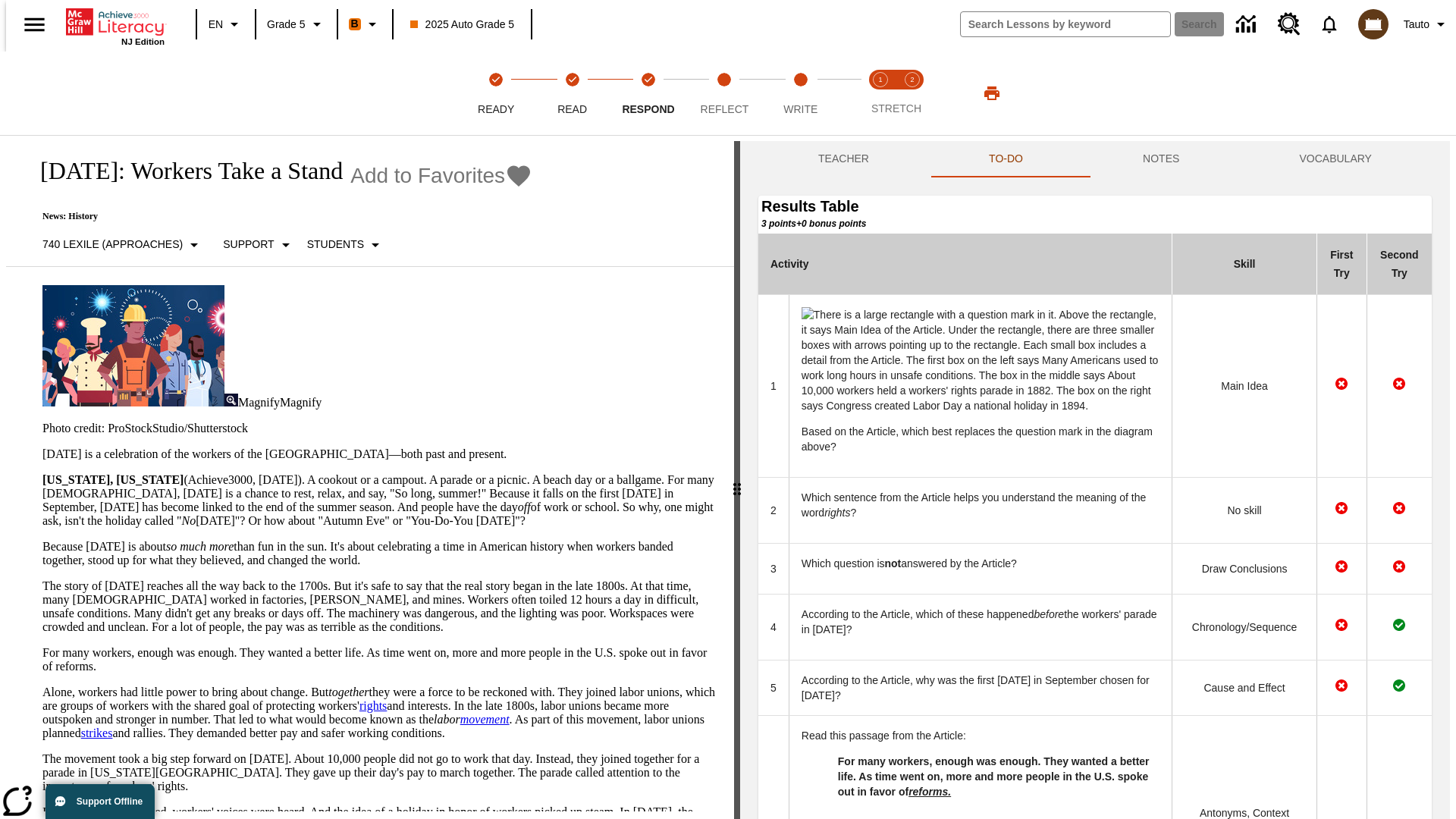
scroll to position [540, 0]
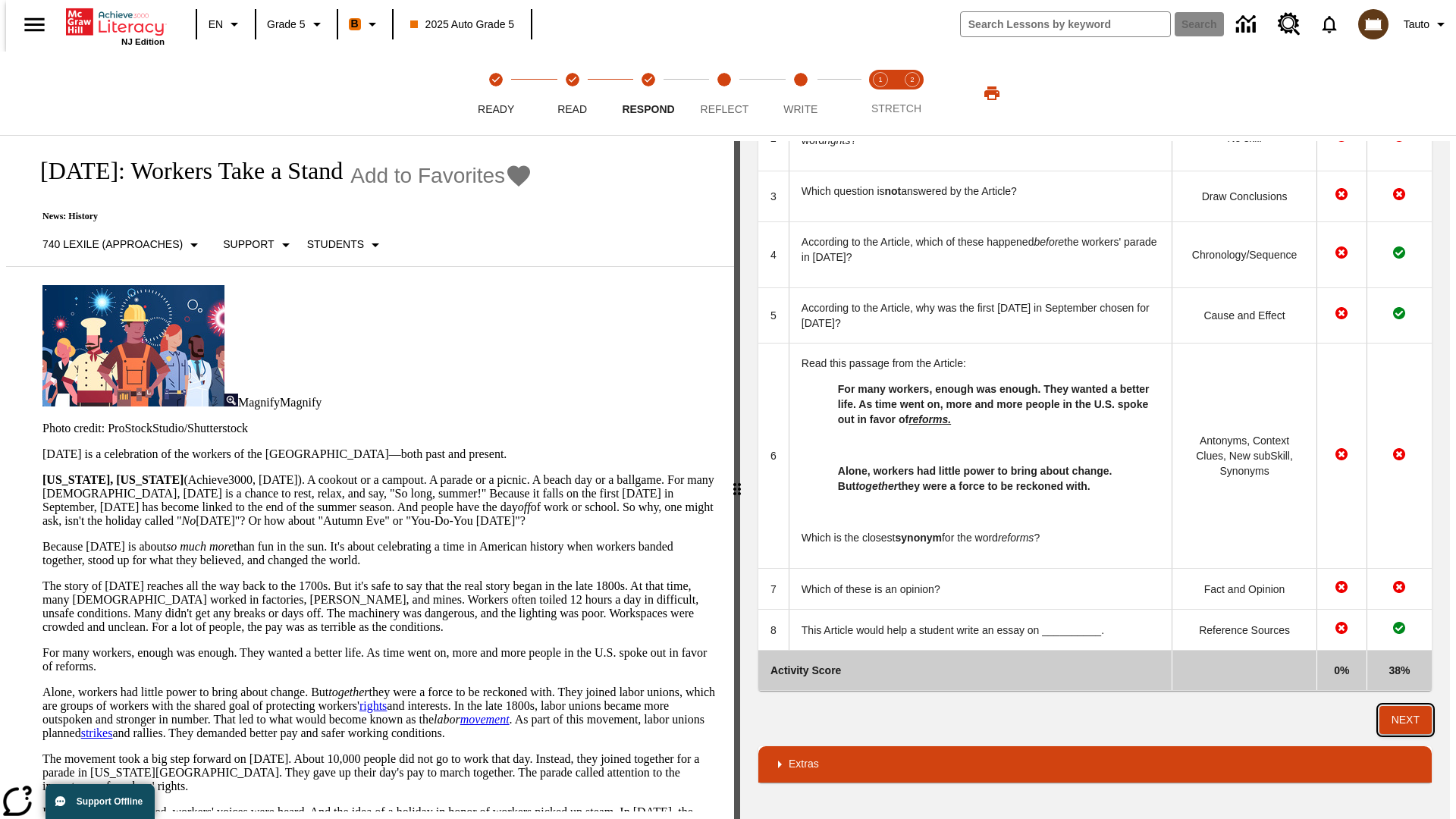
click at [1411, 719] on button "Next" at bounding box center [1406, 720] width 52 height 28
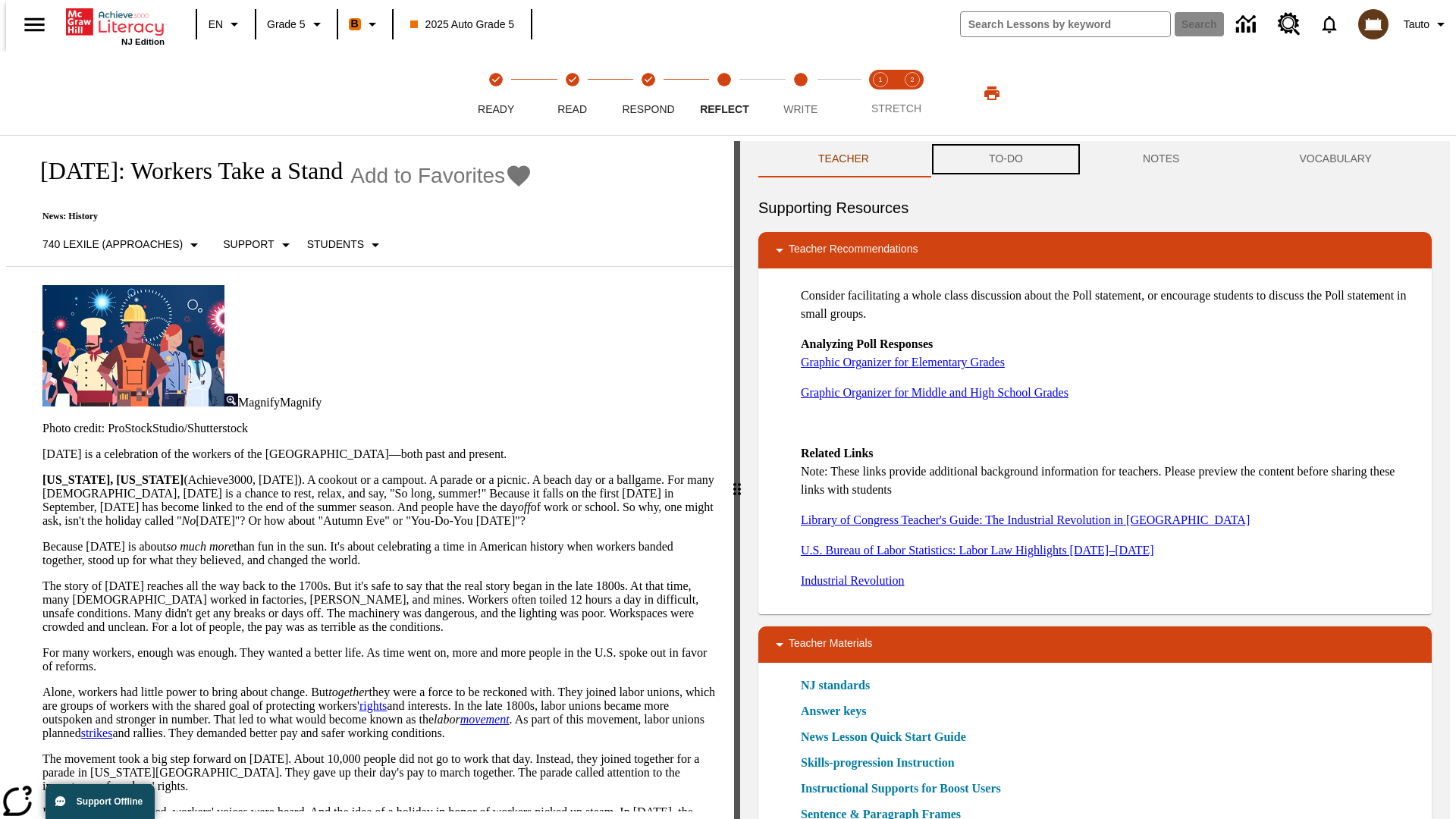
click at [1005, 159] on button "TO-DO" at bounding box center [1007, 159] width 154 height 37
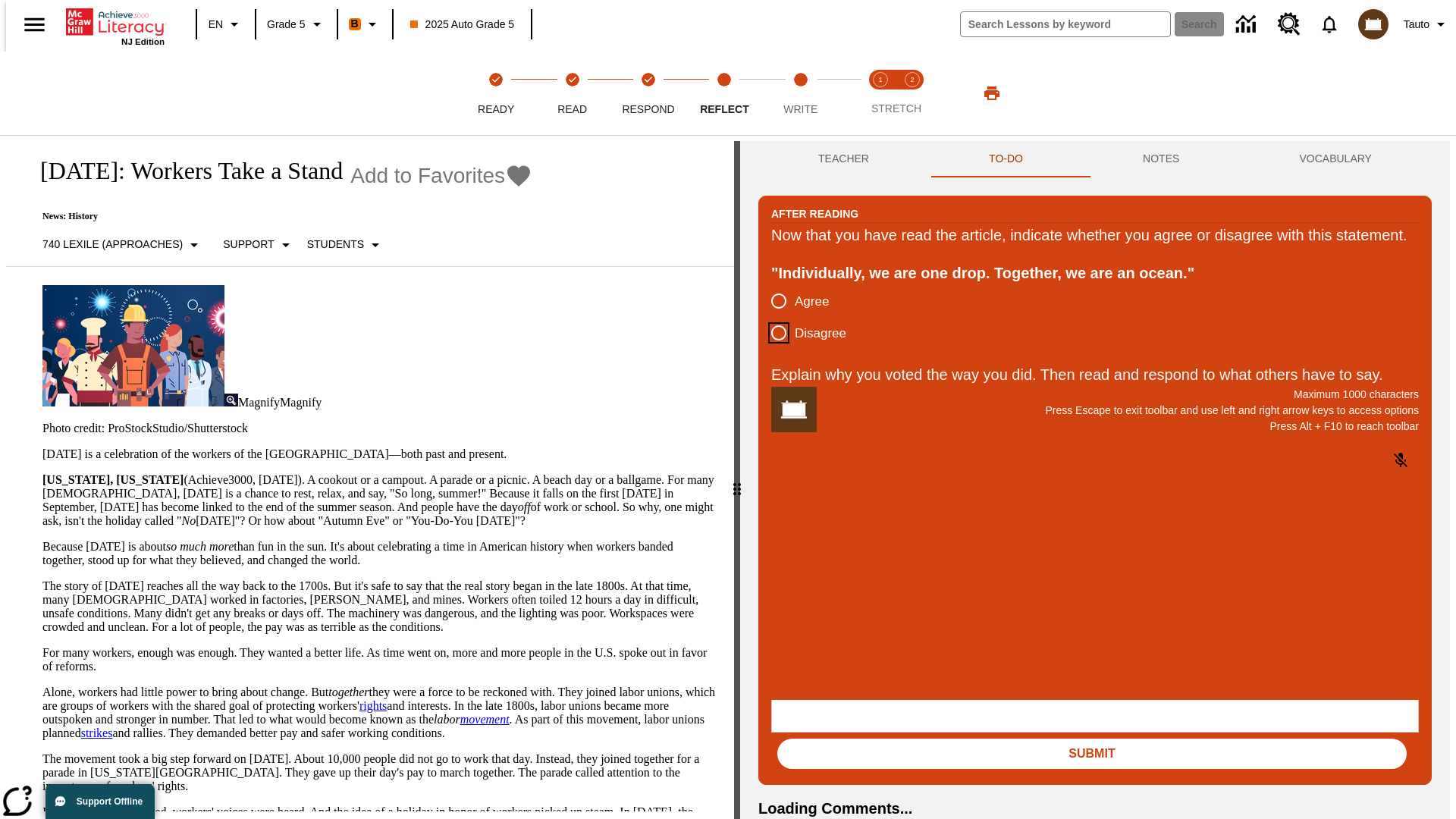
click at [773, 349] on input "Disagree" at bounding box center [779, 333] width 31 height 31
radio input "true"
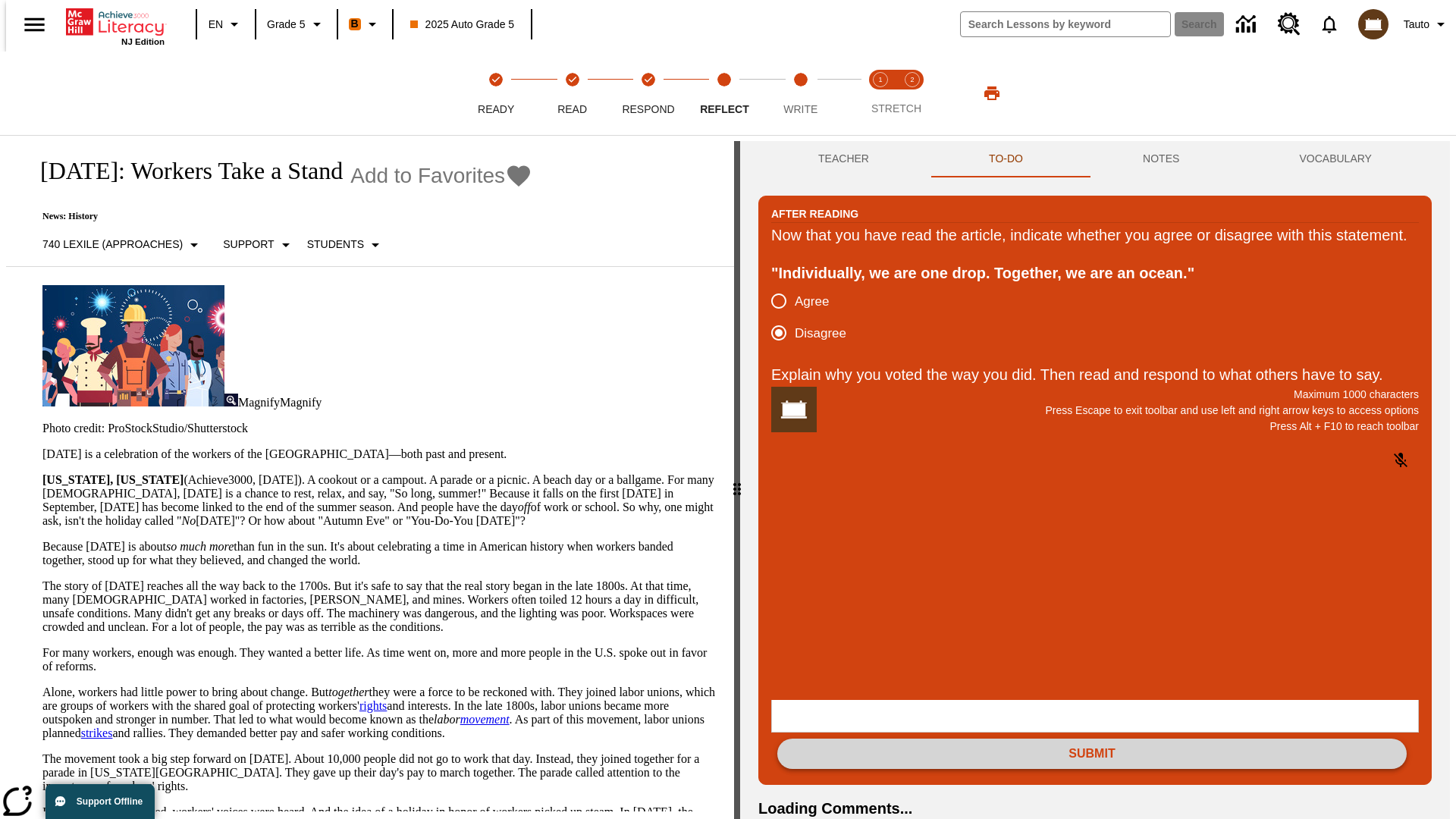
click at [1092, 739] on button "Submit" at bounding box center [1092, 753] width 630 height 31
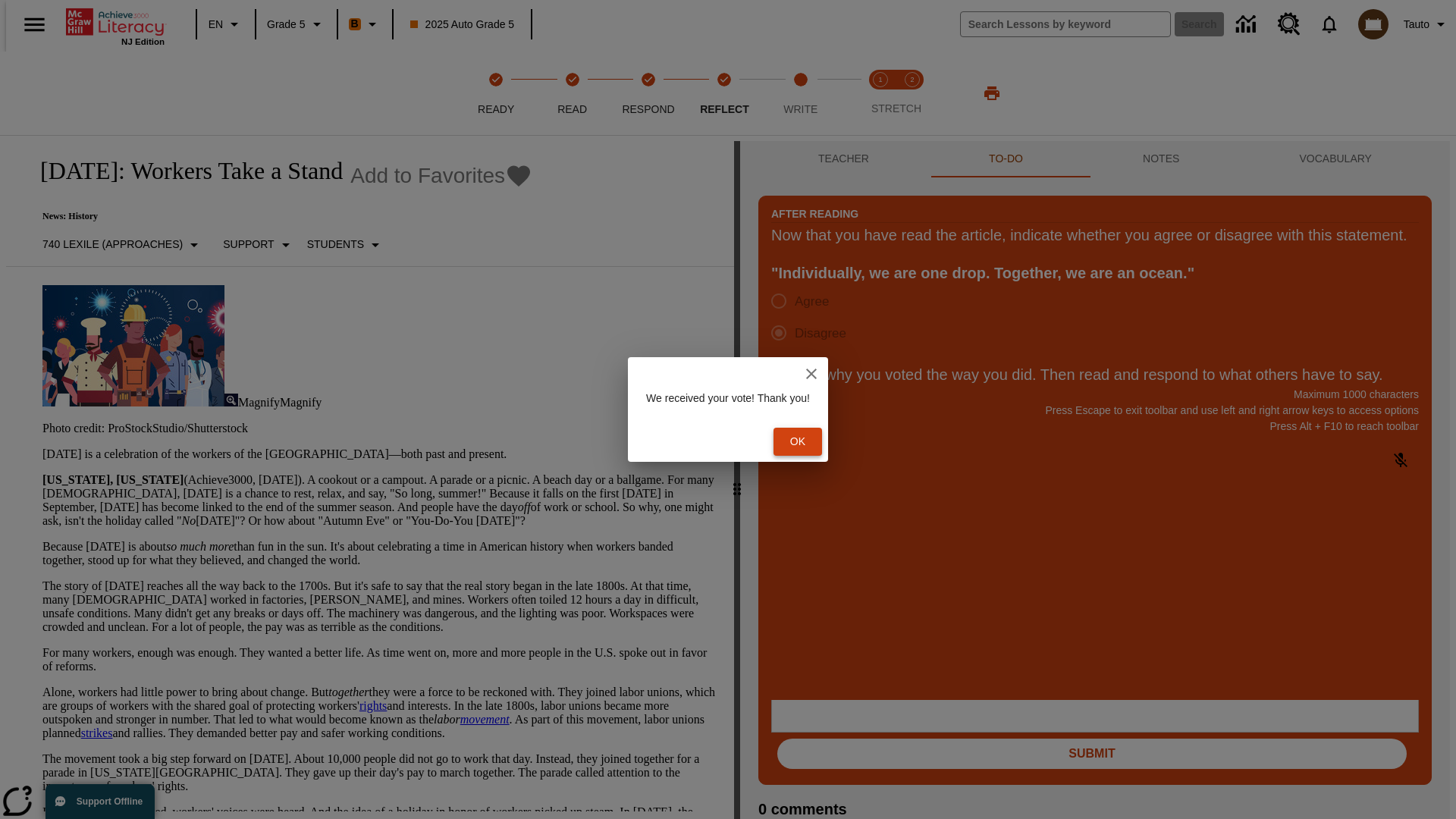
click at [804, 441] on button "Ok" at bounding box center [798, 441] width 49 height 28
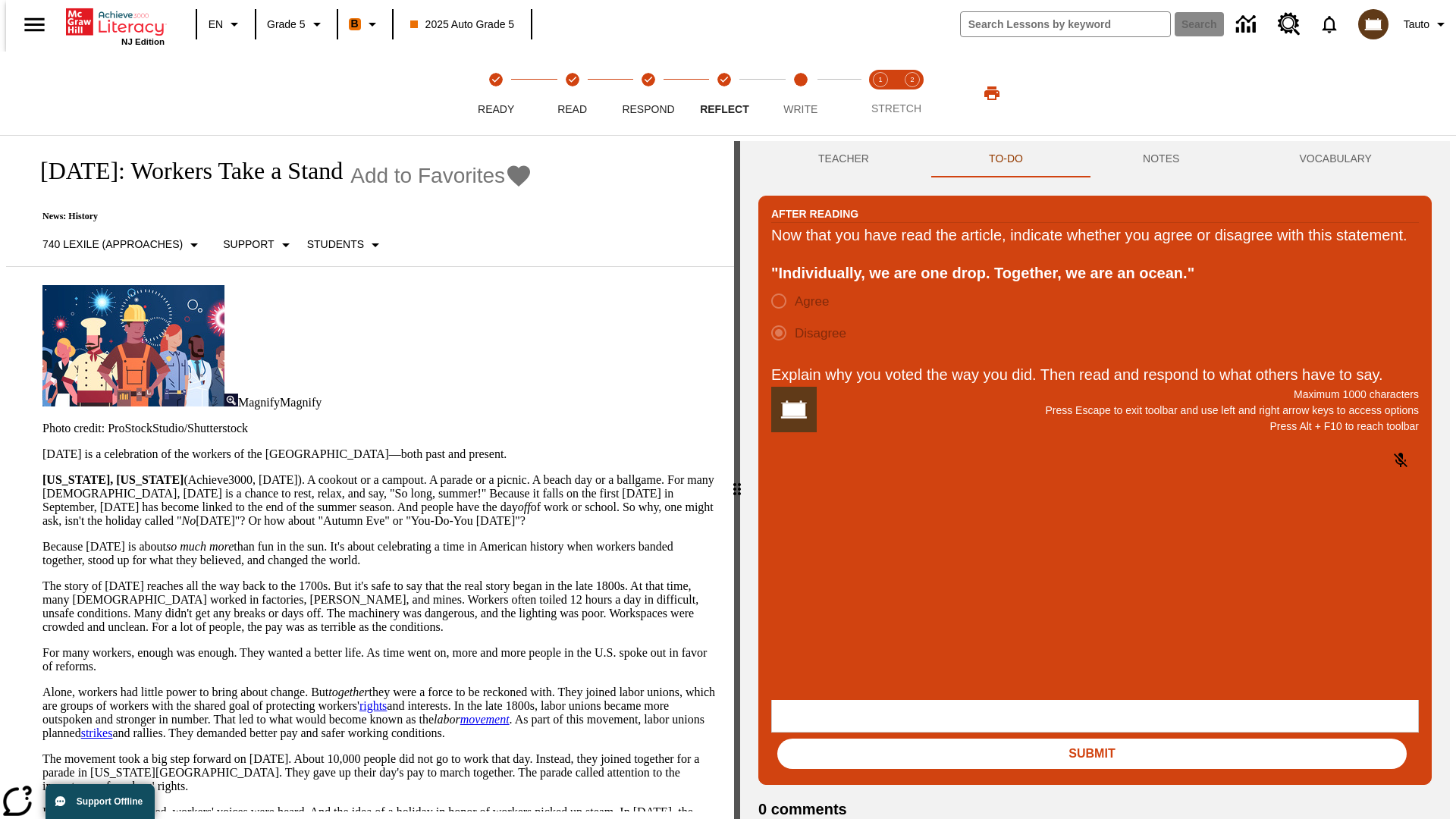
scroll to position [24, 0]
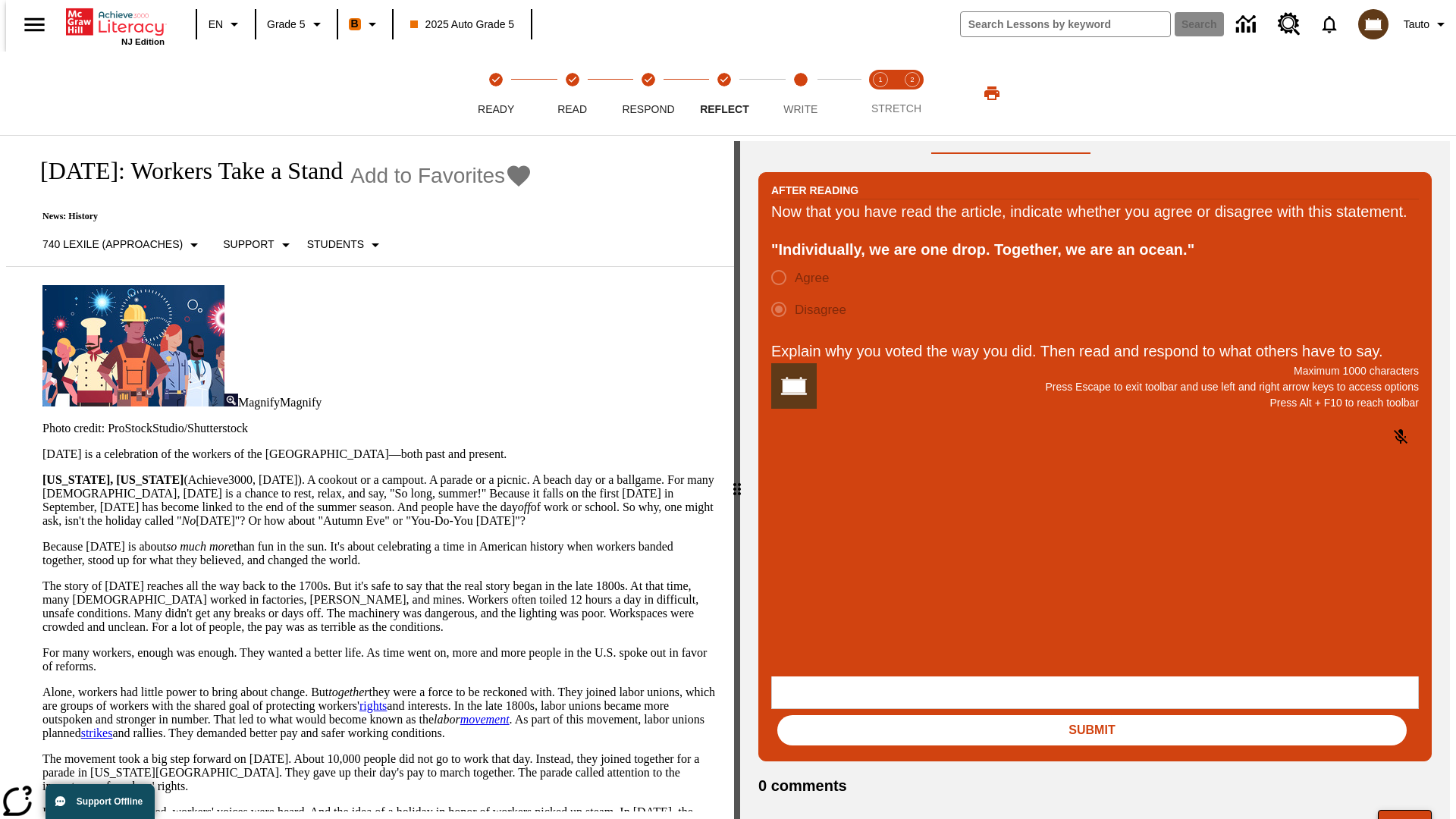
click at [1411, 809] on button "Next" at bounding box center [1405, 823] width 54 height 29
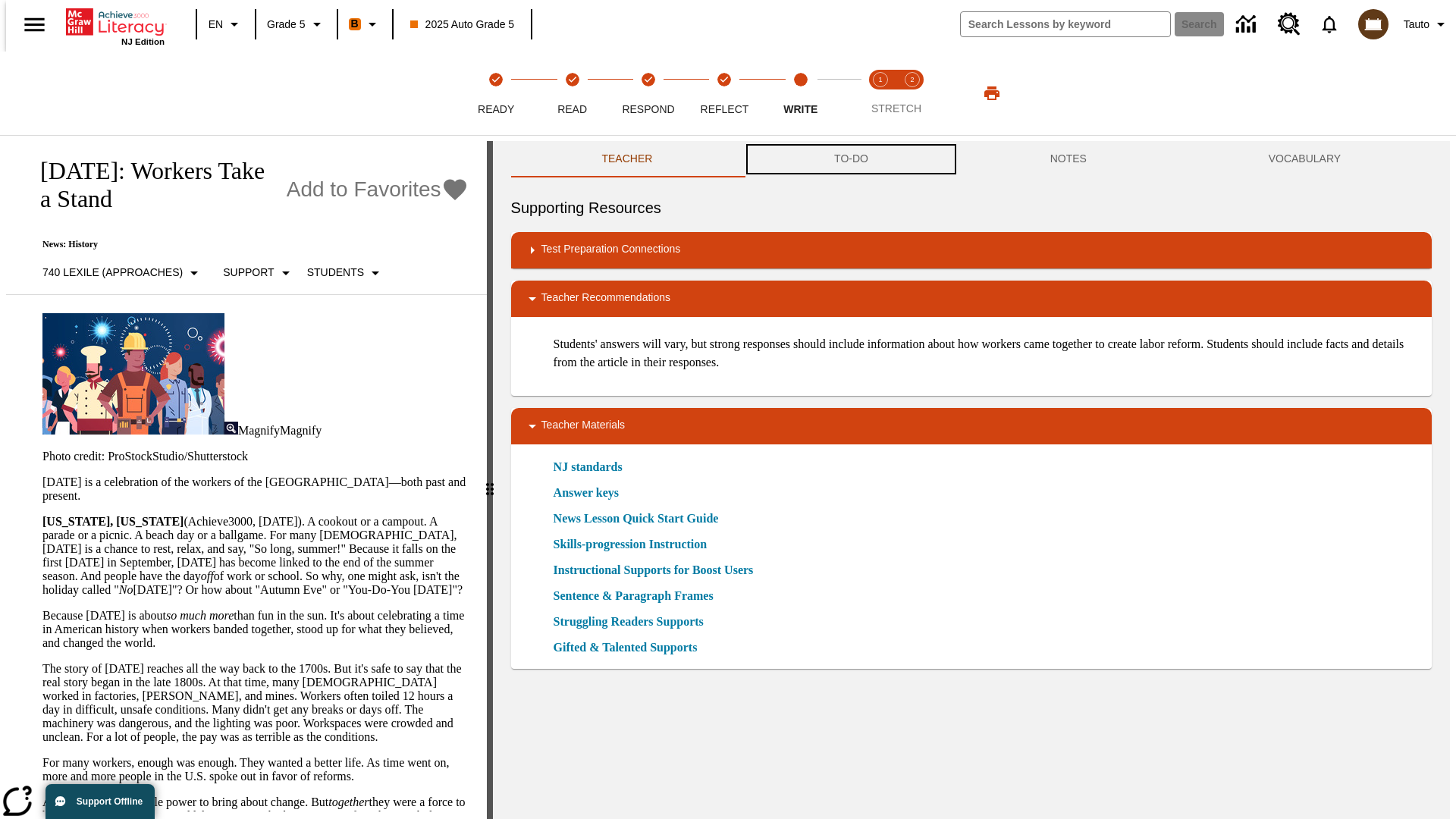
scroll to position [1, 0]
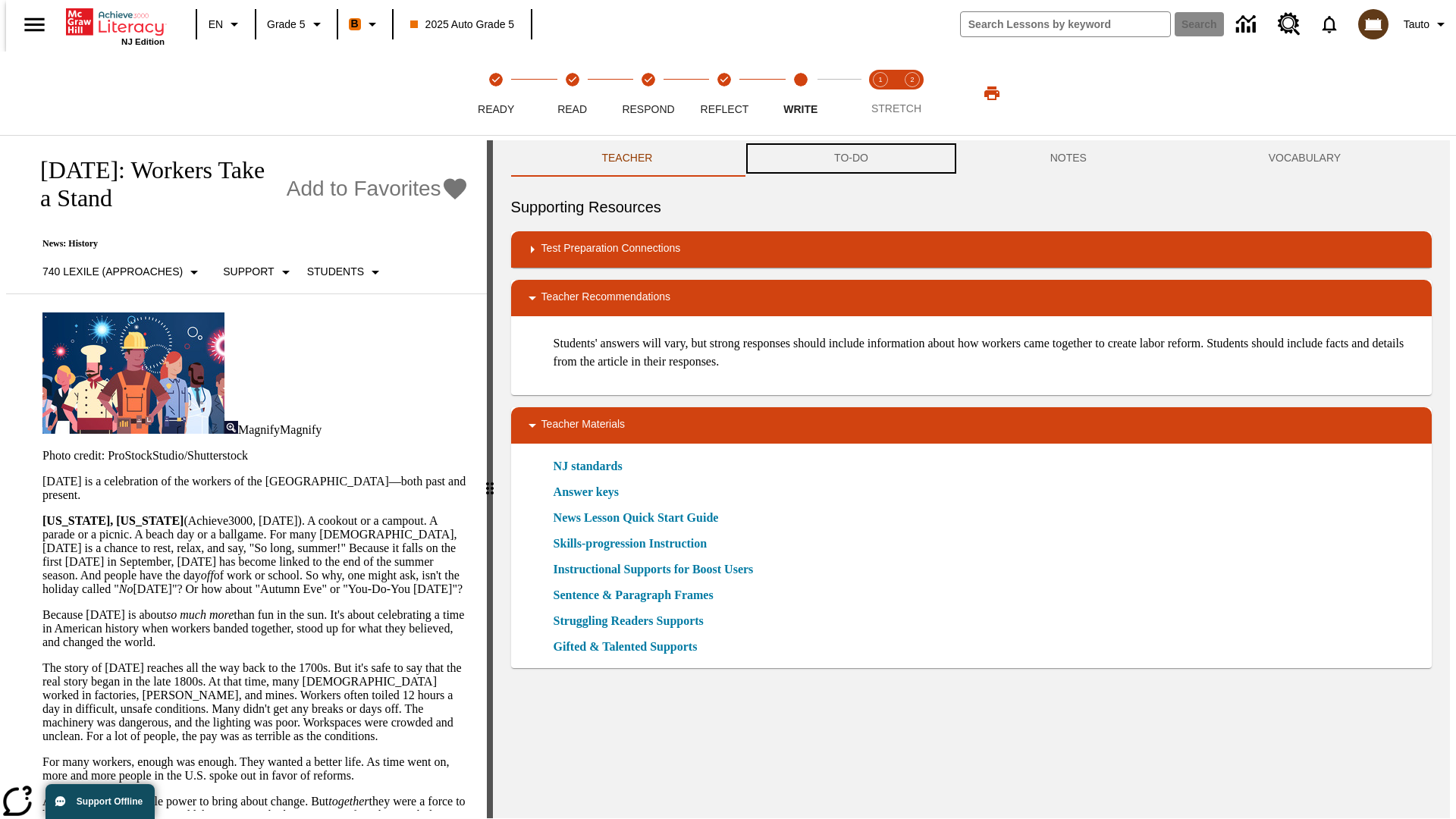
click at [850, 159] on button "TO-DO" at bounding box center [851, 158] width 216 height 37
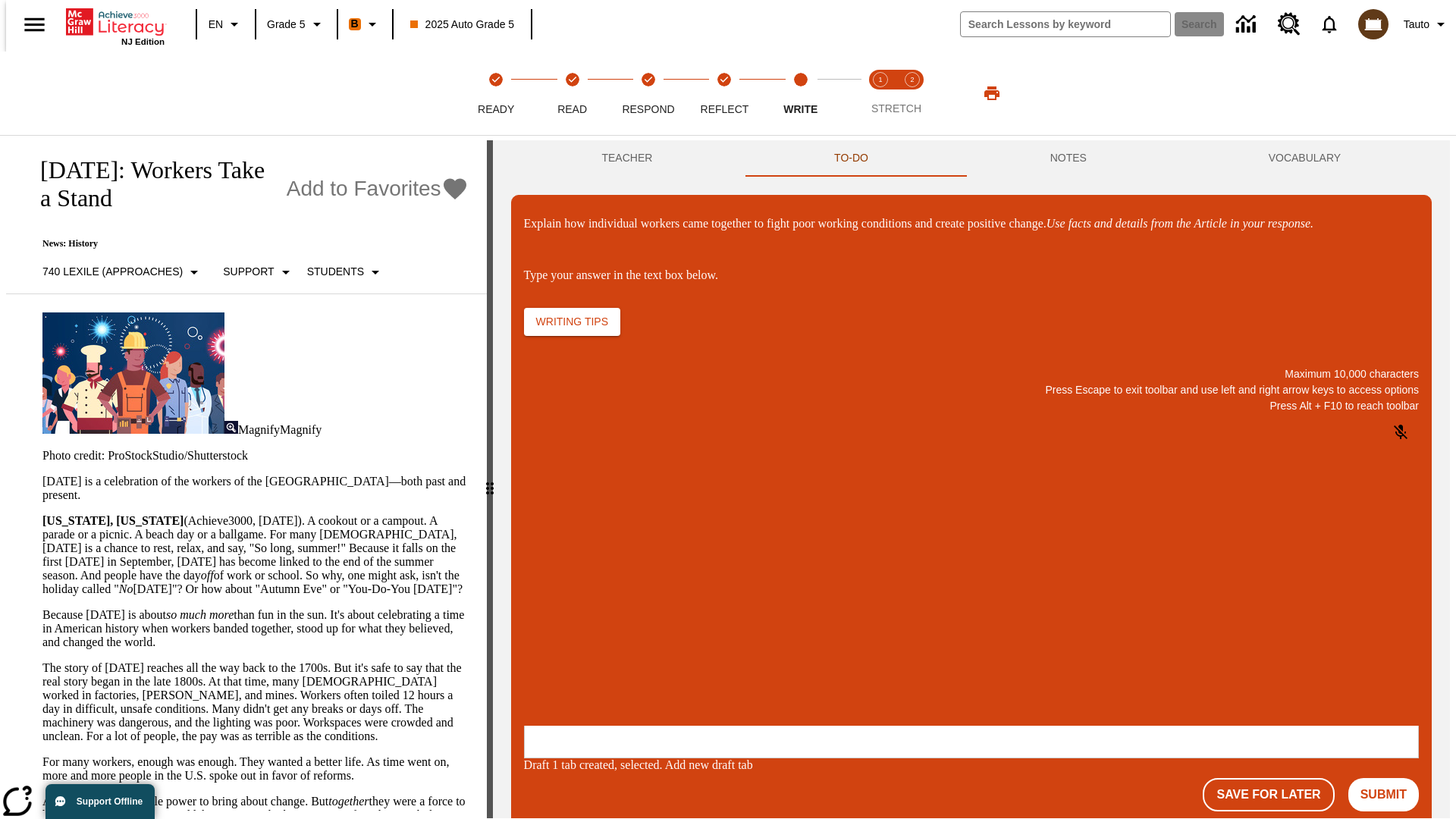
scroll to position [0, 0]
click at [745, 628] on p "\a\9Explain how individual workers came together to fight poor working conditio…" at bounding box center [637, 628] width 215 height 14
click at [1390, 778] on button "Submit" at bounding box center [1383, 795] width 71 height 33
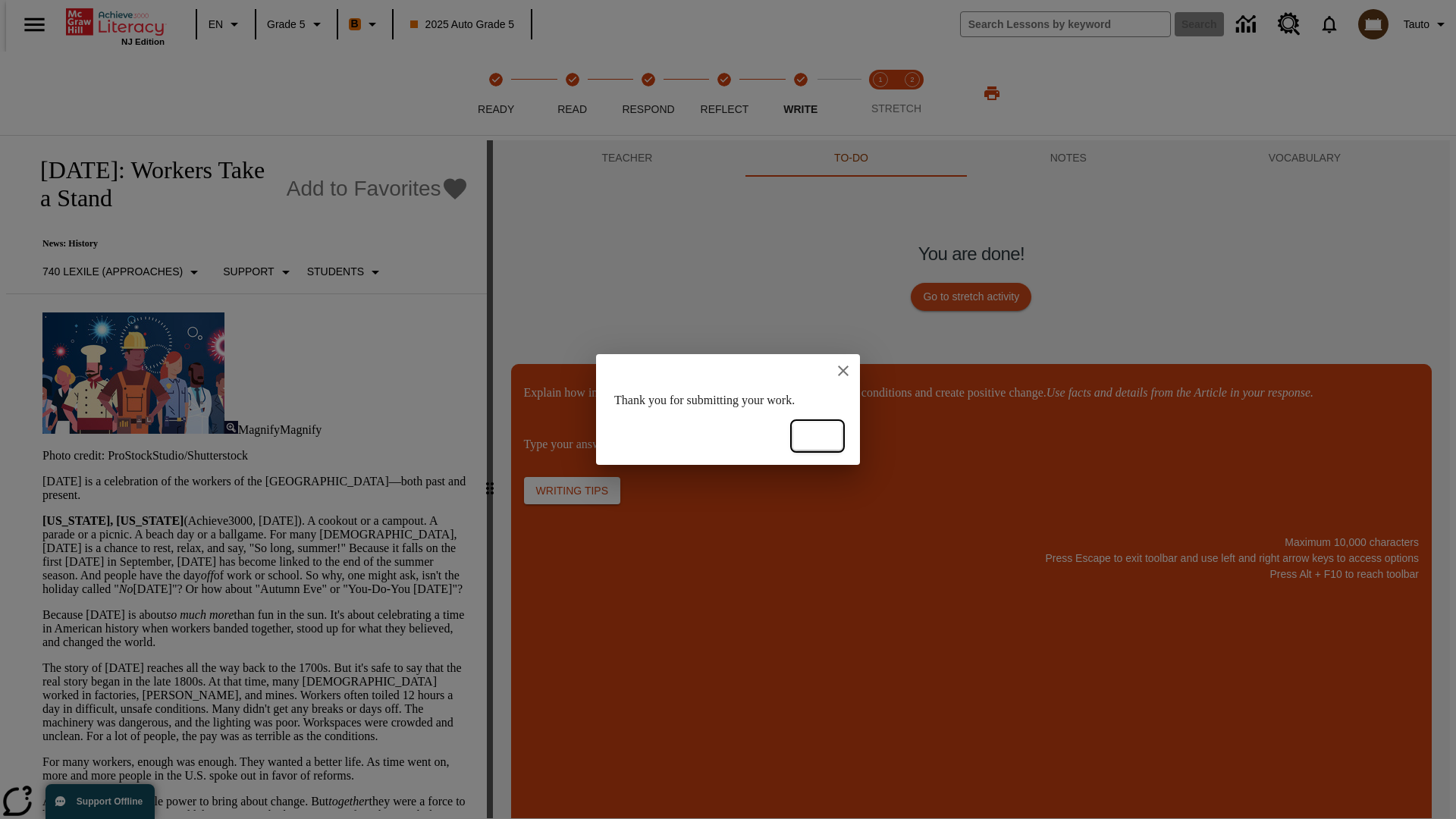
click at [818, 436] on button "Ok" at bounding box center [818, 436] width 49 height 28
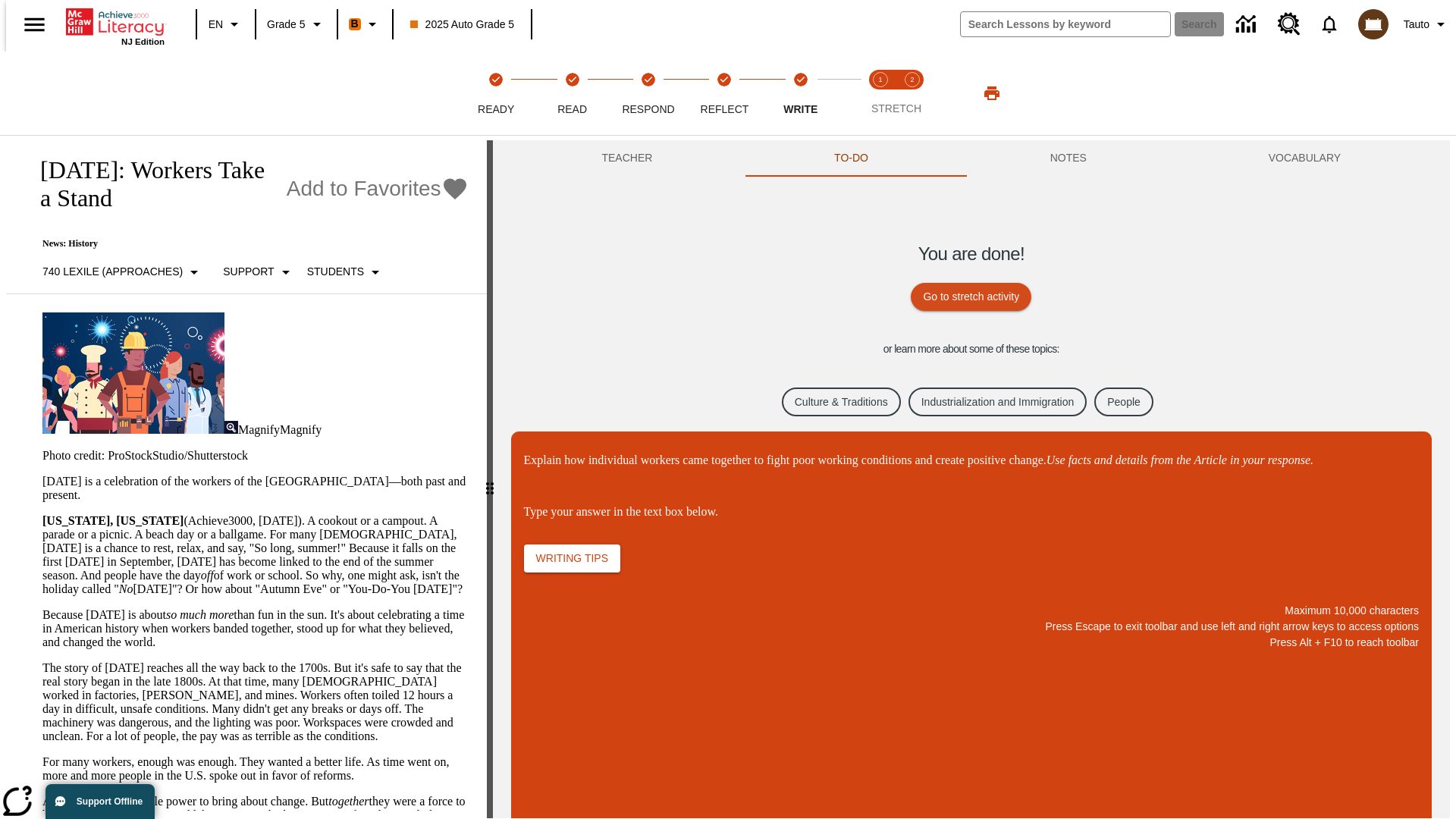
click at [831, 401] on link "Culture & Traditions" at bounding box center [841, 402] width 119 height 30
